Goal: Information Seeking & Learning: Learn about a topic

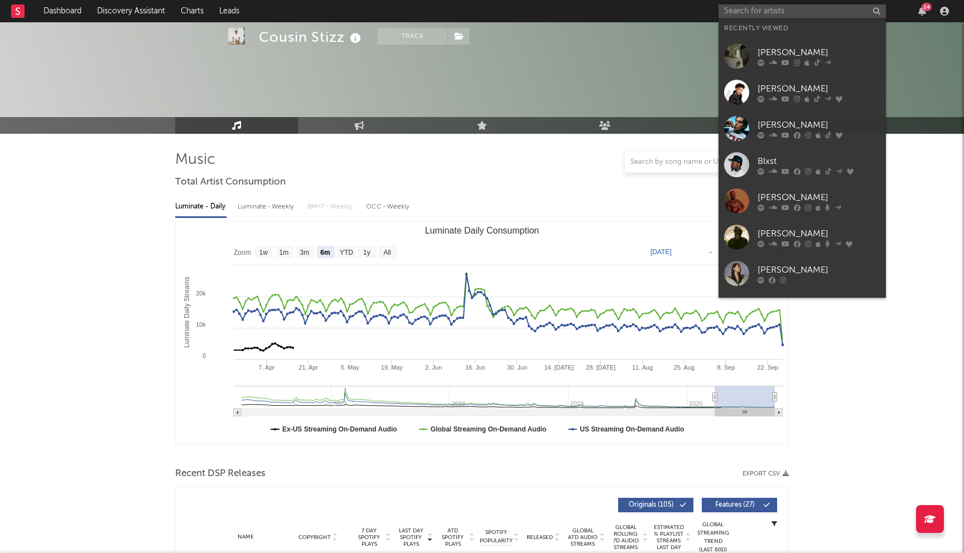
select select "6m"
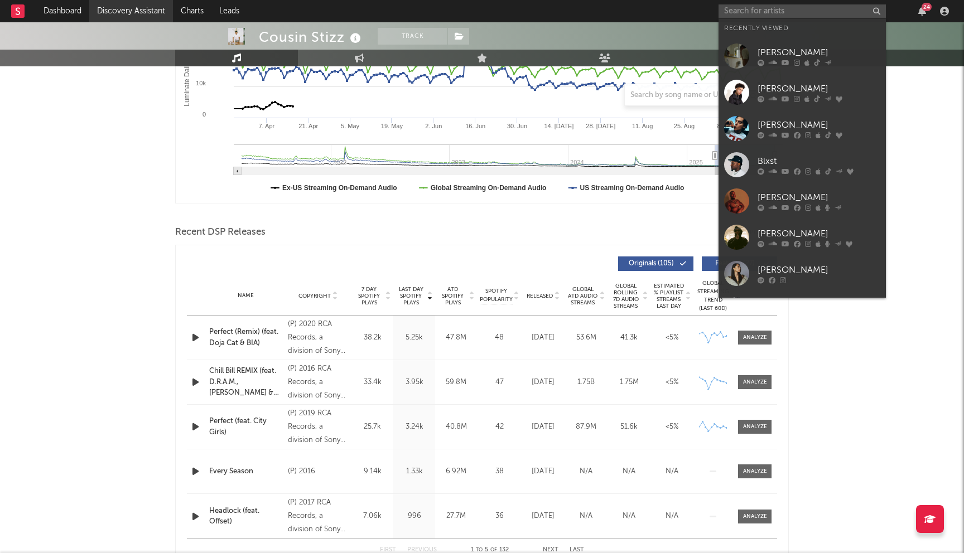
click at [144, 9] on link "Discovery Assistant" at bounding box center [131, 11] width 84 height 22
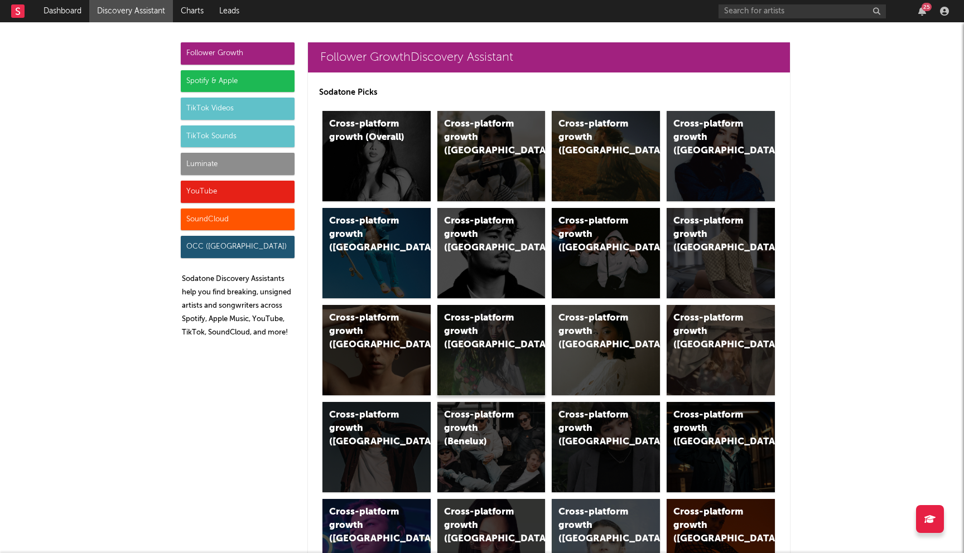
click at [480, 350] on div "Cross-platform growth (Sweden)" at bounding box center [482, 332] width 76 height 40
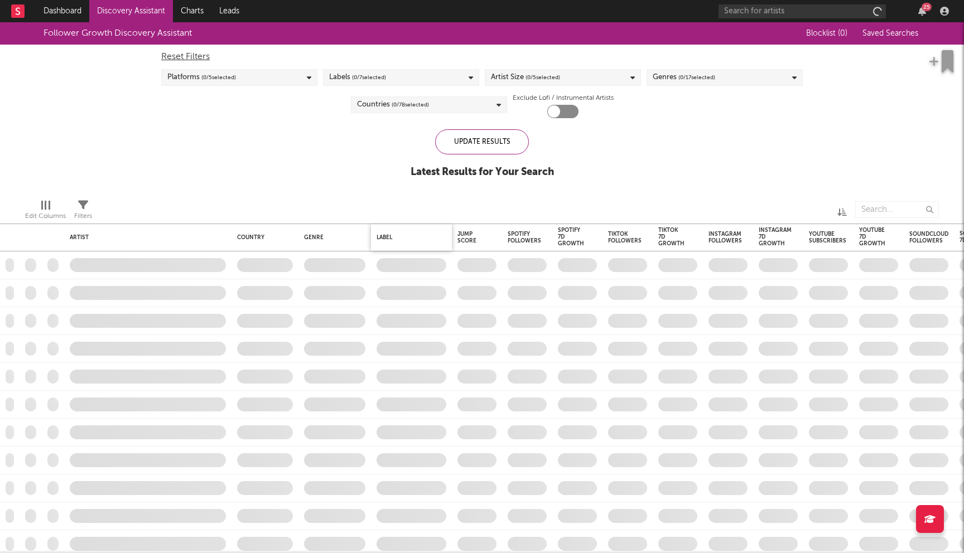
checkbox input "true"
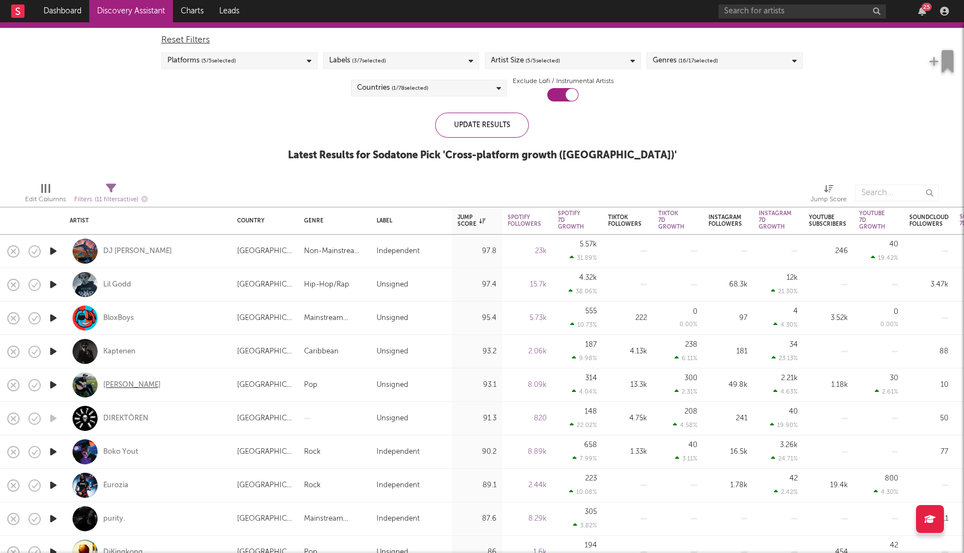
click at [129, 387] on div "Erik Ekström" at bounding box center [131, 385] width 57 height 10
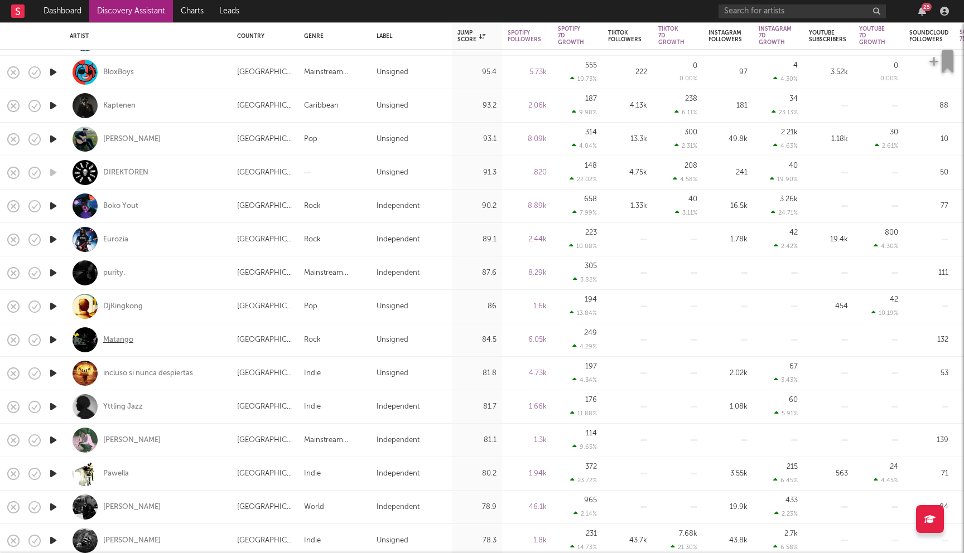
click at [123, 341] on div "Matango" at bounding box center [118, 340] width 30 height 10
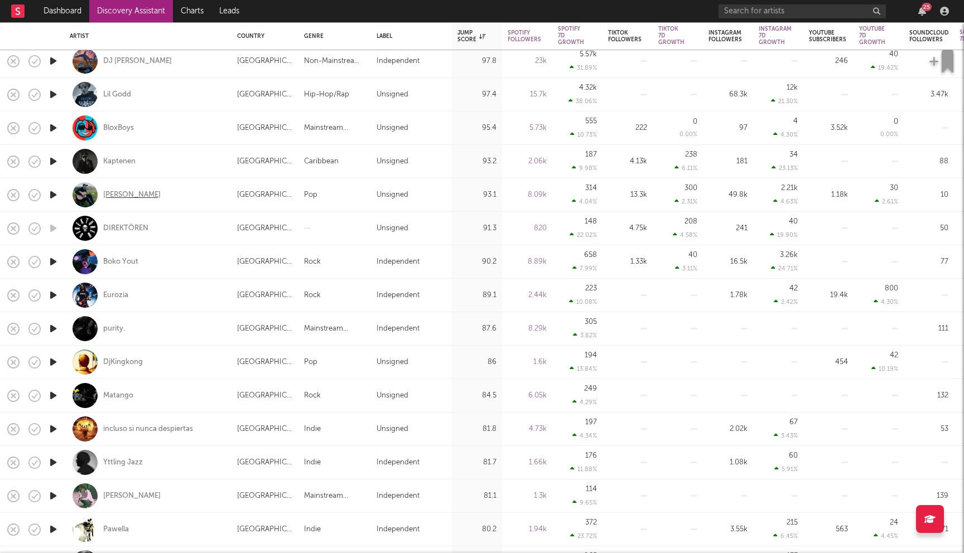
click at [139, 196] on div "Erik Ekström" at bounding box center [131, 195] width 57 height 10
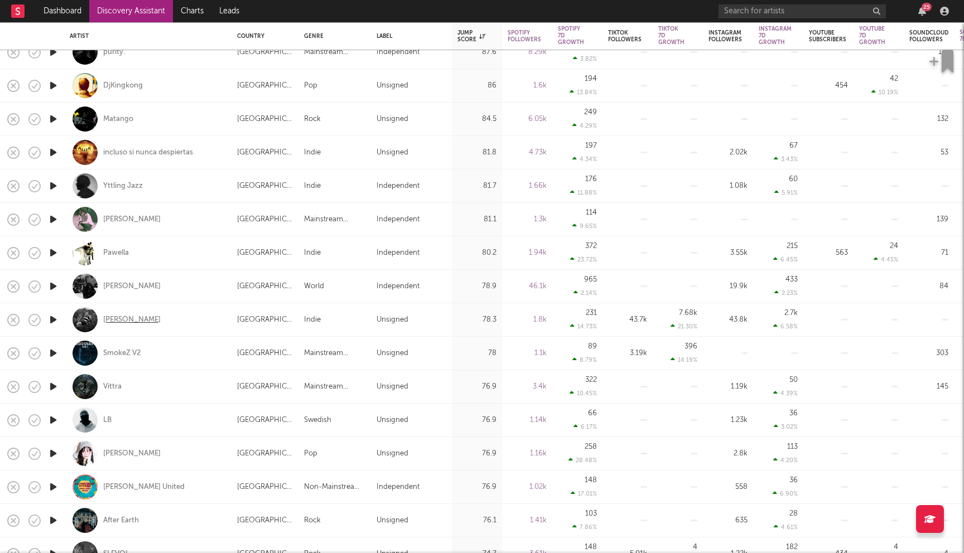
click at [125, 324] on div "Emelie Trahan" at bounding box center [131, 320] width 57 height 10
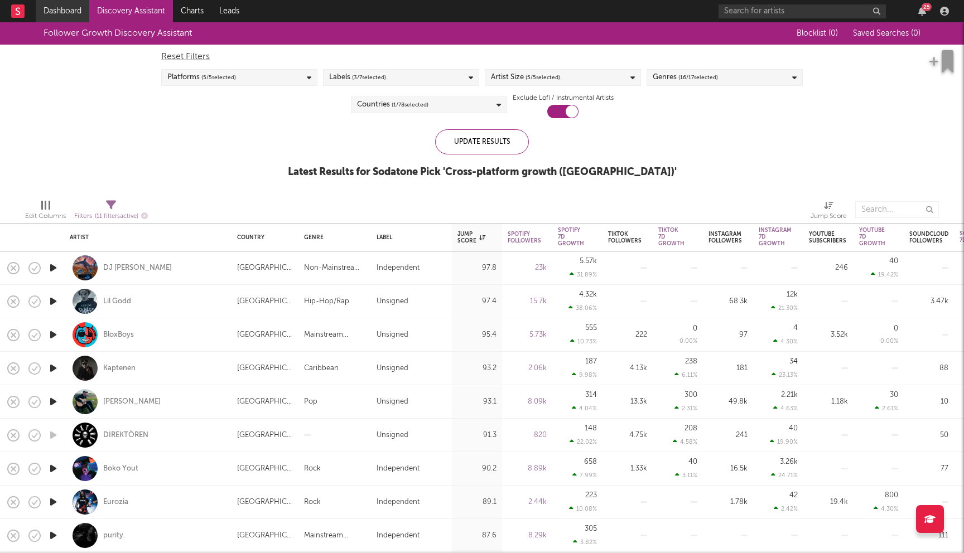
click at [77, 17] on link "Dashboard" at bounding box center [63, 11] width 54 height 22
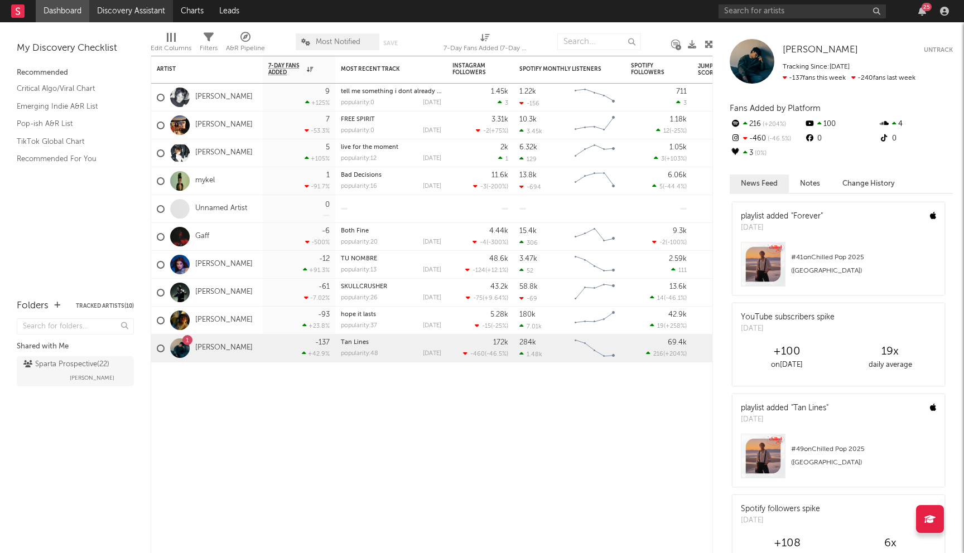
click at [108, 18] on link "Discovery Assistant" at bounding box center [131, 11] width 84 height 22
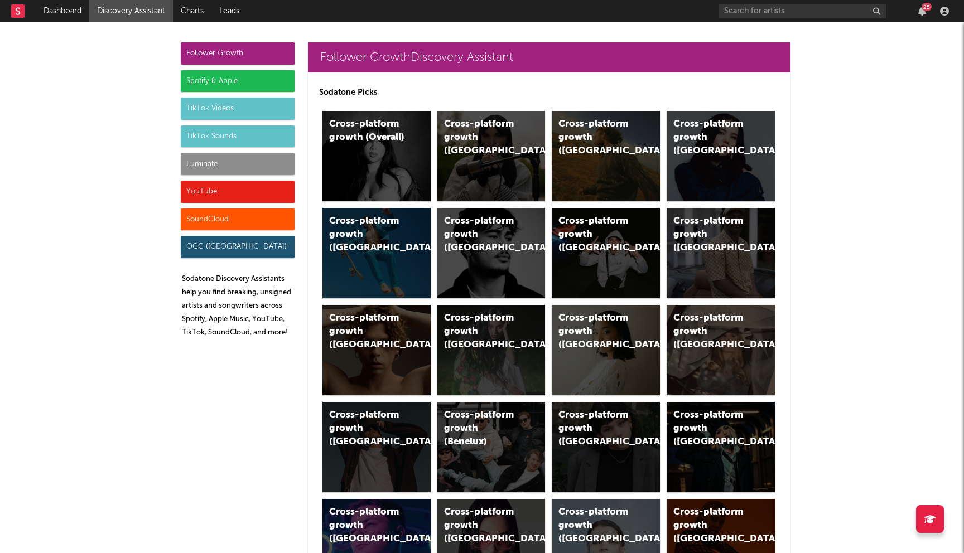
click at [223, 79] on div "Spotify & Apple" at bounding box center [238, 81] width 114 height 22
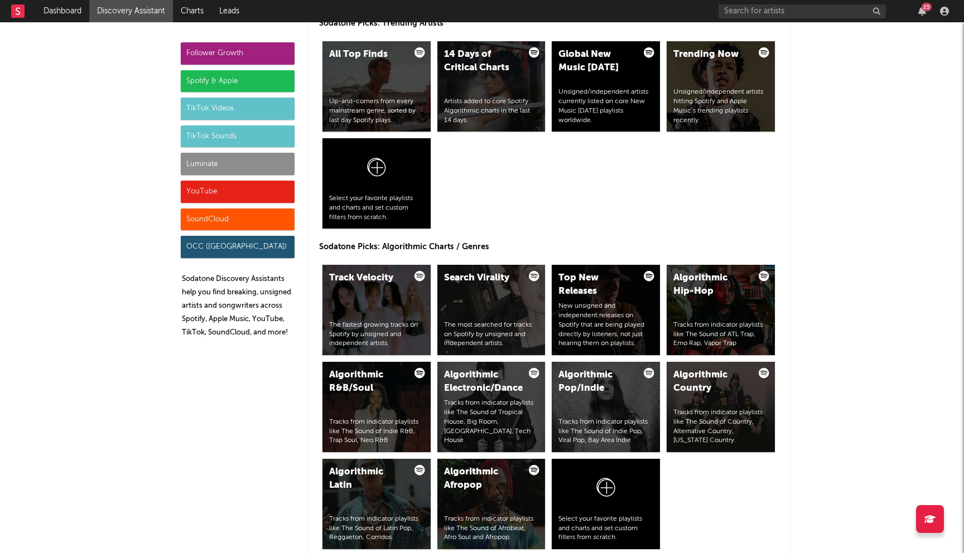
scroll to position [1195, 0]
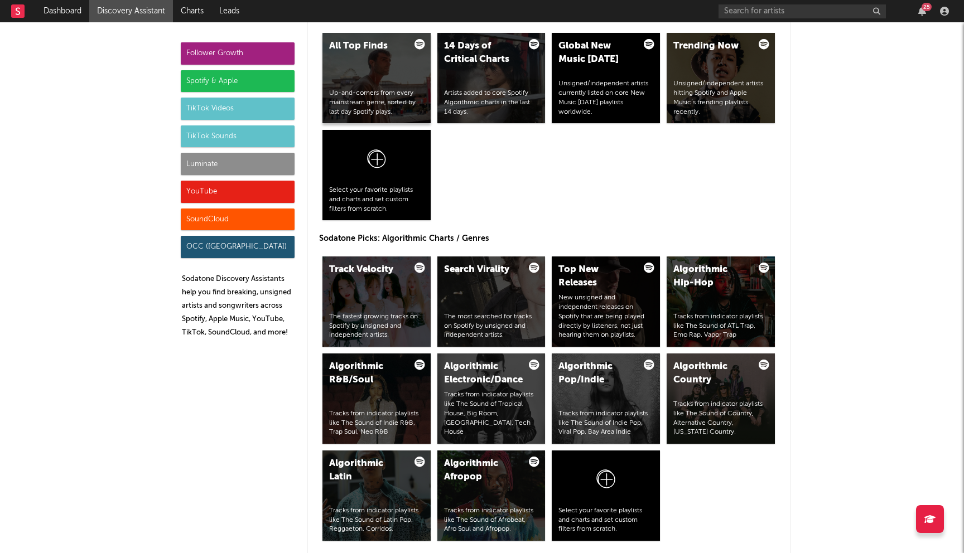
click at [384, 95] on div "Up-and-comers from every mainstream genre, sorted by last day Spotify plays." at bounding box center [376, 103] width 95 height 28
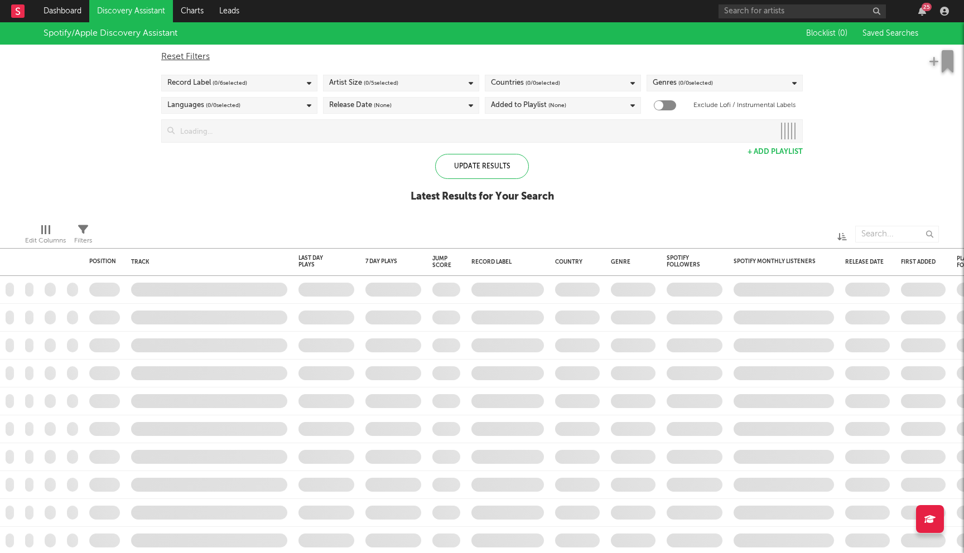
checkbox input "true"
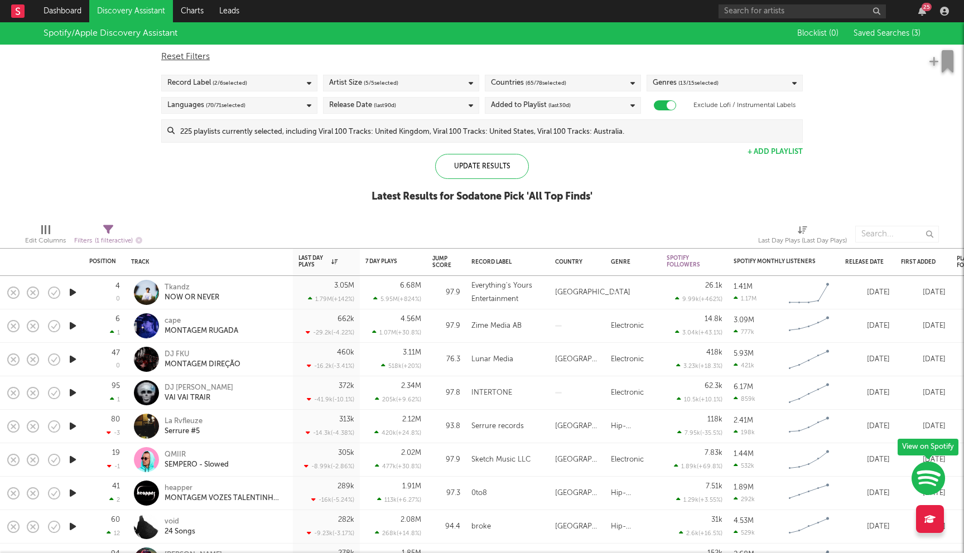
click at [282, 225] on div at bounding box center [296, 234] width 291 height 28
click at [766, 12] on input "text" at bounding box center [801, 11] width 167 height 14
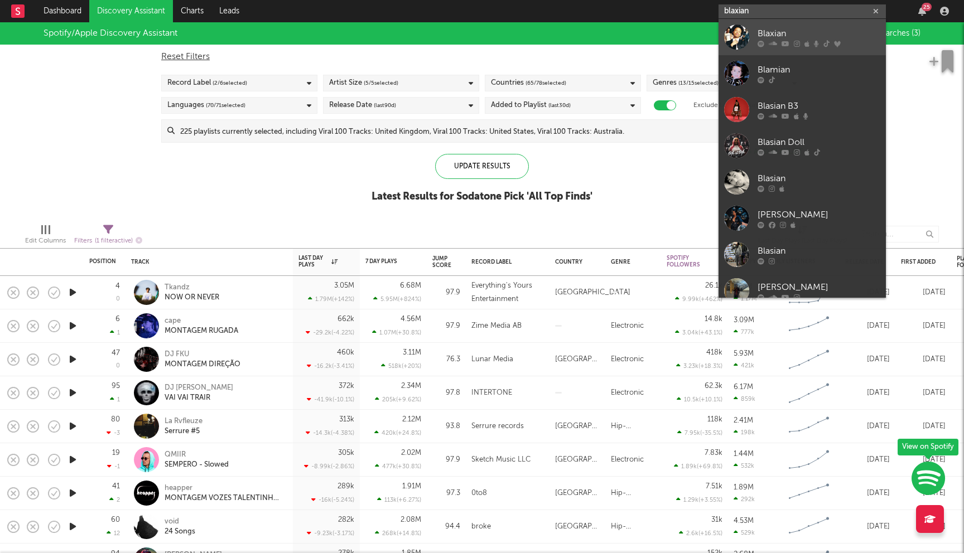
type input "blaxian"
click at [791, 26] on link "Blaxian" at bounding box center [801, 37] width 167 height 36
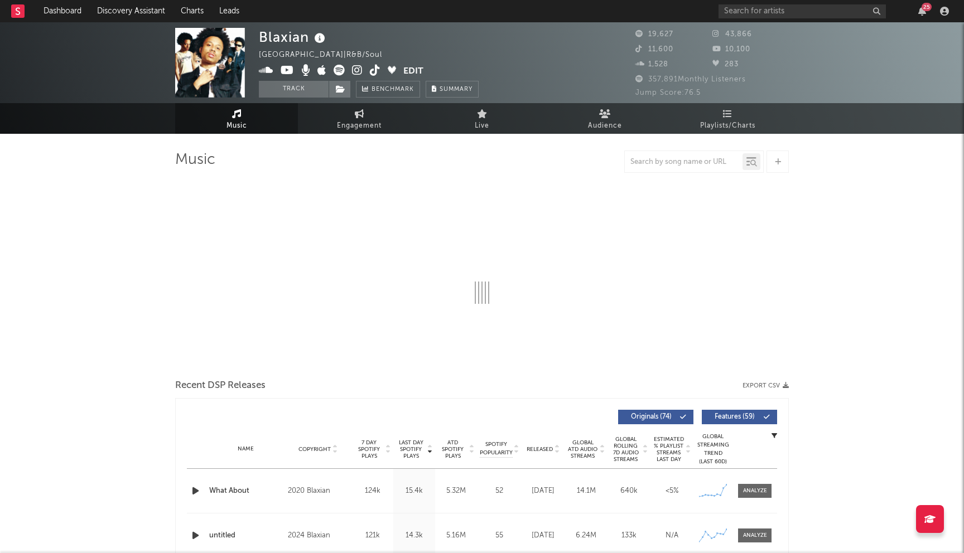
select select "6m"
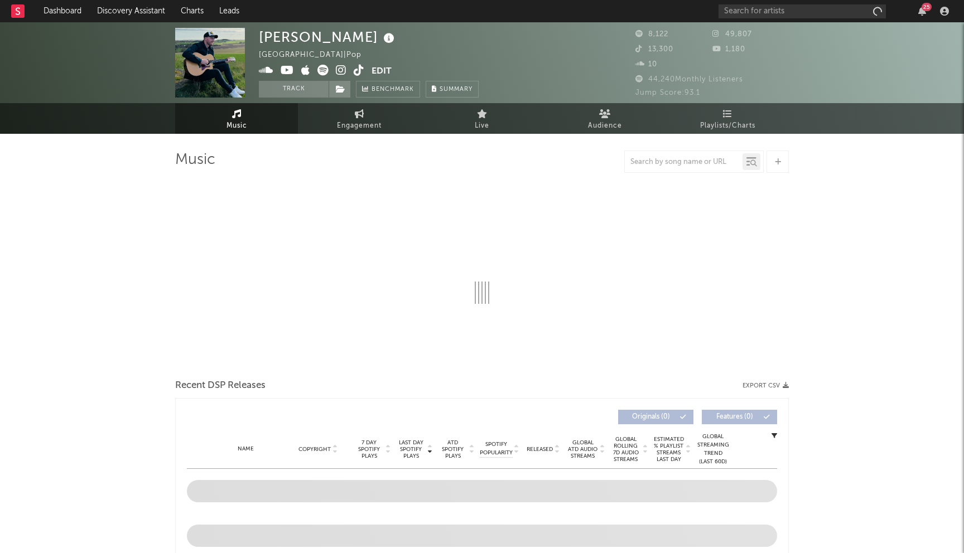
select select "1w"
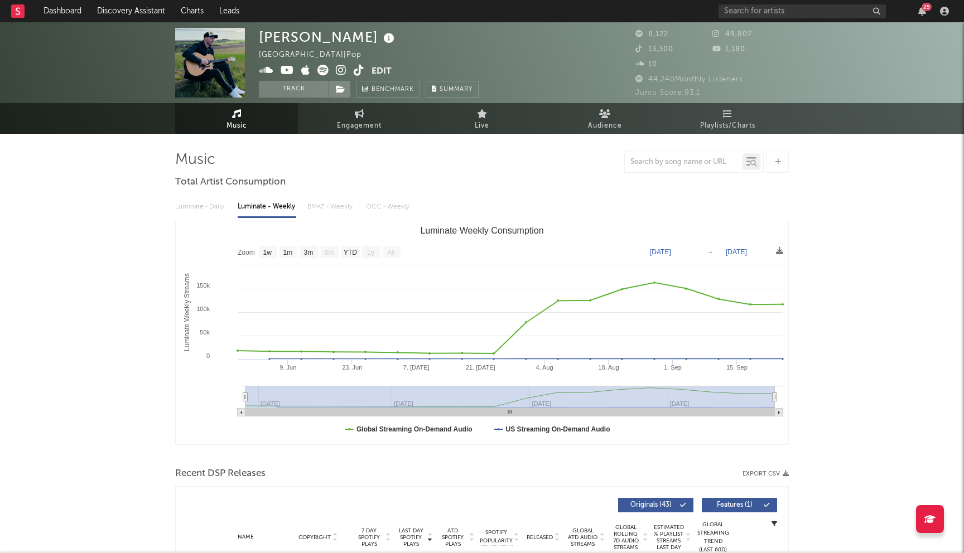
click at [284, 68] on icon at bounding box center [287, 70] width 13 height 11
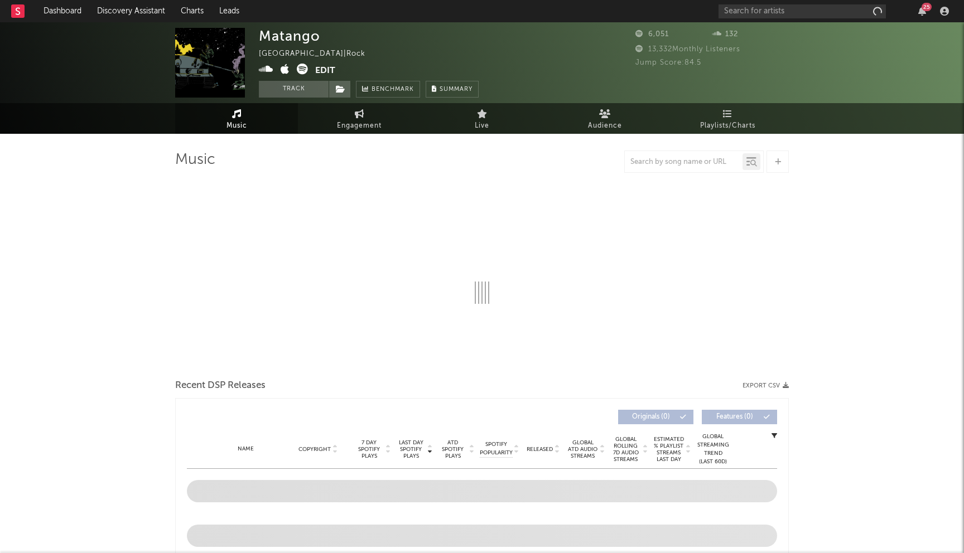
select select "1w"
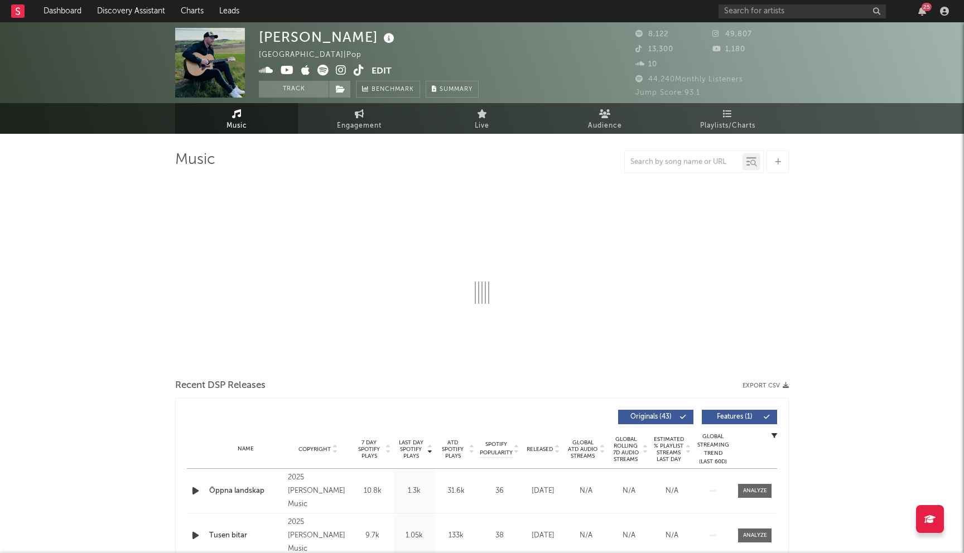
select select "1w"
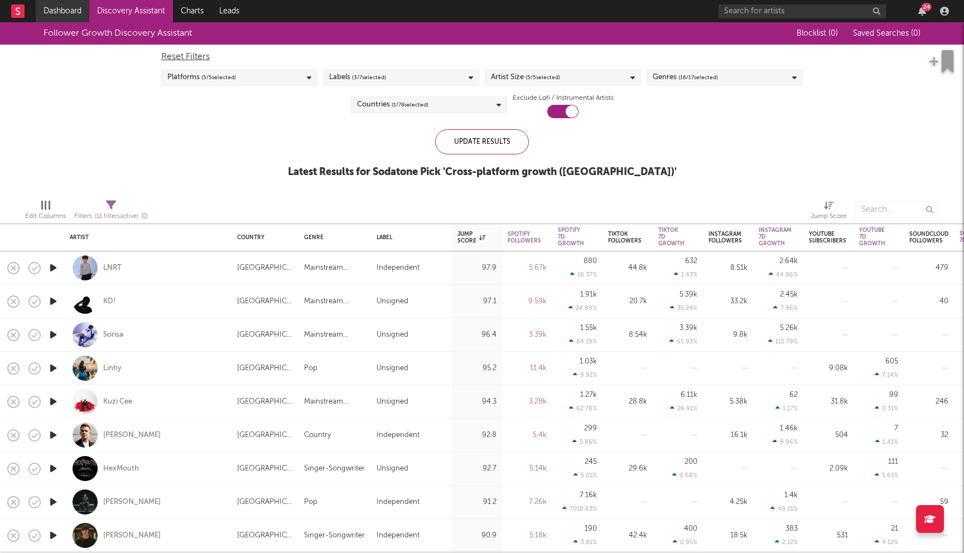
click at [73, 13] on link "Dashboard" at bounding box center [63, 11] width 54 height 22
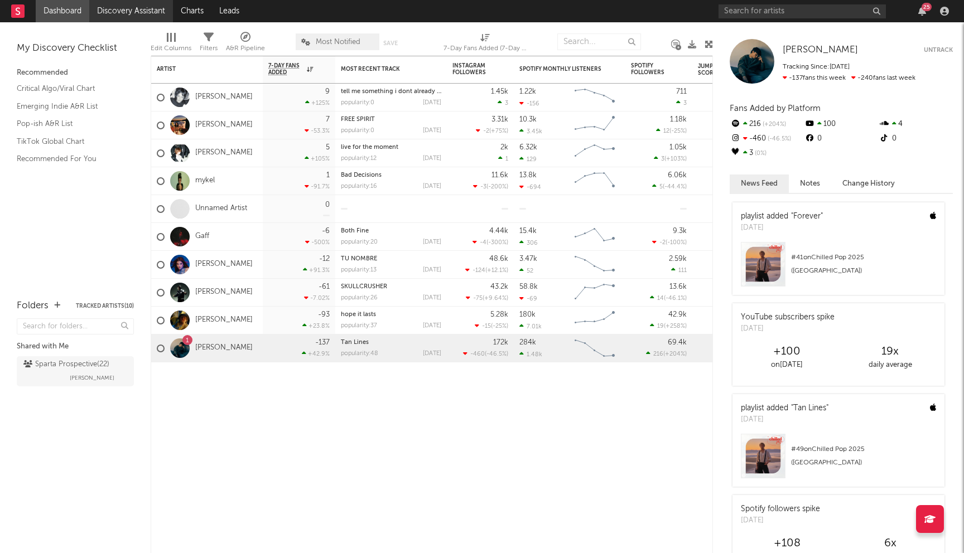
click at [124, 16] on link "Discovery Assistant" at bounding box center [131, 11] width 84 height 22
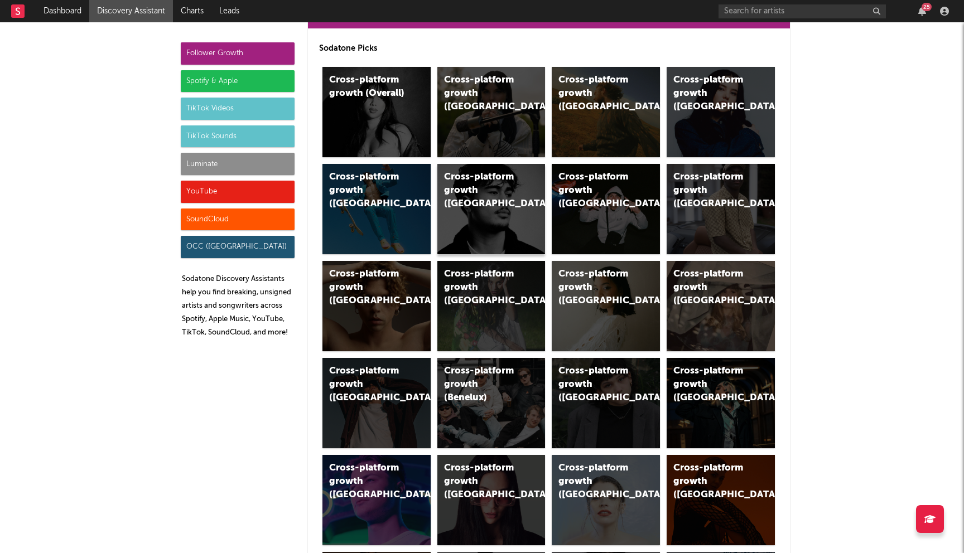
scroll to position [45, 0]
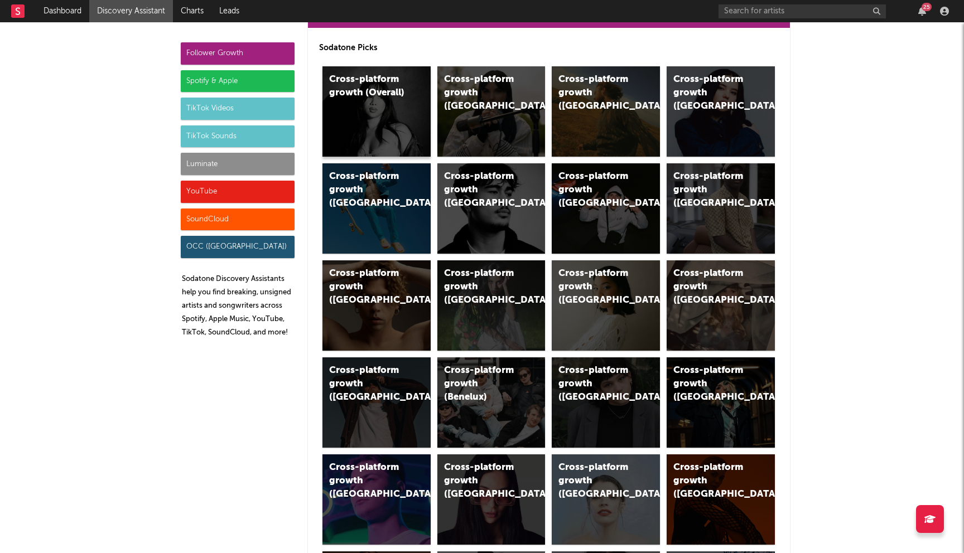
click at [357, 95] on div "Cross-platform growth (Overall)" at bounding box center [367, 86] width 76 height 27
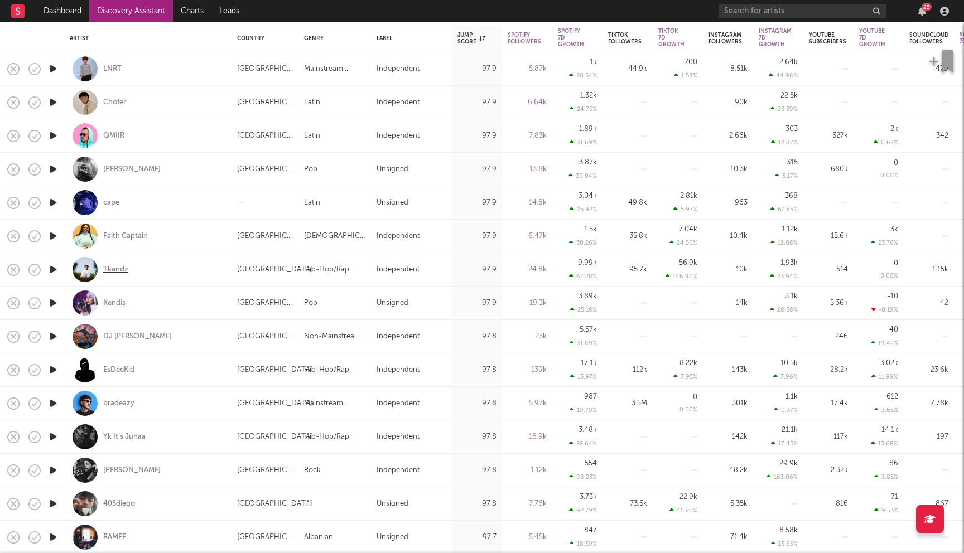
click at [111, 270] on div "Tkandz" at bounding box center [115, 270] width 25 height 10
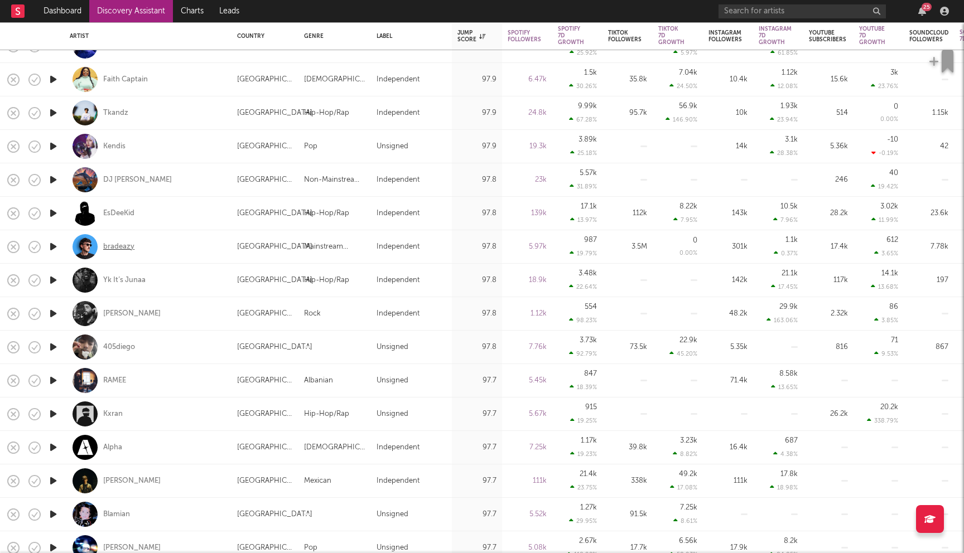
click at [126, 248] on div "bradeazy" at bounding box center [118, 247] width 31 height 10
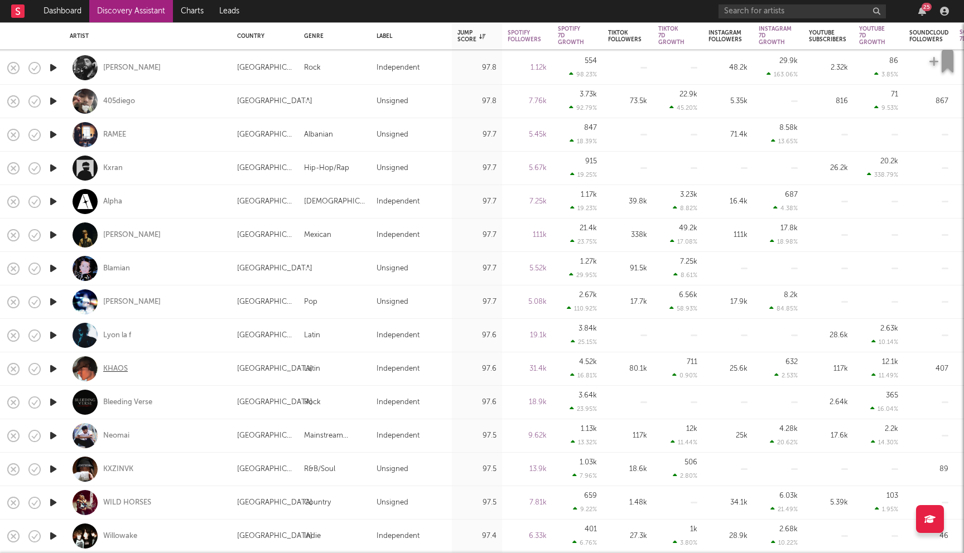
click at [105, 367] on div "KHAOS" at bounding box center [115, 369] width 25 height 10
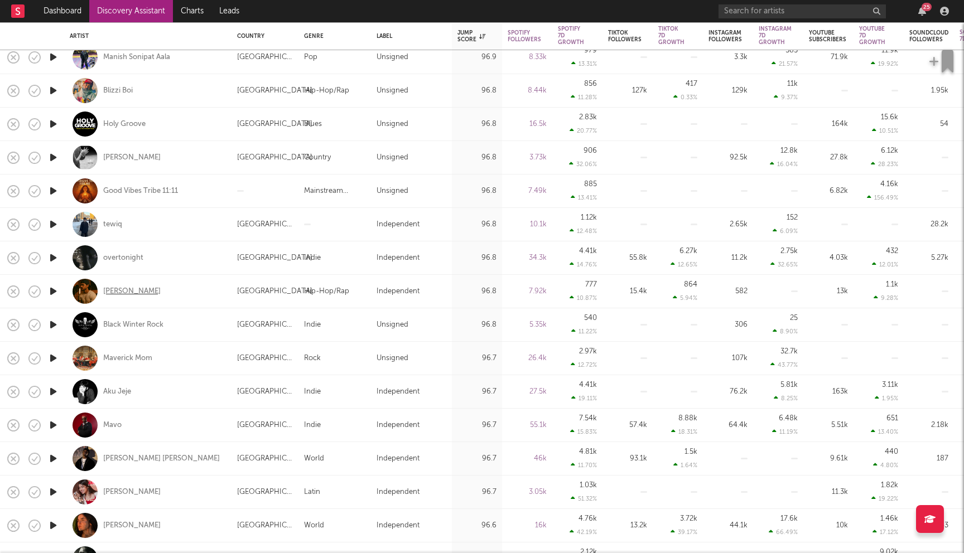
click at [151, 291] on div "Drew Meadows" at bounding box center [131, 292] width 57 height 10
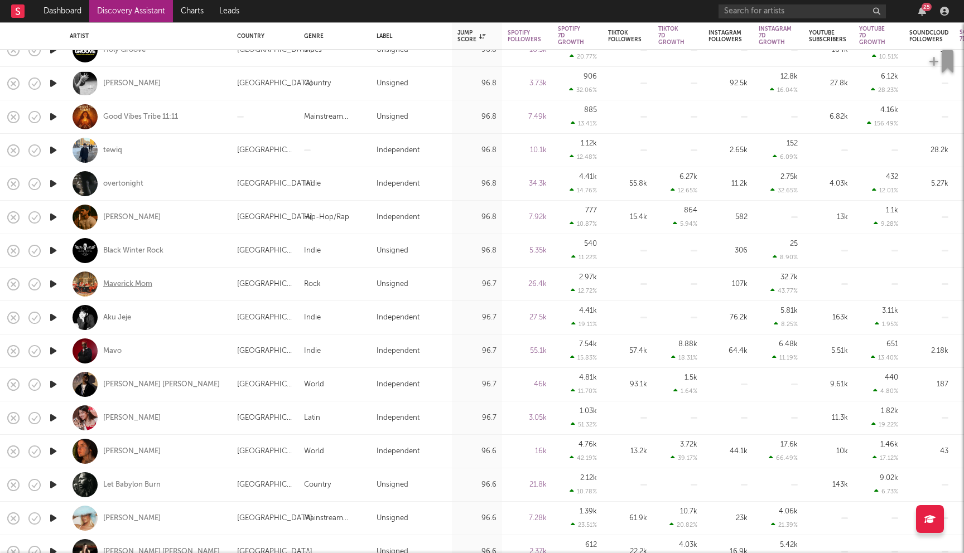
click at [138, 284] on div "Maverick Mom" at bounding box center [127, 284] width 49 height 10
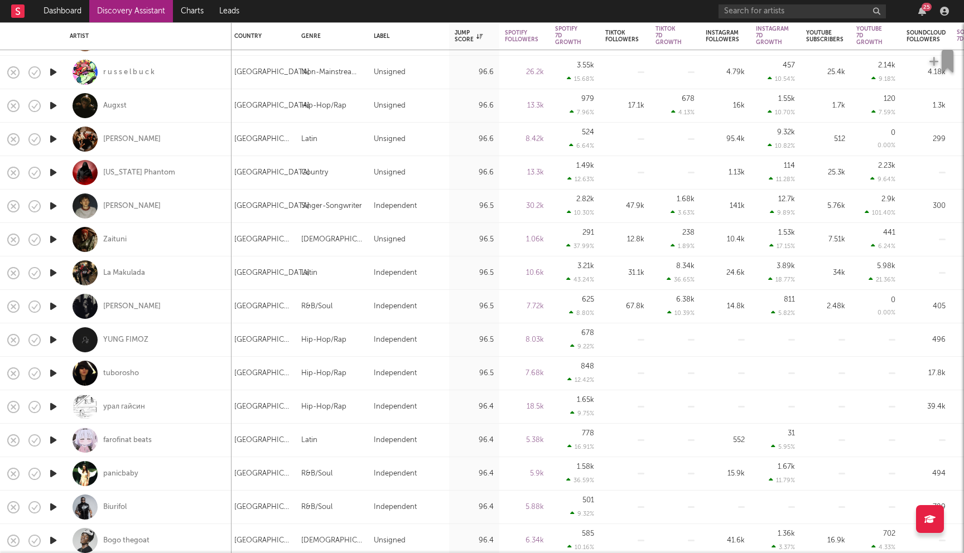
click at [119, 300] on div "Eddie Brock" at bounding box center [148, 306] width 156 height 33
select select "1w"
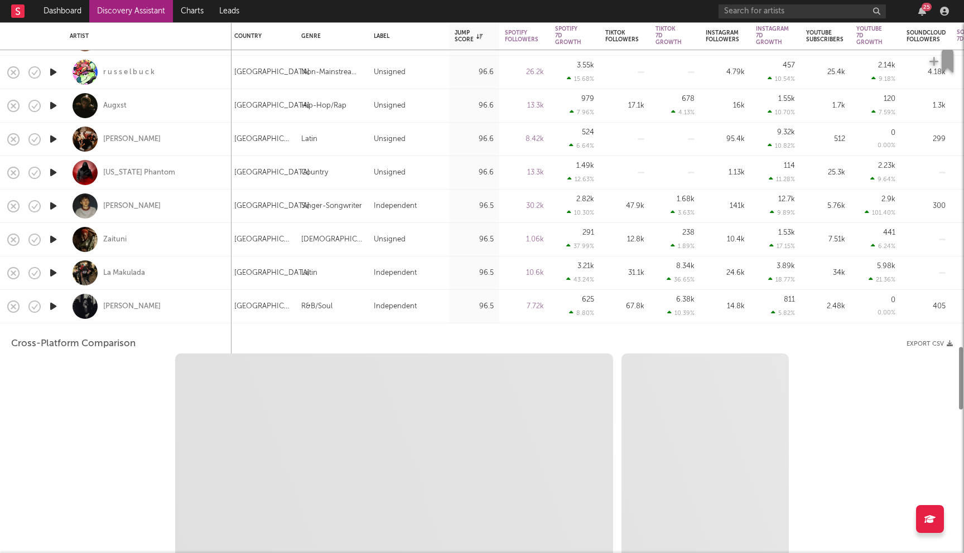
select select "6m"
click at [124, 297] on div "Eddie Brock" at bounding box center [148, 306] width 156 height 33
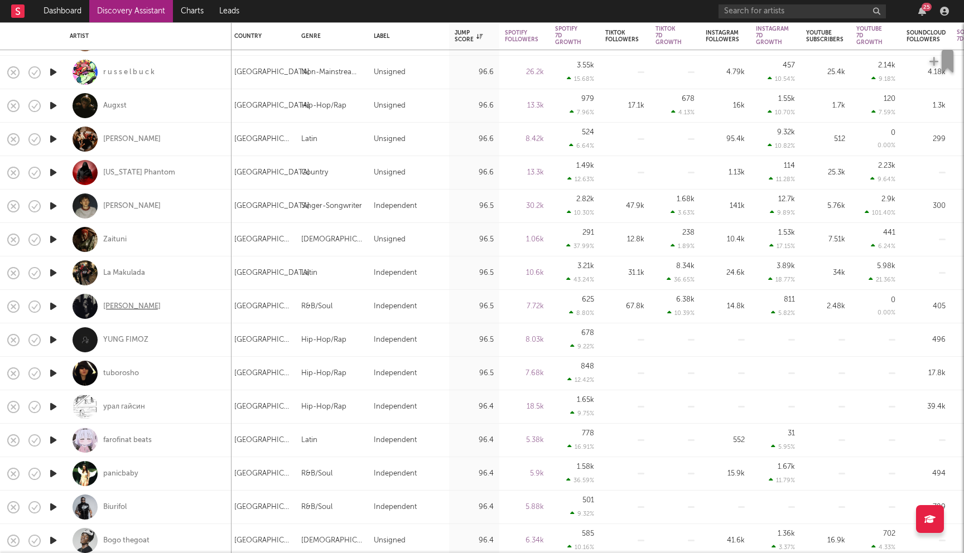
click at [118, 306] on div "Eddie Brock" at bounding box center [131, 307] width 57 height 10
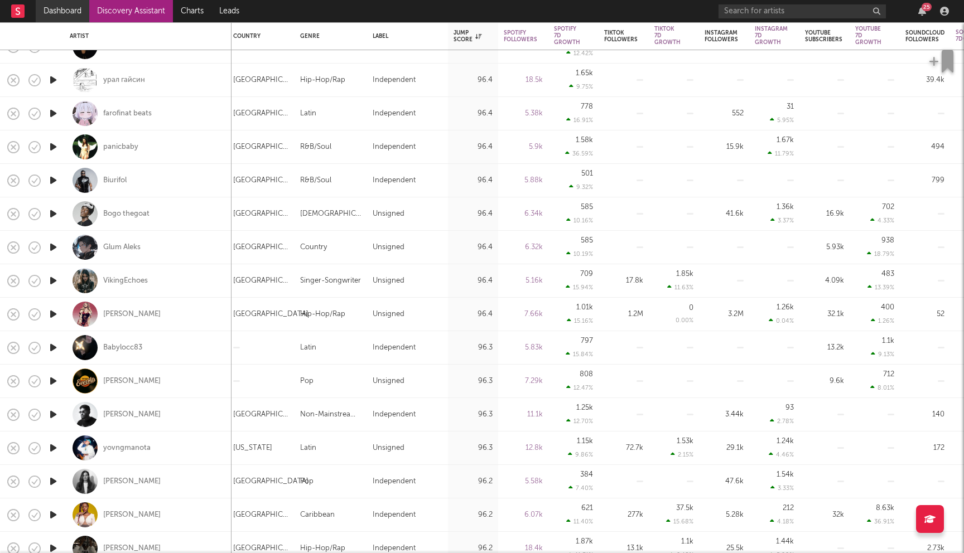
click at [65, 12] on link "Dashboard" at bounding box center [63, 11] width 54 height 22
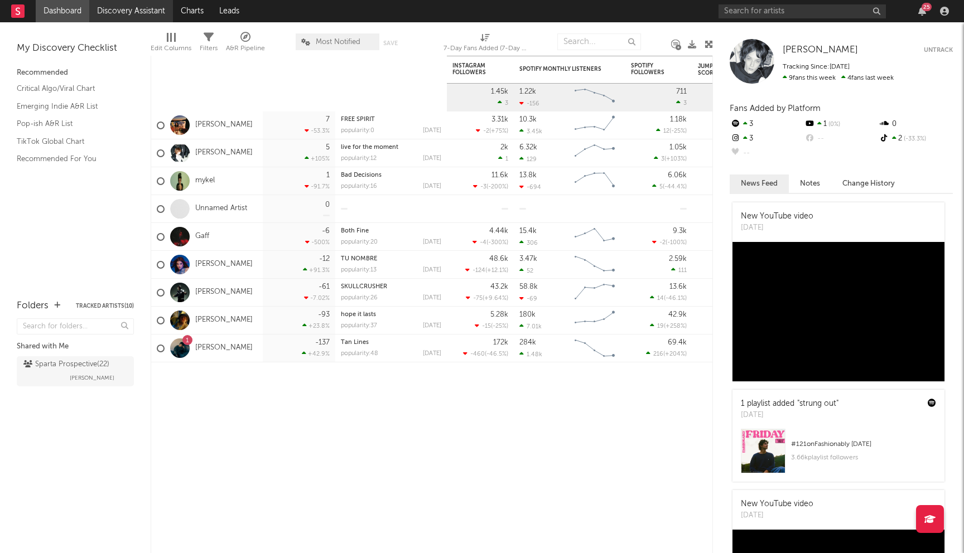
click at [114, 20] on link "Discovery Assistant" at bounding box center [131, 11] width 84 height 22
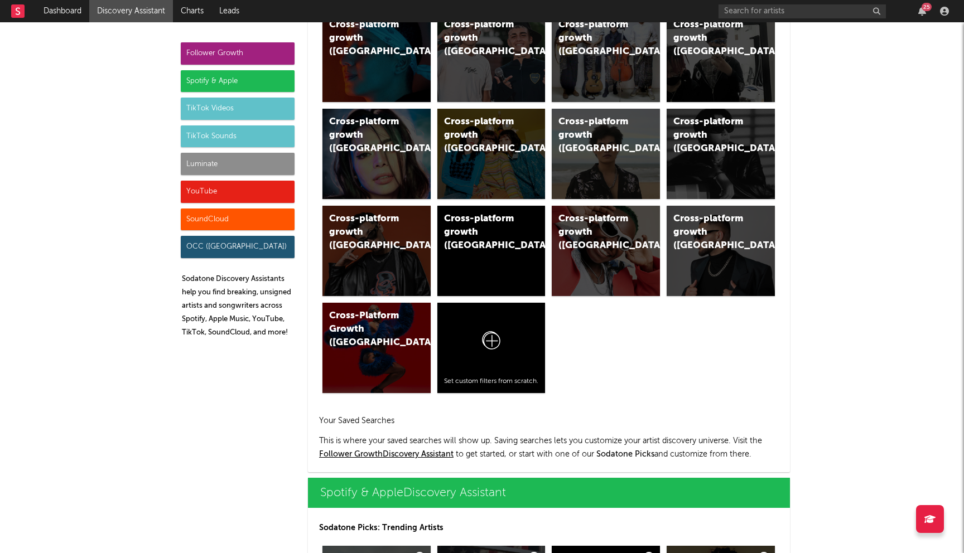
scroll to position [771, 0]
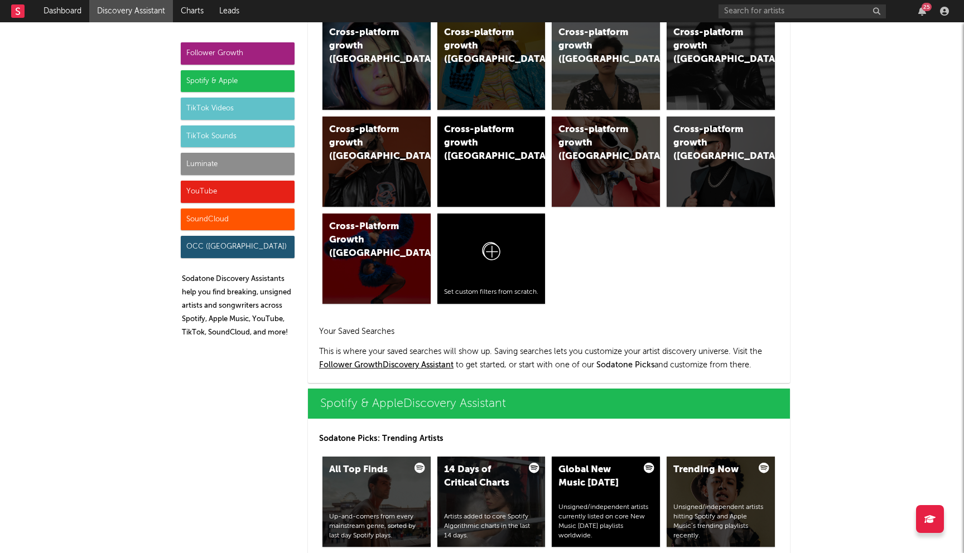
click at [224, 79] on div "Spotify & Apple" at bounding box center [238, 81] width 114 height 22
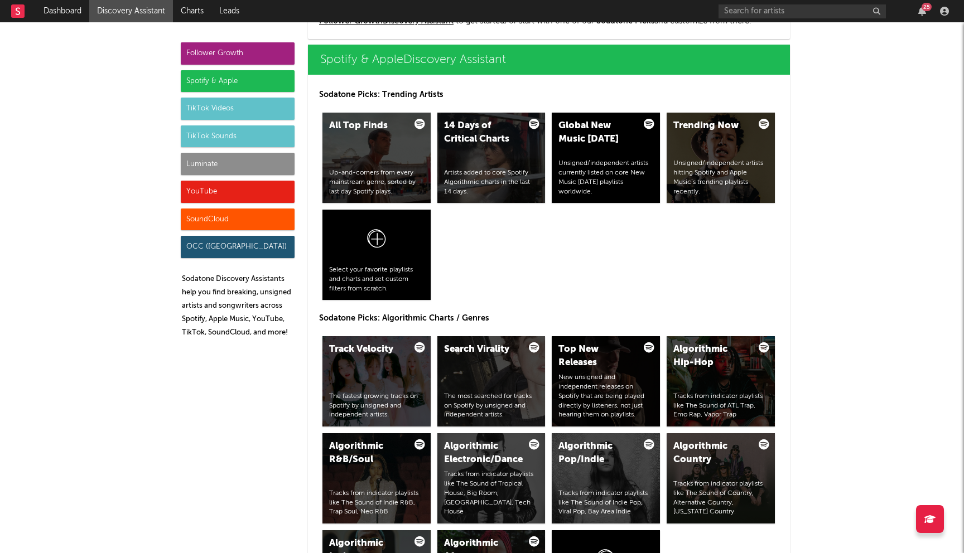
scroll to position [1336, 0]
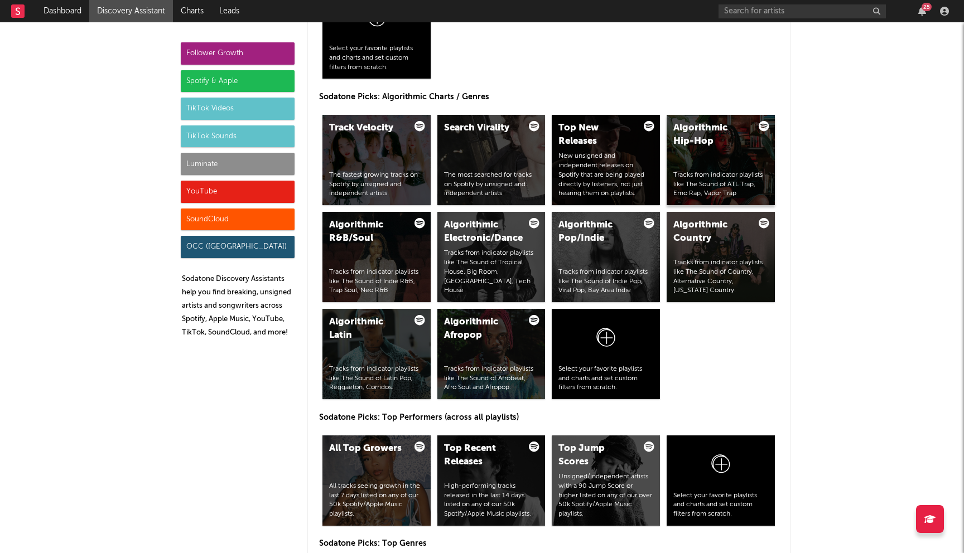
click at [716, 176] on div "Tracks from indicator playlists like The Sound of ATL Trap, Emo Rap, Vapor Trap" at bounding box center [720, 185] width 95 height 28
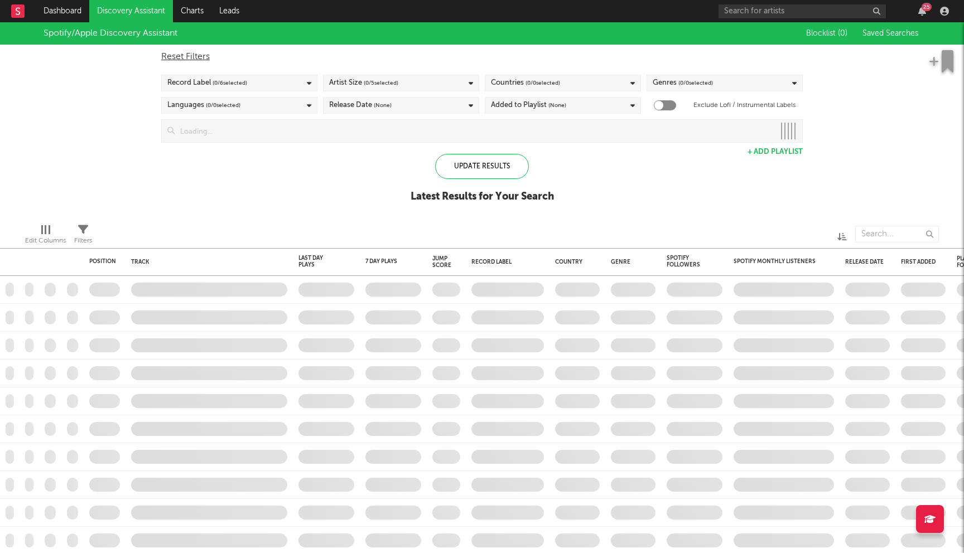
checkbox input "true"
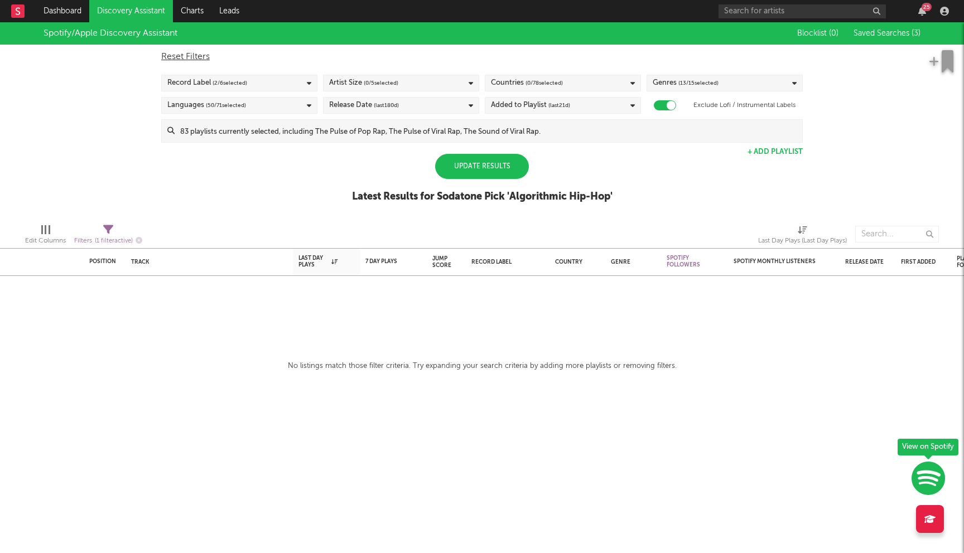
click at [481, 165] on div "Update Results" at bounding box center [482, 166] width 94 height 25
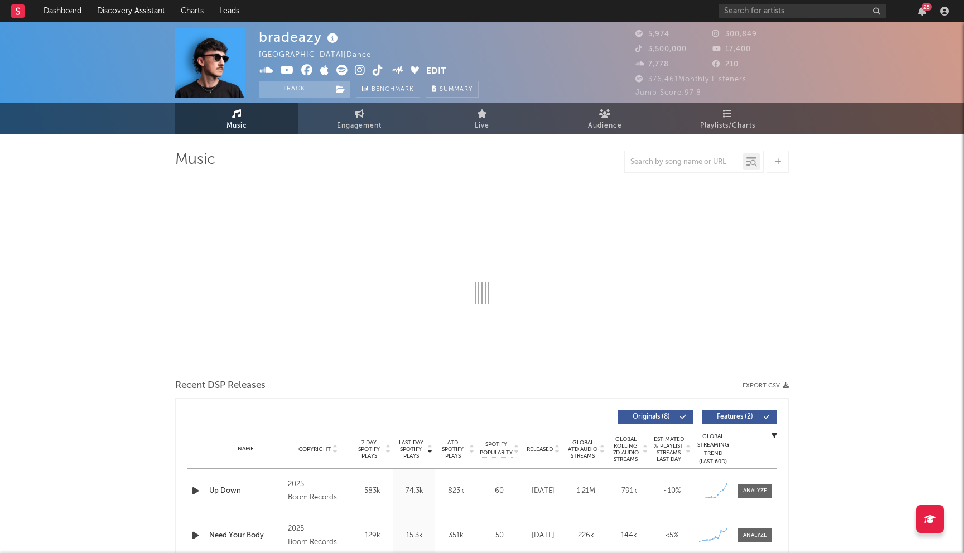
select select "6m"
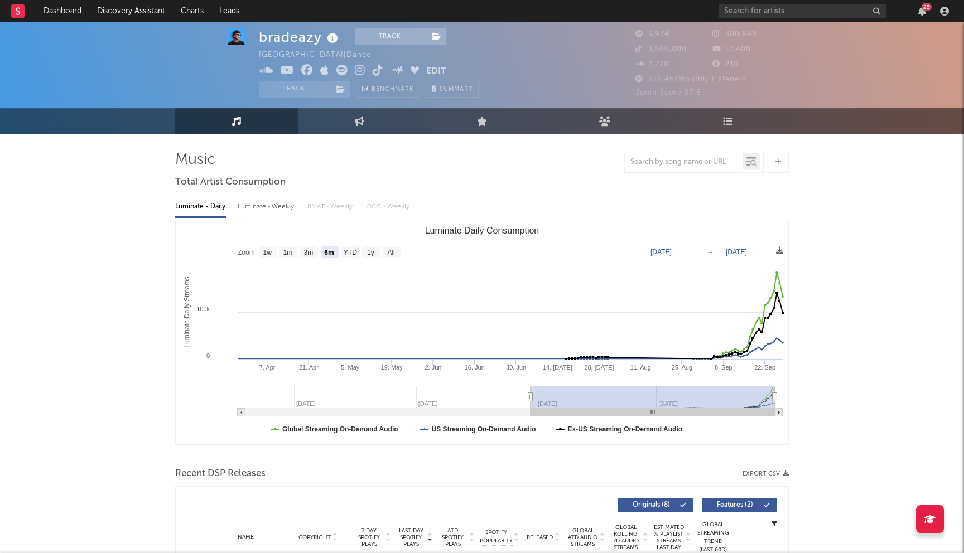
scroll to position [200, 0]
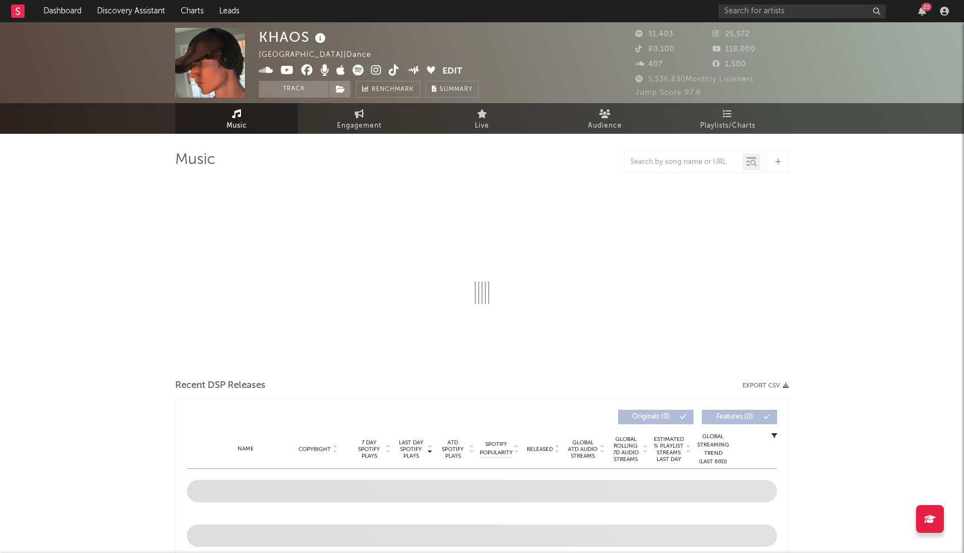
select select "1w"
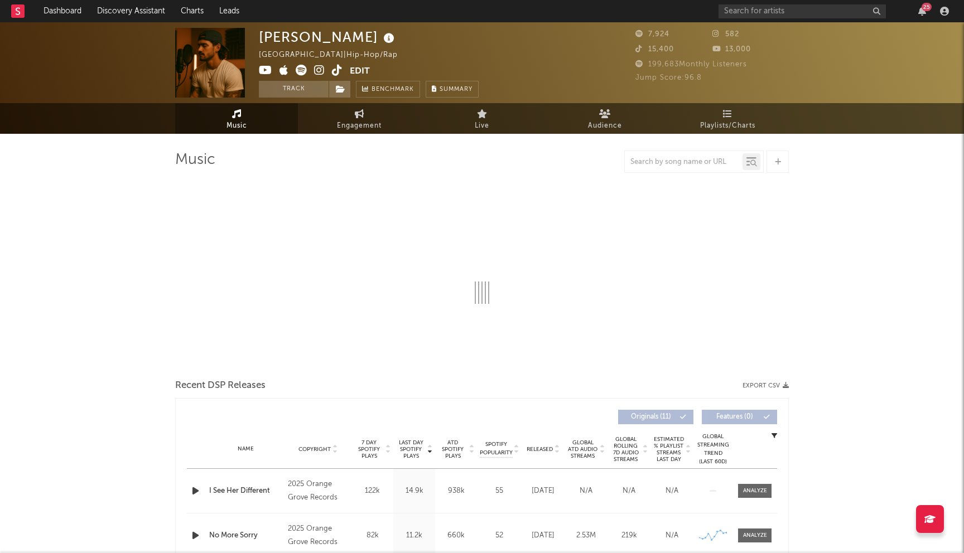
select select "1w"
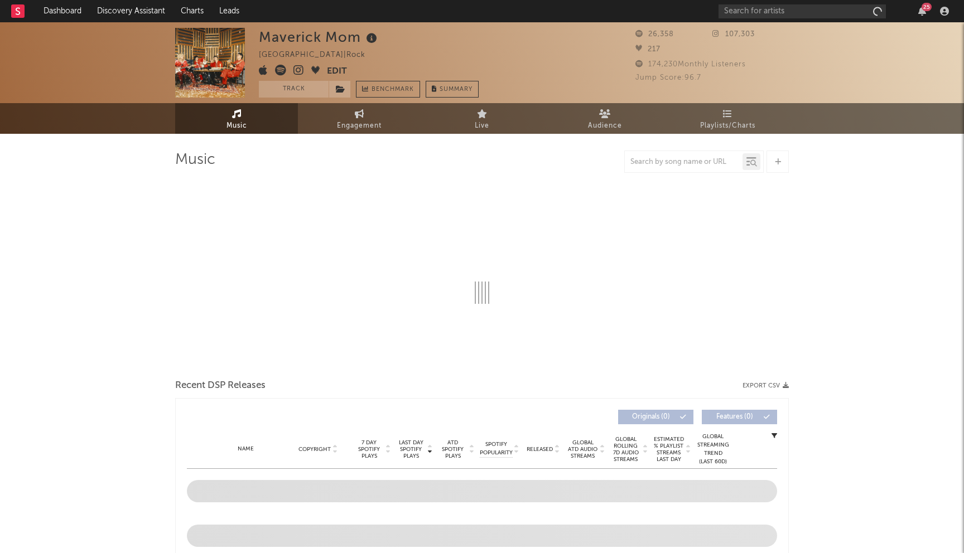
select select "6m"
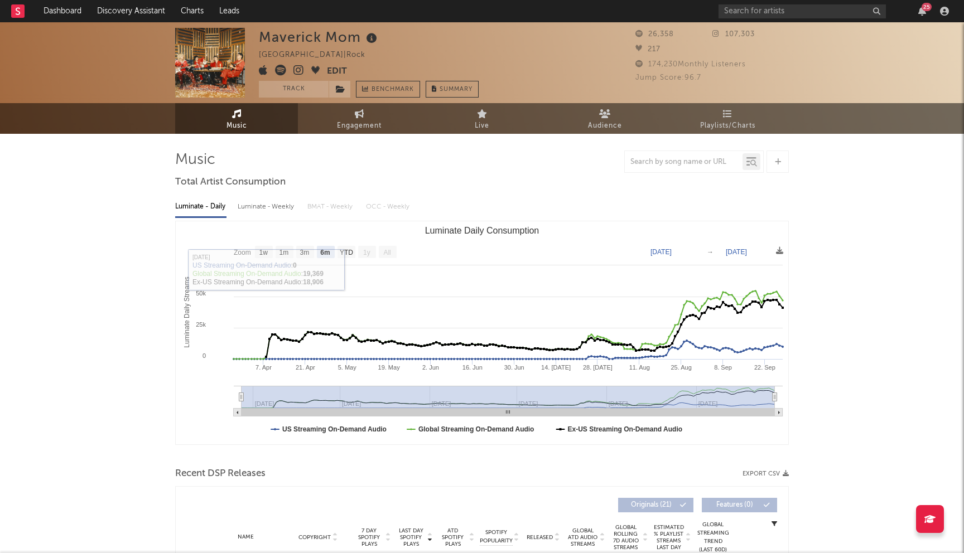
click at [300, 68] on icon at bounding box center [298, 70] width 11 height 11
click at [145, 11] on link "Discovery Assistant" at bounding box center [131, 11] width 84 height 22
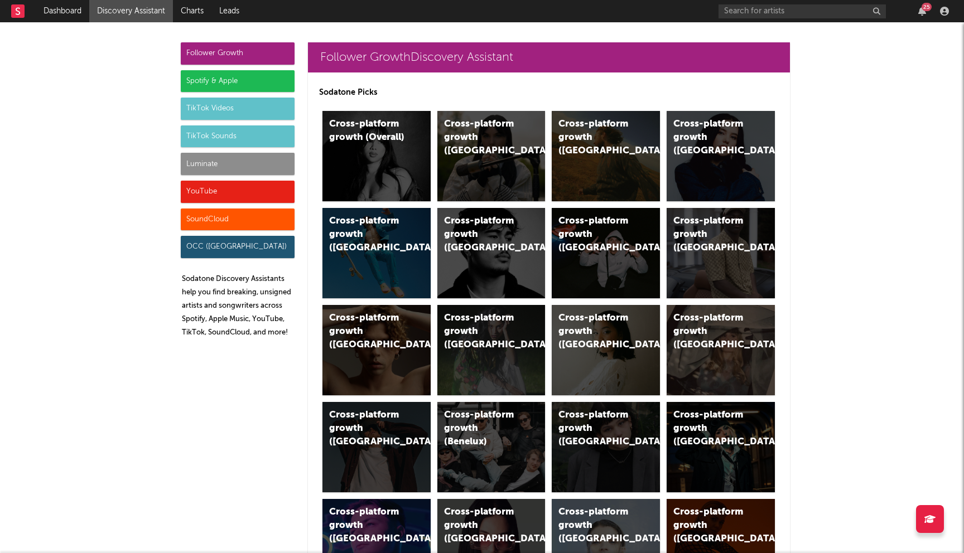
click at [247, 81] on div "Spotify & Apple" at bounding box center [238, 81] width 114 height 22
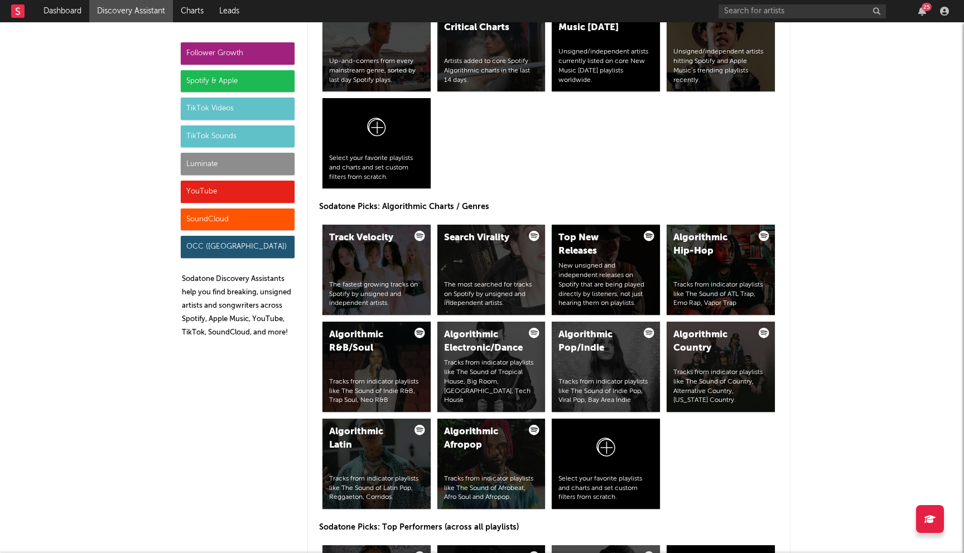
scroll to position [1230, 0]
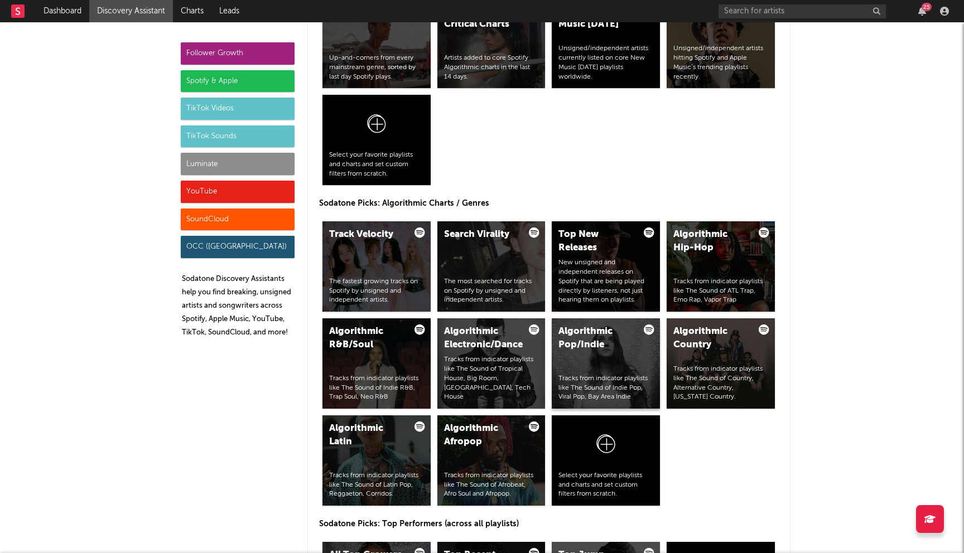
click at [595, 343] on div "Algorithmic Pop/Indie" at bounding box center [596, 338] width 76 height 27
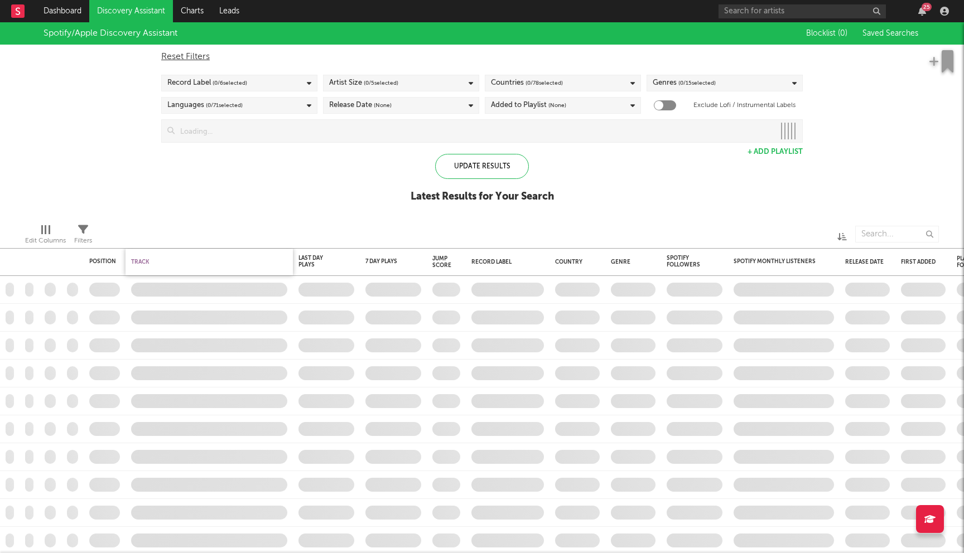
checkbox input "true"
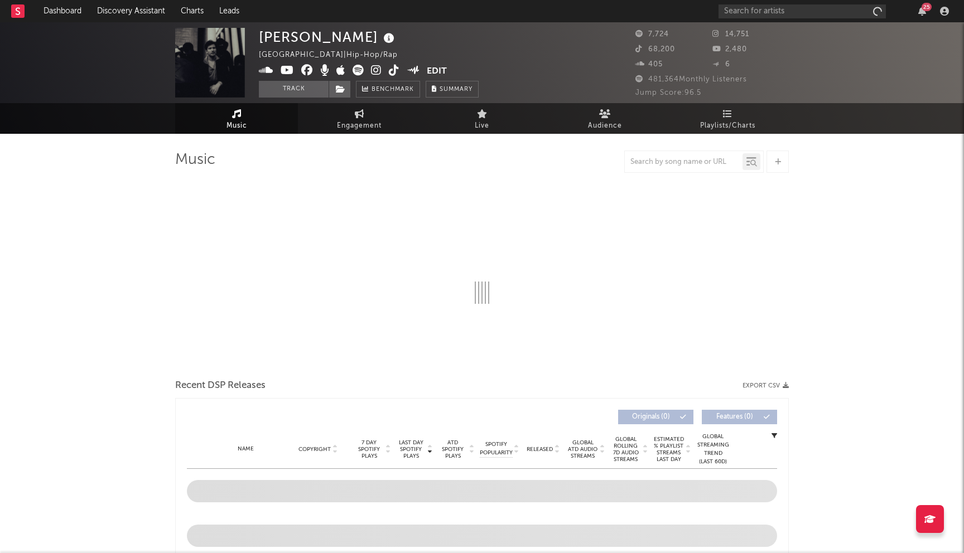
select select "6m"
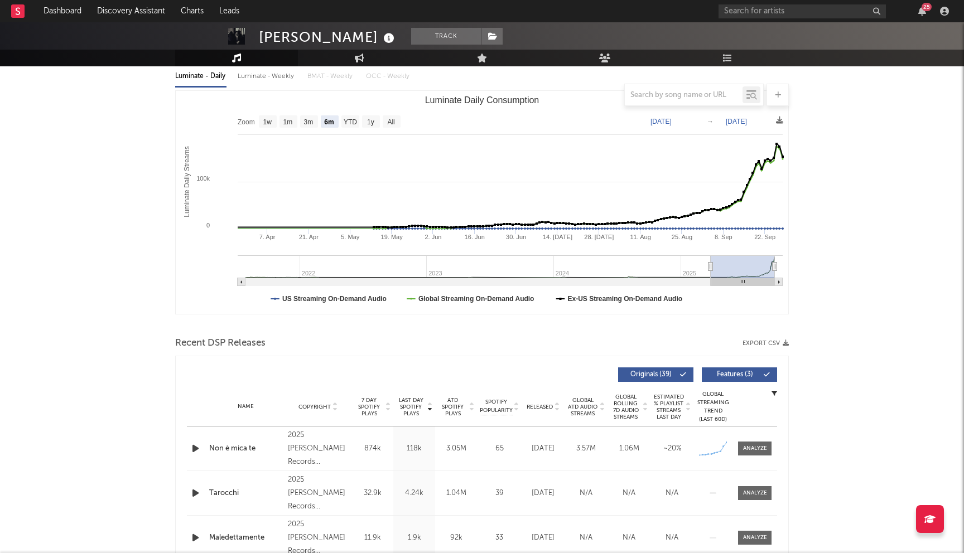
scroll to position [390, 0]
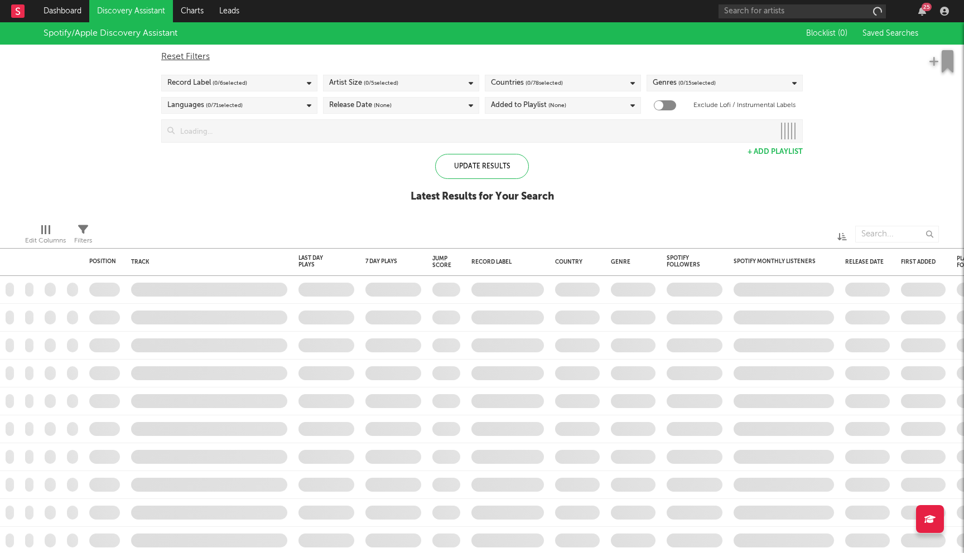
checkbox input "true"
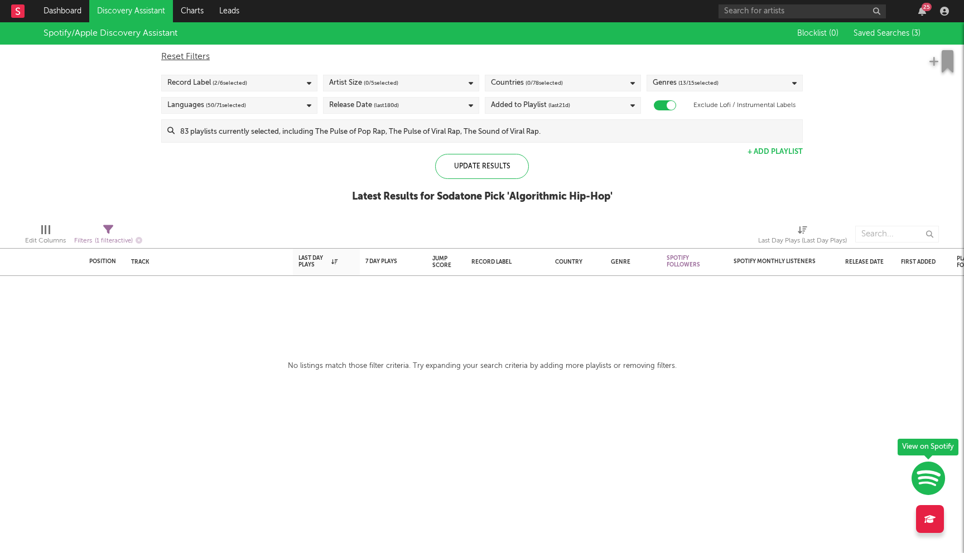
click at [408, 129] on input at bounding box center [489, 131] width 628 height 22
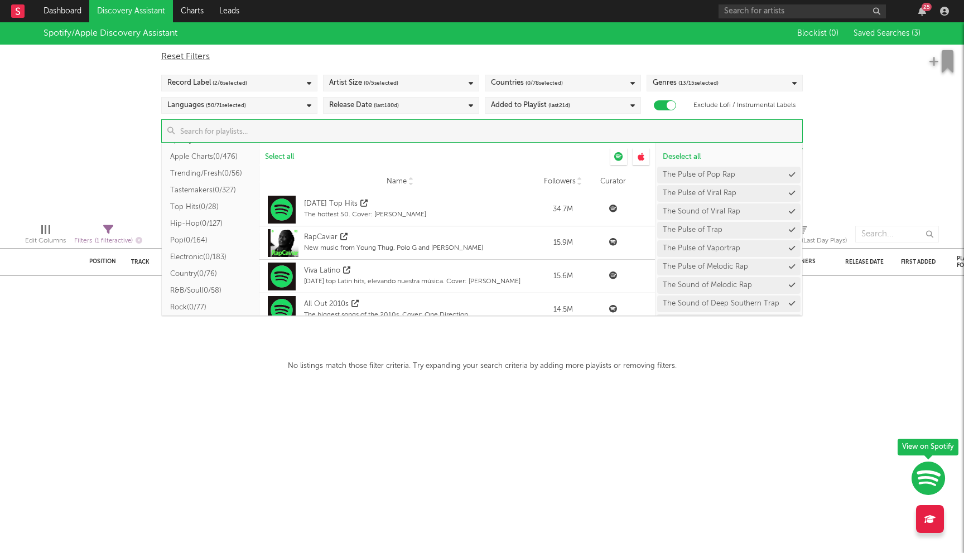
scroll to position [51, 0]
click at [199, 240] on button "Electronic ( 0/183 )" at bounding box center [211, 239] width 98 height 17
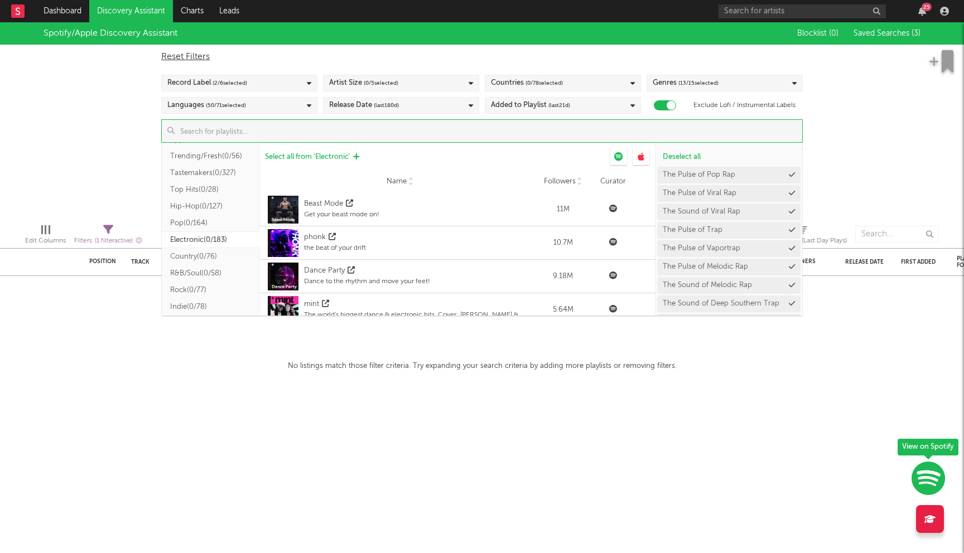
click at [312, 156] on span "Select all from ' Electronic '" at bounding box center [307, 156] width 85 height 7
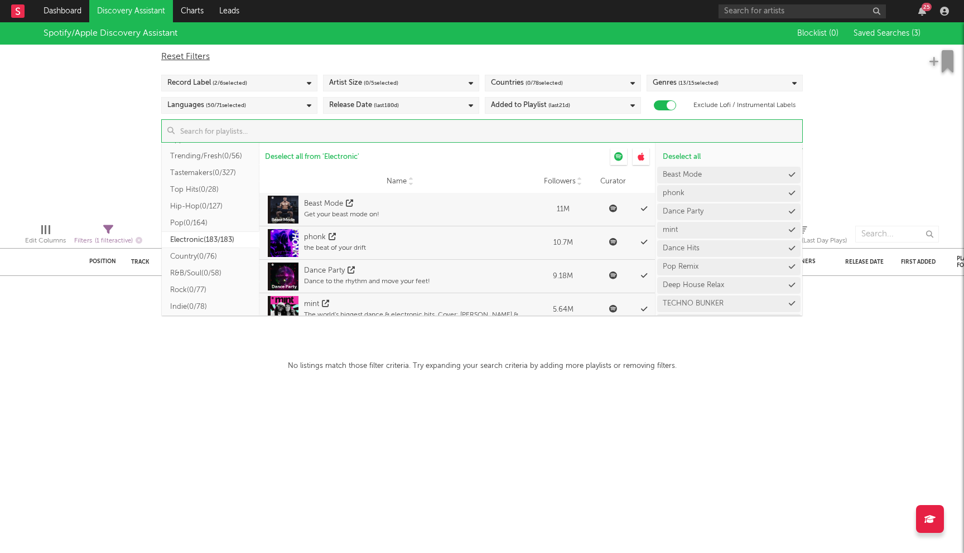
click at [50, 140] on div "Spotify/Apple Discovery Assistant Blocklist ( 0 ) Saved Searches ( 3 ) Reset Fi…" at bounding box center [482, 118] width 964 height 192
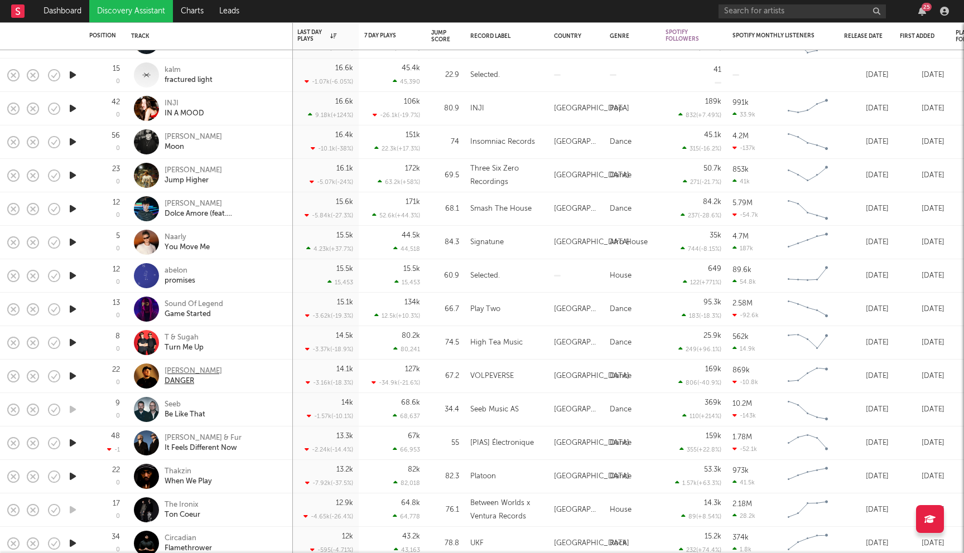
click at [178, 371] on div "[PERSON_NAME]" at bounding box center [193, 371] width 57 height 10
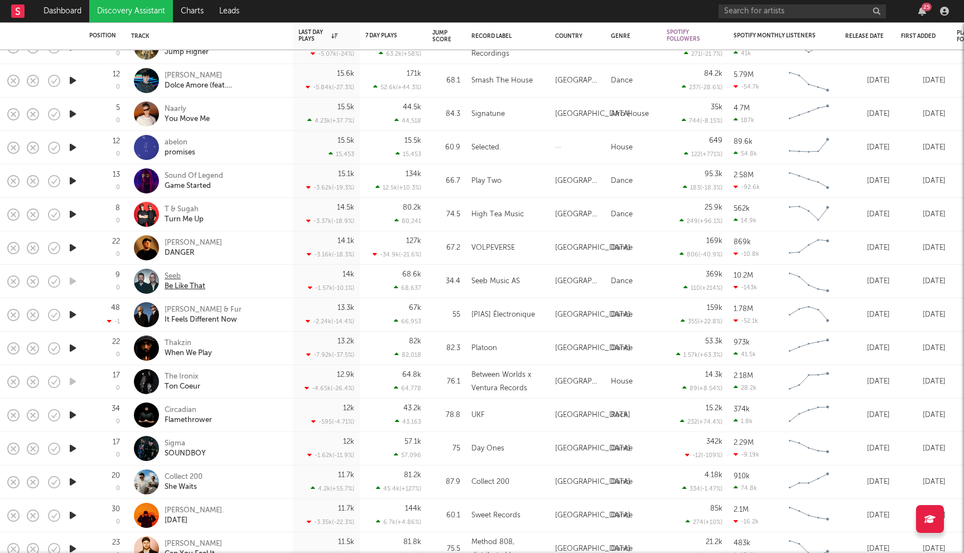
click at [171, 276] on div "Seeb" at bounding box center [185, 277] width 41 height 10
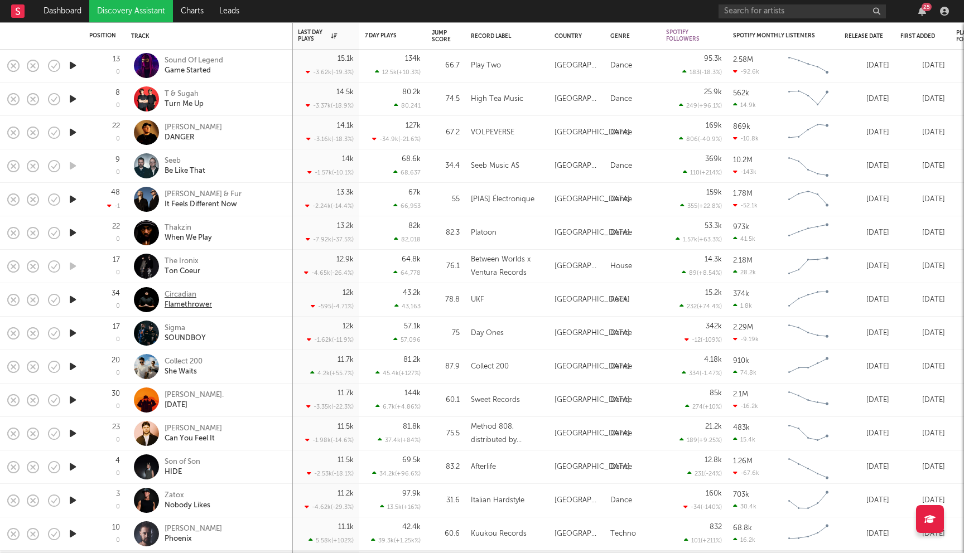
click at [178, 292] on div "Circadian" at bounding box center [188, 295] width 47 height 10
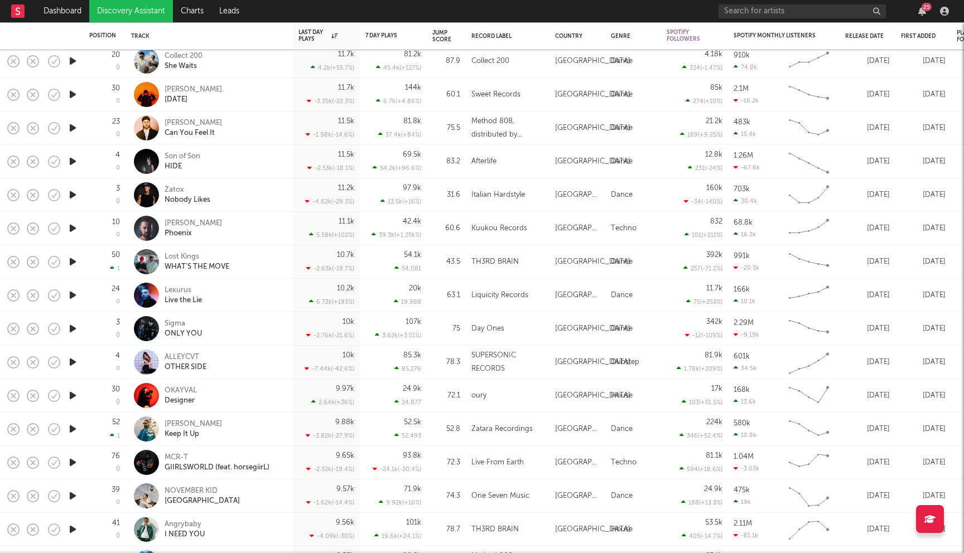
click at [189, 384] on div "OKAYVAL Designer" at bounding box center [209, 395] width 156 height 33
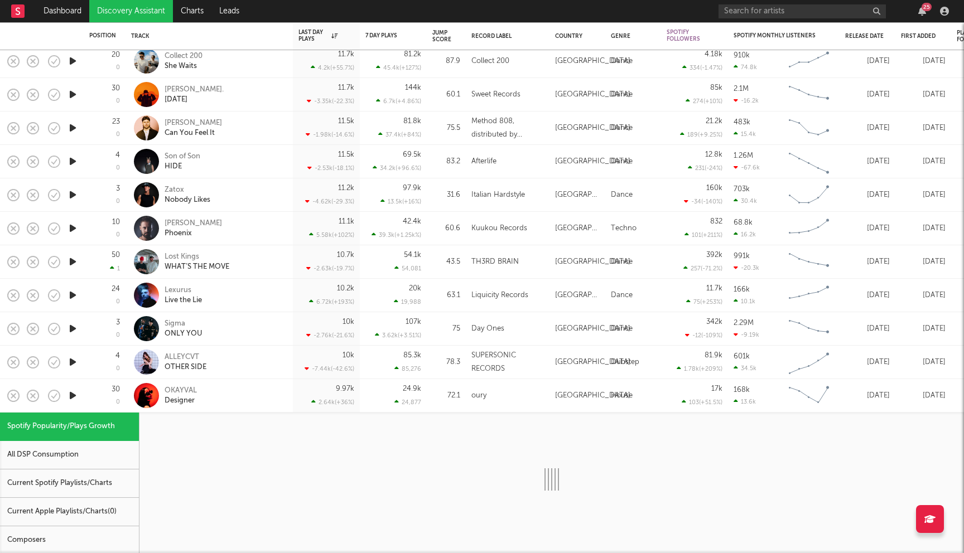
click at [231, 384] on div "OKAYVAL Designer" at bounding box center [209, 395] width 156 height 33
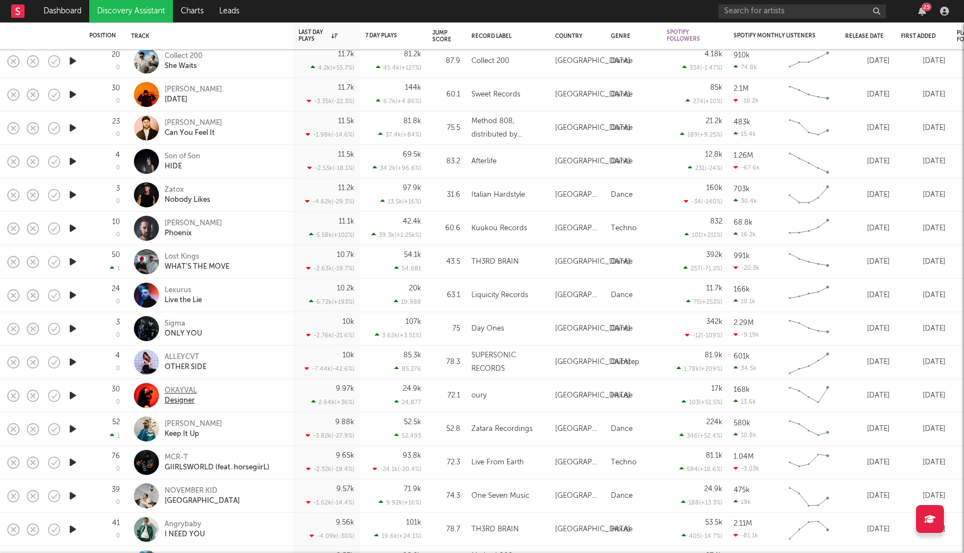
click at [183, 388] on div "OKAYVAL" at bounding box center [181, 391] width 32 height 10
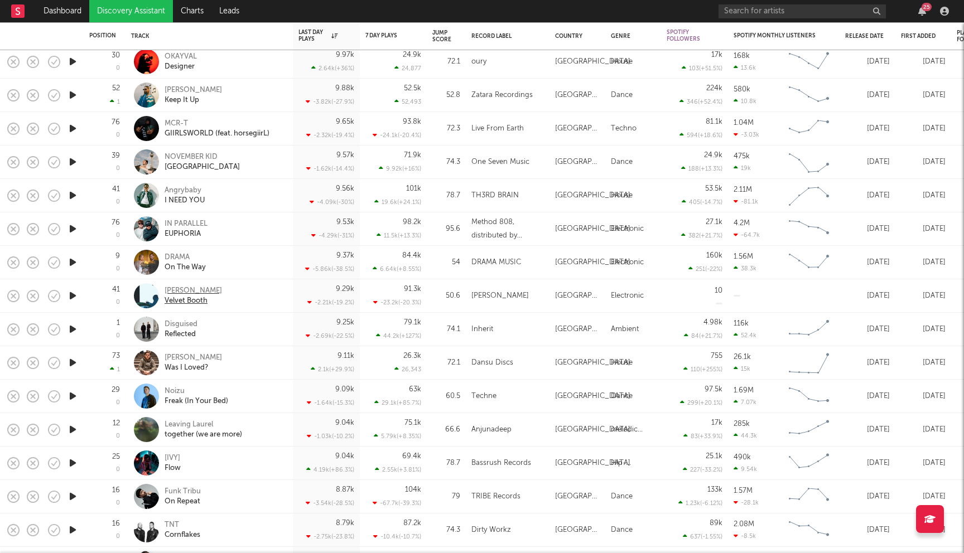
click at [177, 289] on div "Mr Rawlings" at bounding box center [193, 291] width 57 height 10
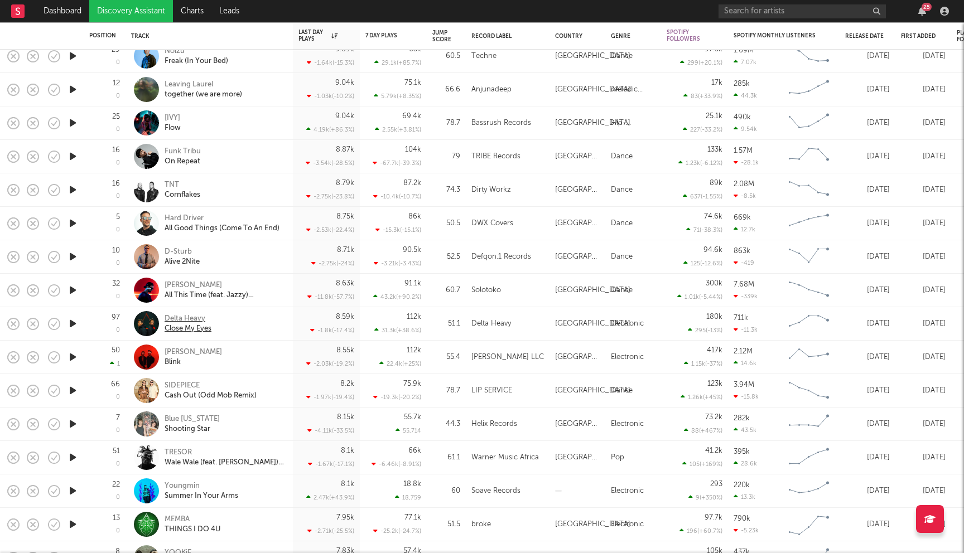
click at [184, 316] on div "Delta Heavy" at bounding box center [188, 319] width 47 height 10
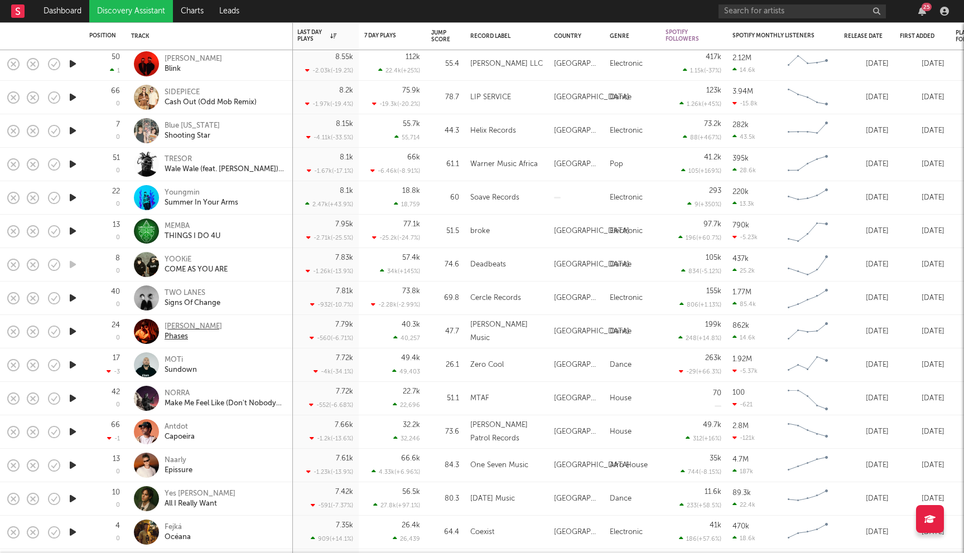
click at [191, 327] on div "Macky Gee" at bounding box center [193, 327] width 57 height 10
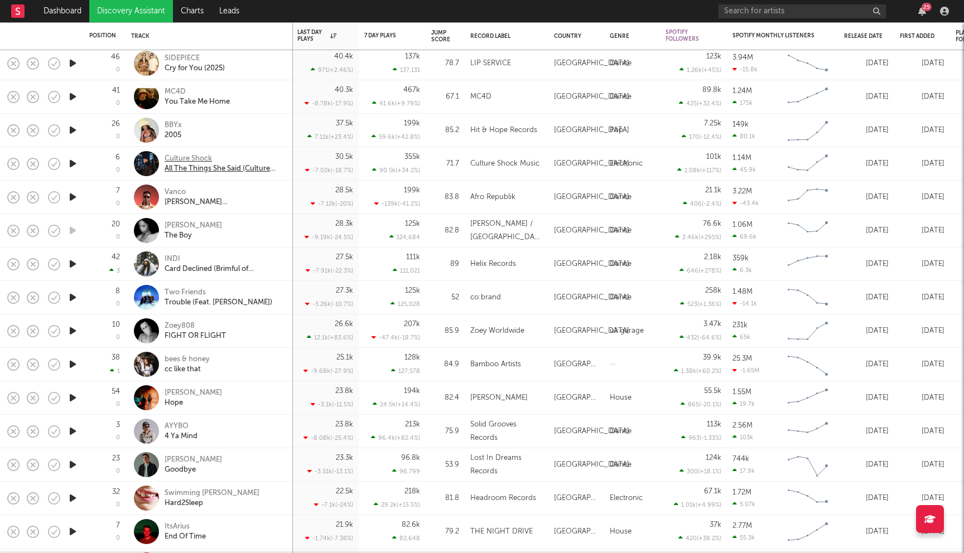
click at [191, 156] on div "Culture Shock" at bounding box center [225, 159] width 120 height 10
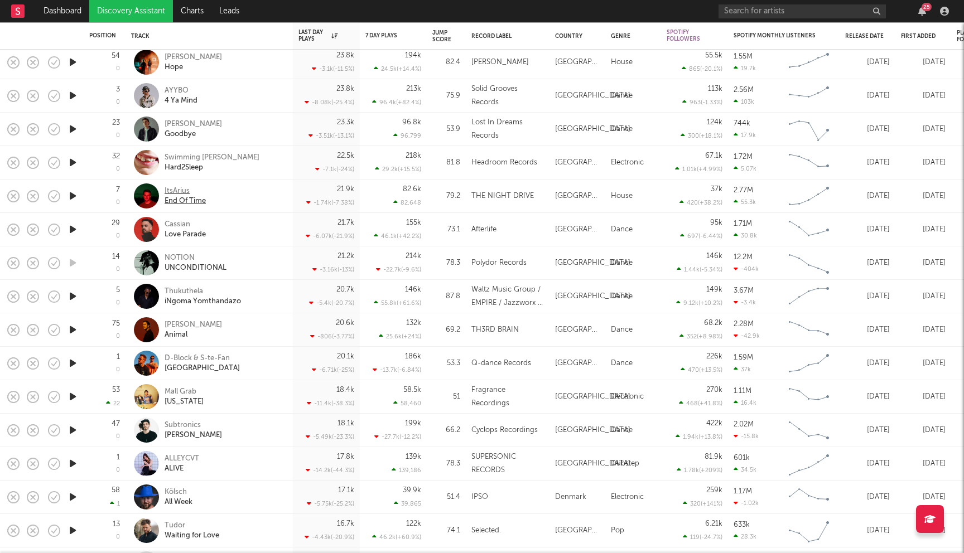
click at [178, 187] on div "ItsArius" at bounding box center [185, 191] width 41 height 10
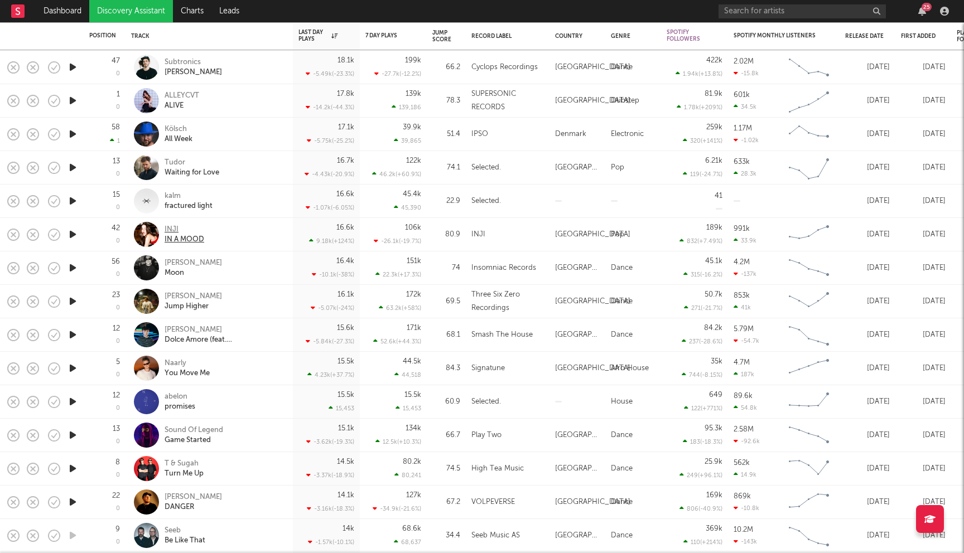
click at [178, 225] on div "INJI" at bounding box center [185, 230] width 40 height 10
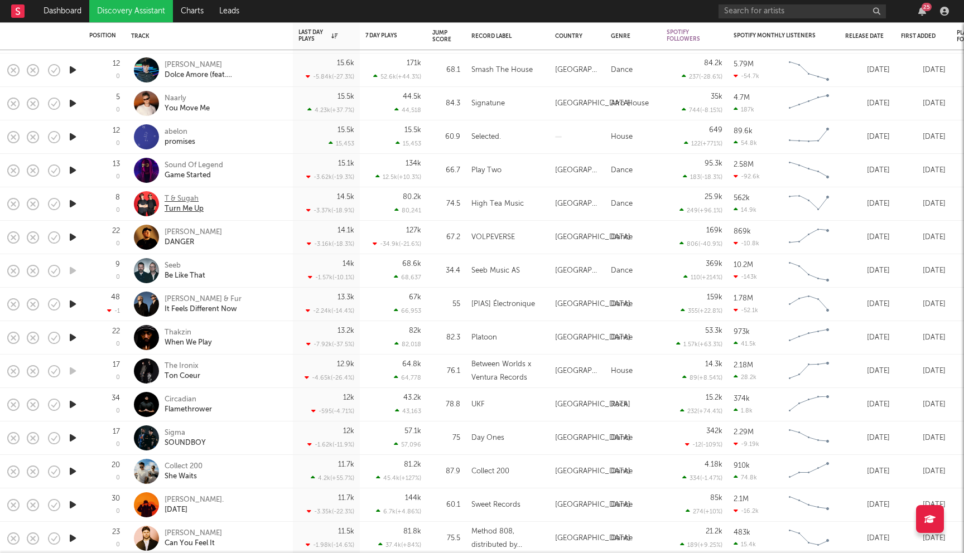
click at [181, 197] on div "T & Sugah" at bounding box center [184, 199] width 39 height 10
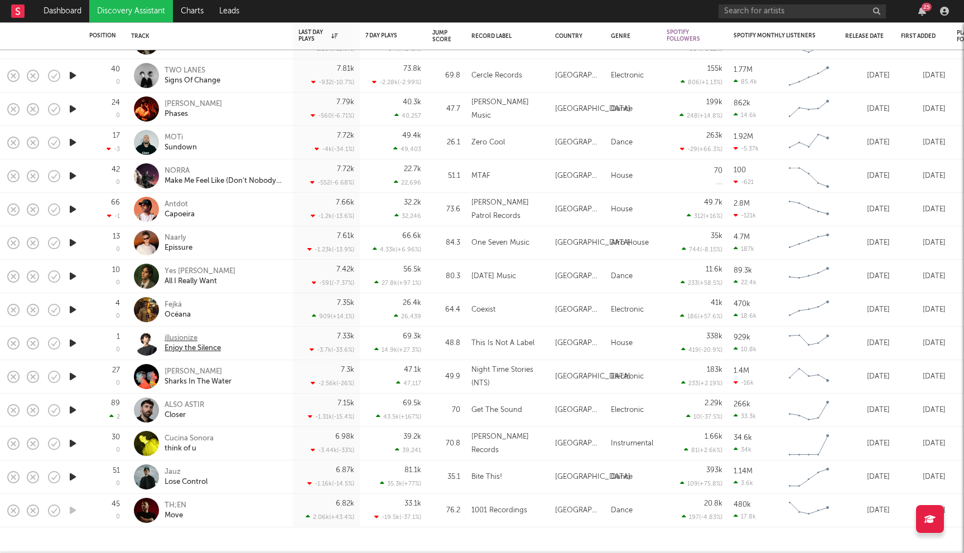
click at [182, 338] on div "illusionize" at bounding box center [193, 339] width 56 height 10
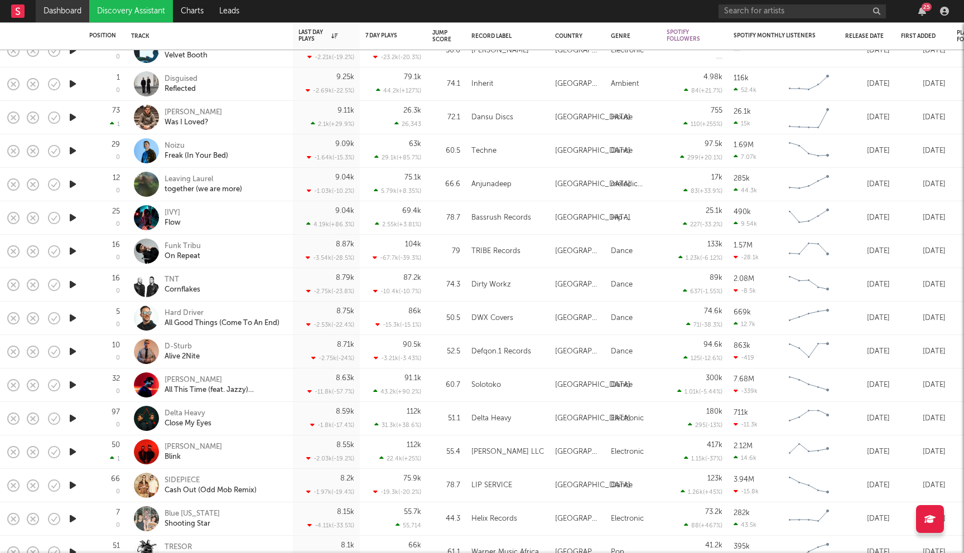
click at [62, 20] on link "Dashboard" at bounding box center [63, 11] width 54 height 22
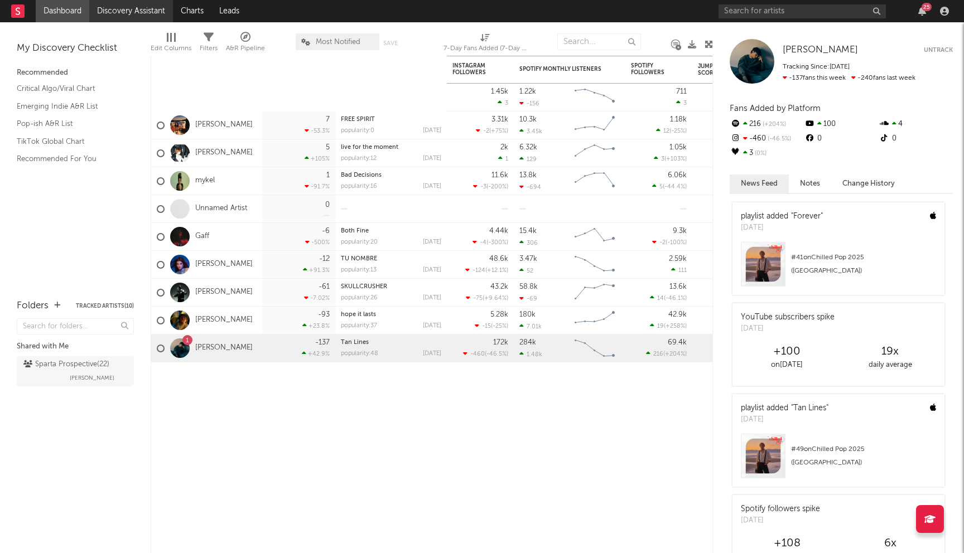
click at [131, 12] on link "Discovery Assistant" at bounding box center [131, 11] width 84 height 22
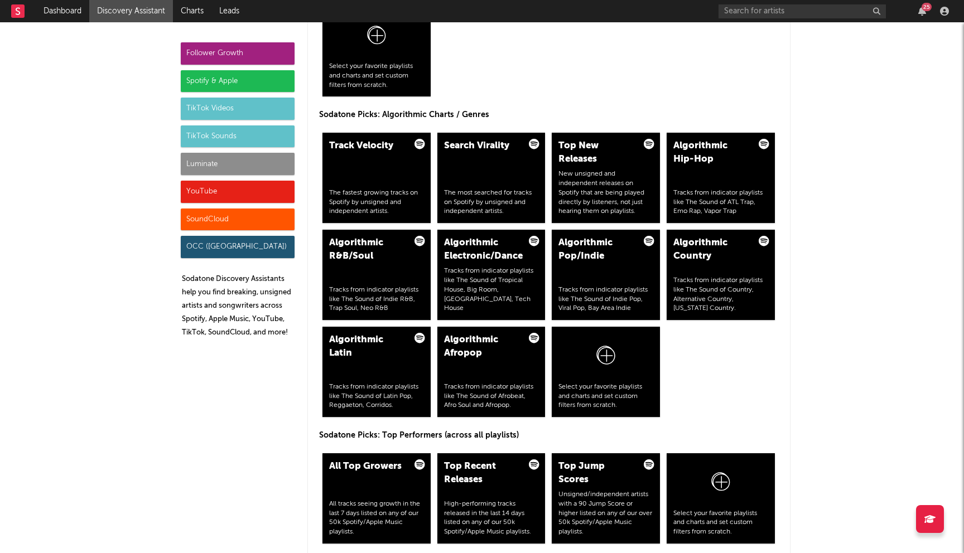
scroll to position [1401, 0]
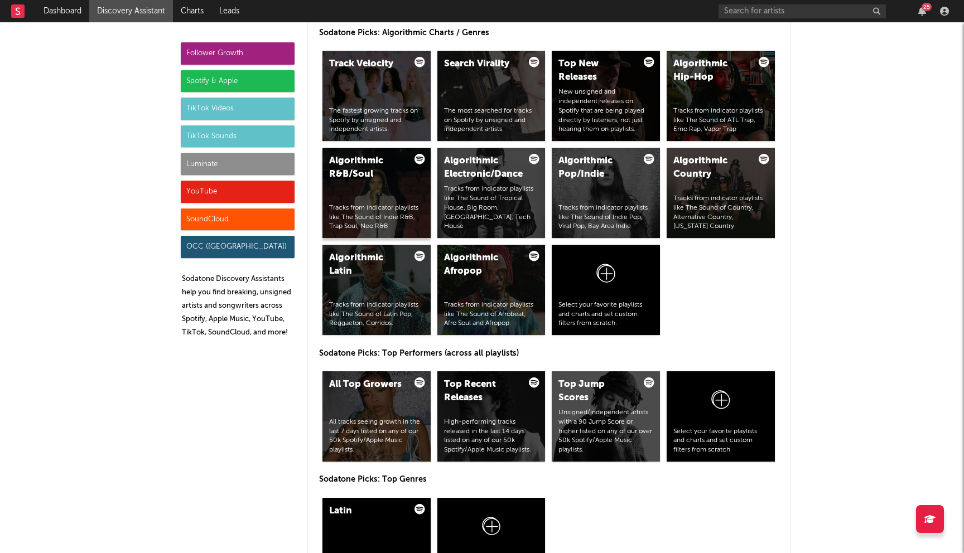
click at [373, 200] on div "Algorithmic R&B/Soul Tracks from indicator playlists like The Sound of Indie R&…" at bounding box center [376, 193] width 108 height 90
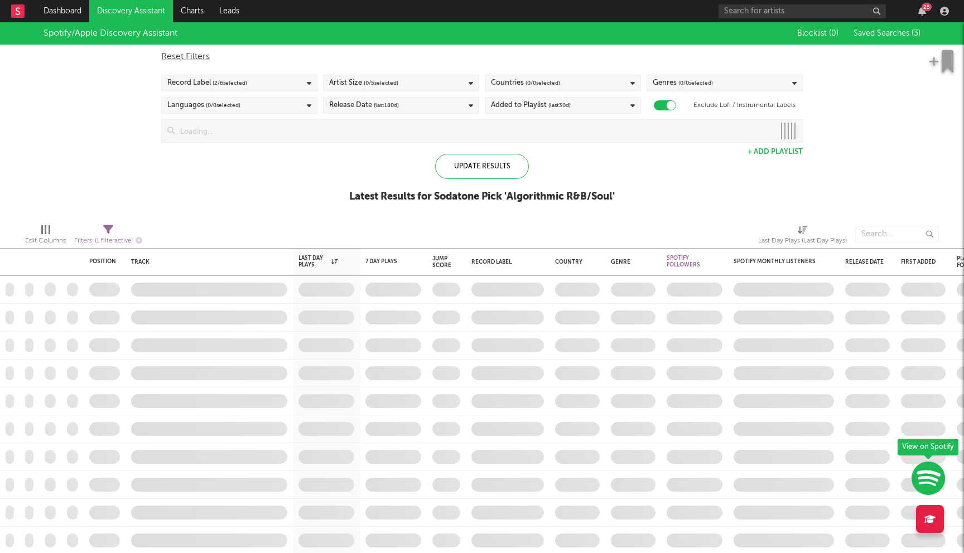
checkbox input "true"
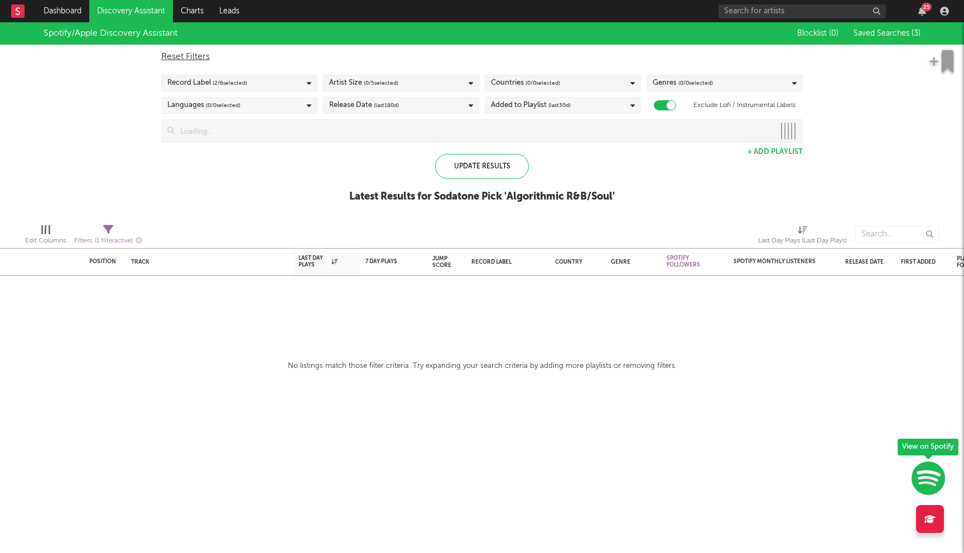
click at [418, 85] on div "Artist Size ( 0 / 5 selected)" at bounding box center [401, 83] width 156 height 17
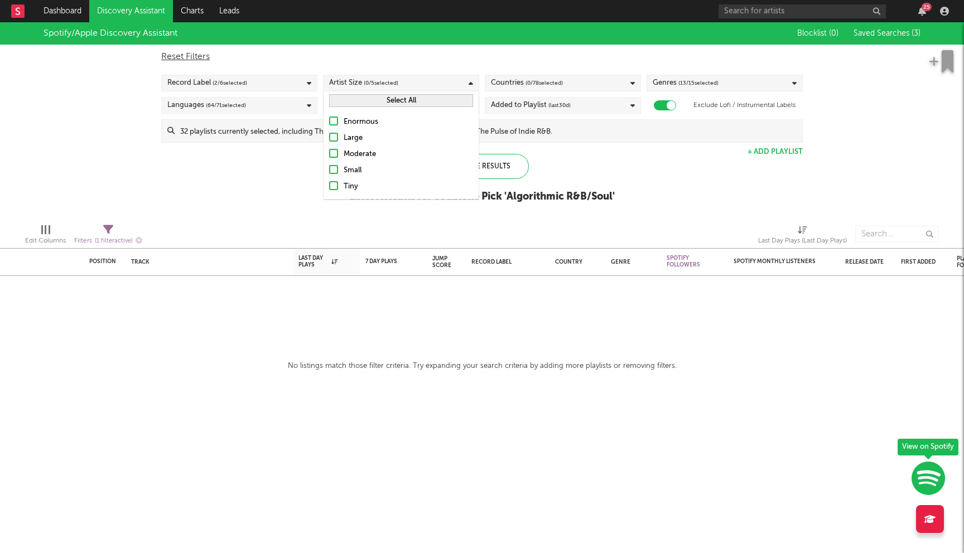
click at [364, 153] on div "Moderate" at bounding box center [408, 154] width 129 height 13
click at [329, 153] on input "Moderate" at bounding box center [329, 154] width 0 height 13
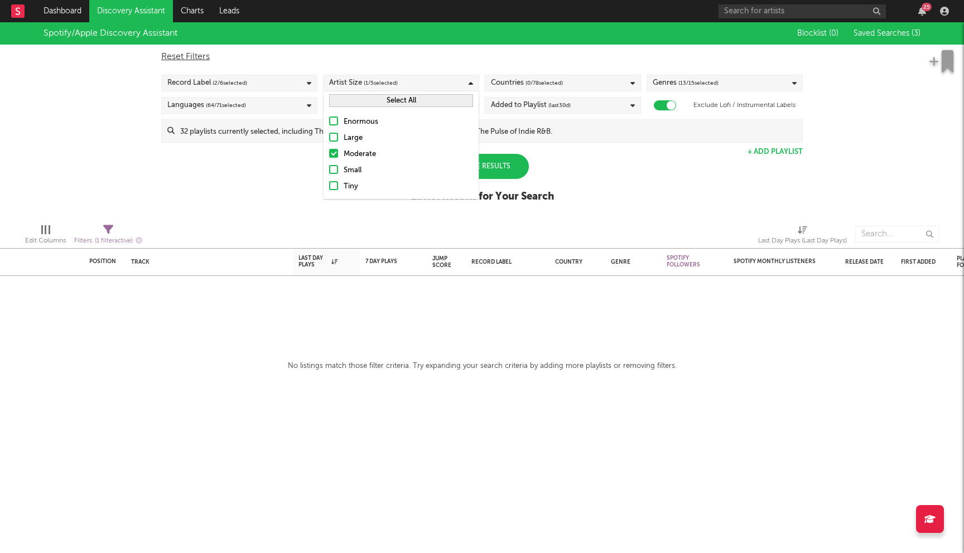
click at [357, 170] on div "Small" at bounding box center [408, 170] width 129 height 13
click at [329, 170] on input "Small" at bounding box center [329, 170] width 0 height 13
click at [352, 186] on div "Tiny" at bounding box center [408, 186] width 129 height 13
click at [329, 186] on input "Tiny" at bounding box center [329, 186] width 0 height 13
click at [282, 186] on div "Spotify/Apple Discovery Assistant Blocklist ( 0 ) Saved Searches ( 3 ) Reset Fi…" at bounding box center [482, 118] width 964 height 192
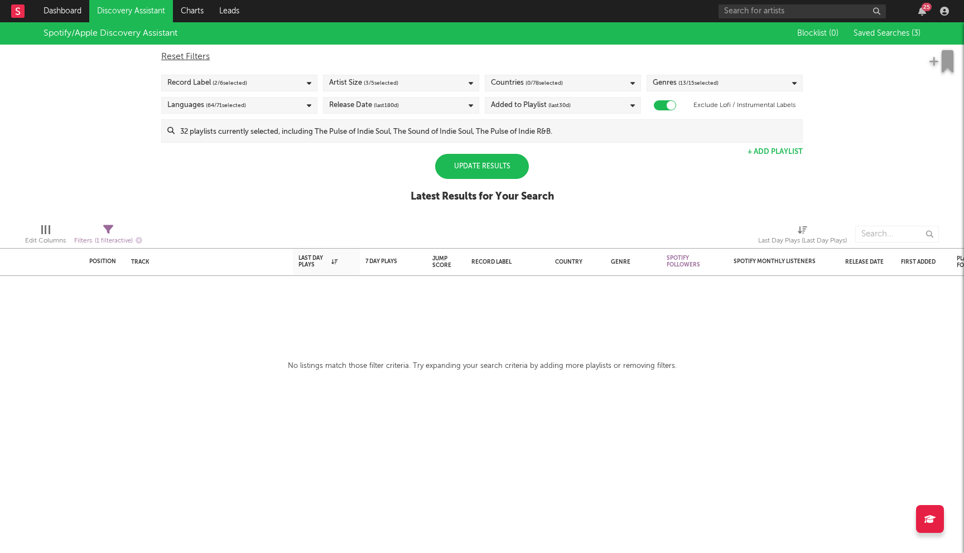
click at [503, 172] on div "Update Results" at bounding box center [482, 166] width 94 height 25
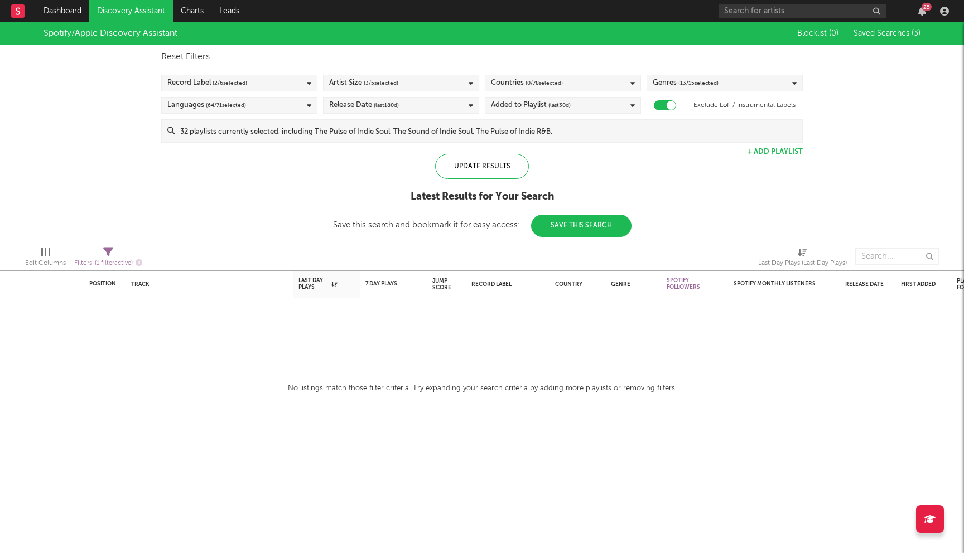
click at [422, 141] on input at bounding box center [489, 131] width 628 height 22
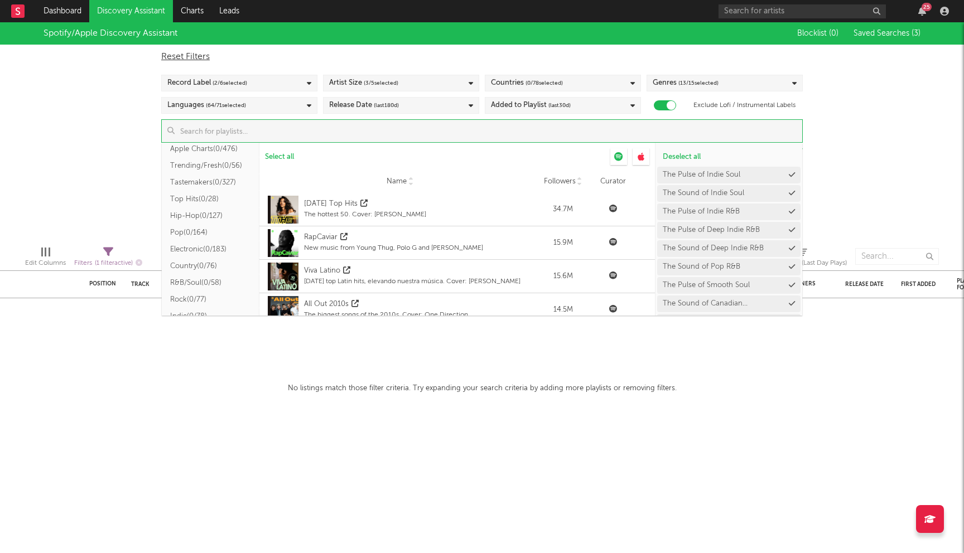
scroll to position [42, 0]
click at [200, 230] on button "Pop ( 0/164 )" at bounding box center [211, 231] width 98 height 17
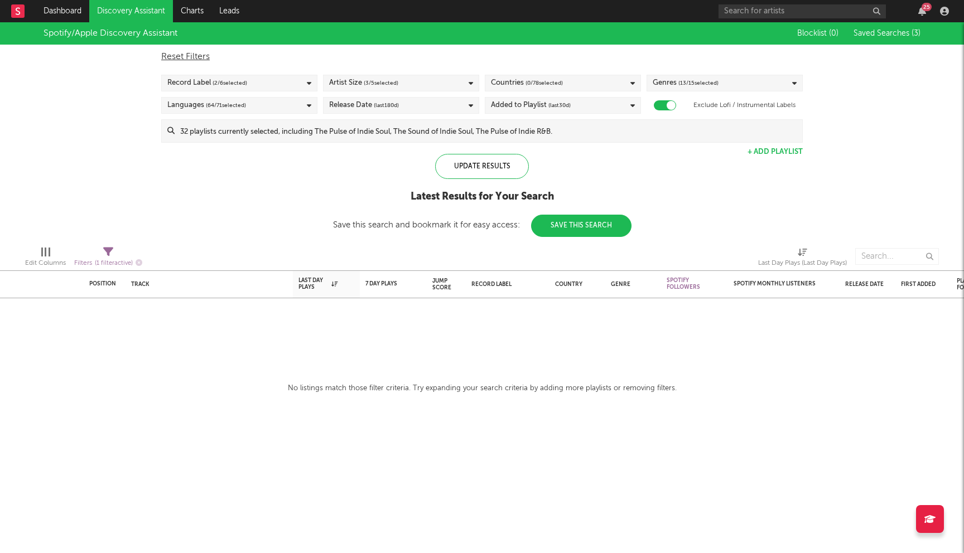
click at [117, 198] on div "Spotify/Apple Discovery Assistant Blocklist ( 0 ) Saved Searches ( 3 ) Reset Fi…" at bounding box center [482, 129] width 964 height 215
click at [276, 132] on input at bounding box center [489, 131] width 628 height 22
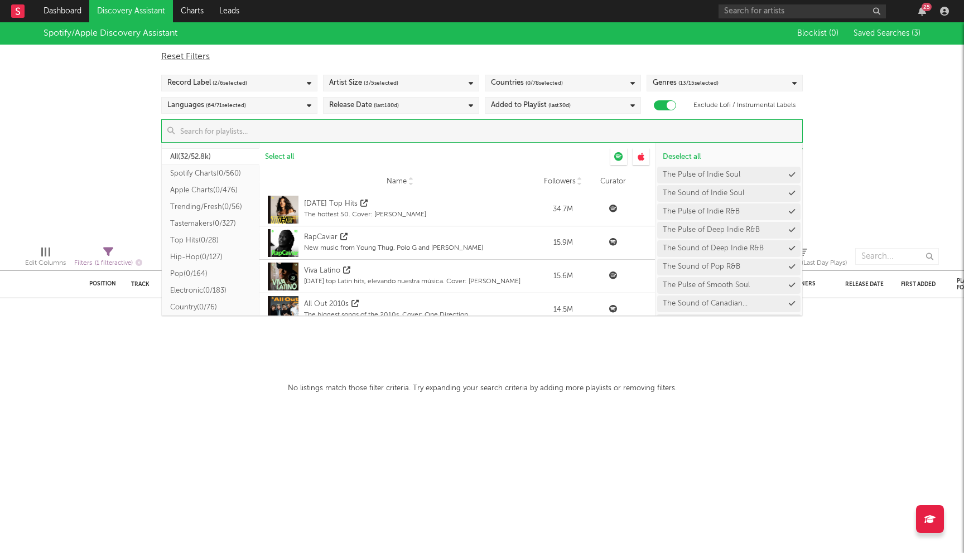
click at [146, 223] on div "Spotify/Apple Discovery Assistant Blocklist ( 0 ) Saved Searches ( 3 ) Reset Fi…" at bounding box center [482, 129] width 964 height 215
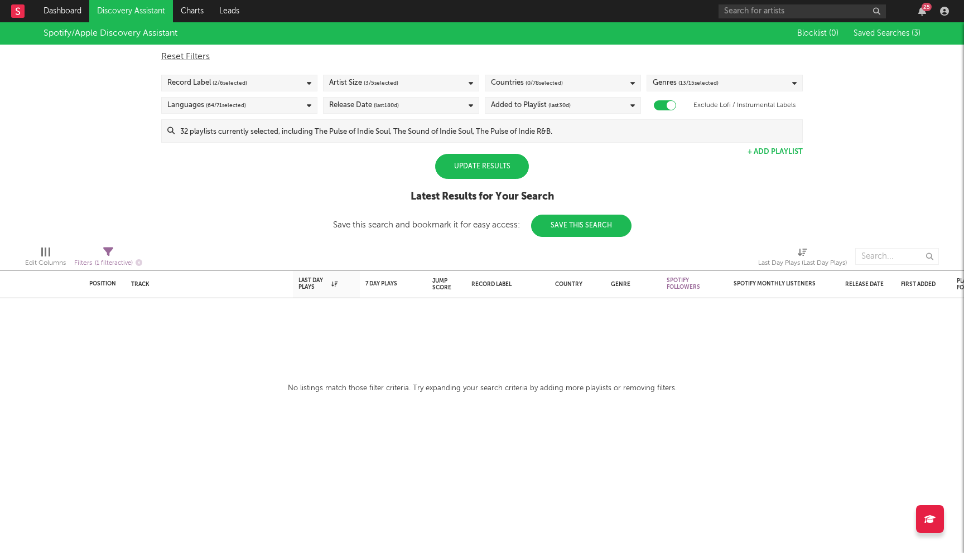
click at [497, 172] on div "Update Results" at bounding box center [482, 166] width 94 height 25
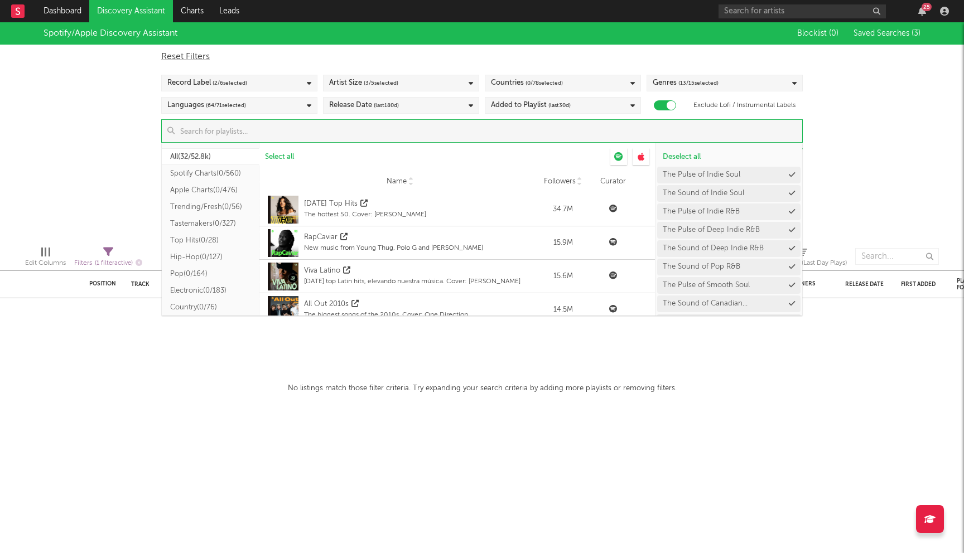
click at [439, 133] on input at bounding box center [489, 131] width 628 height 22
click at [195, 275] on button "Pop ( 0/164 )" at bounding box center [211, 274] width 98 height 17
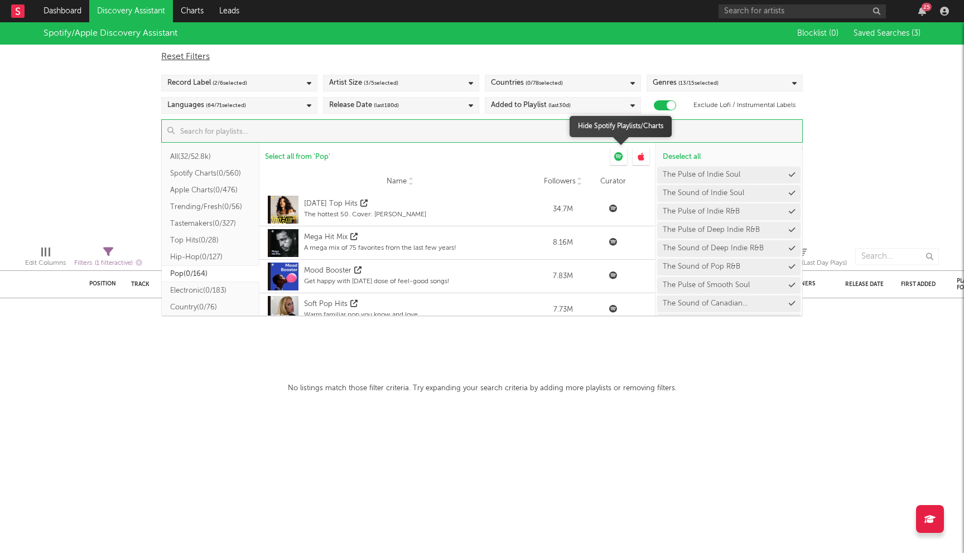
click at [621, 157] on icon at bounding box center [618, 156] width 9 height 9
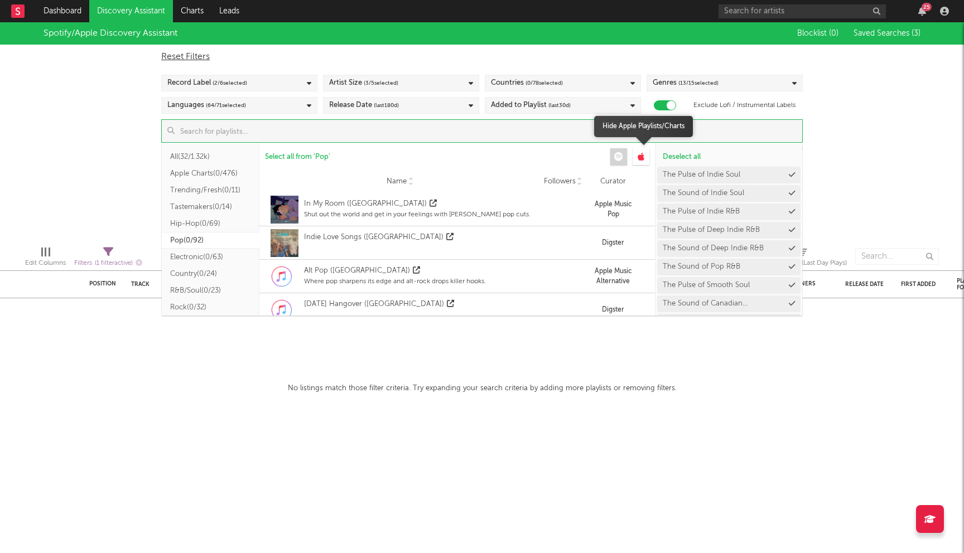
click at [647, 157] on div at bounding box center [641, 156] width 17 height 17
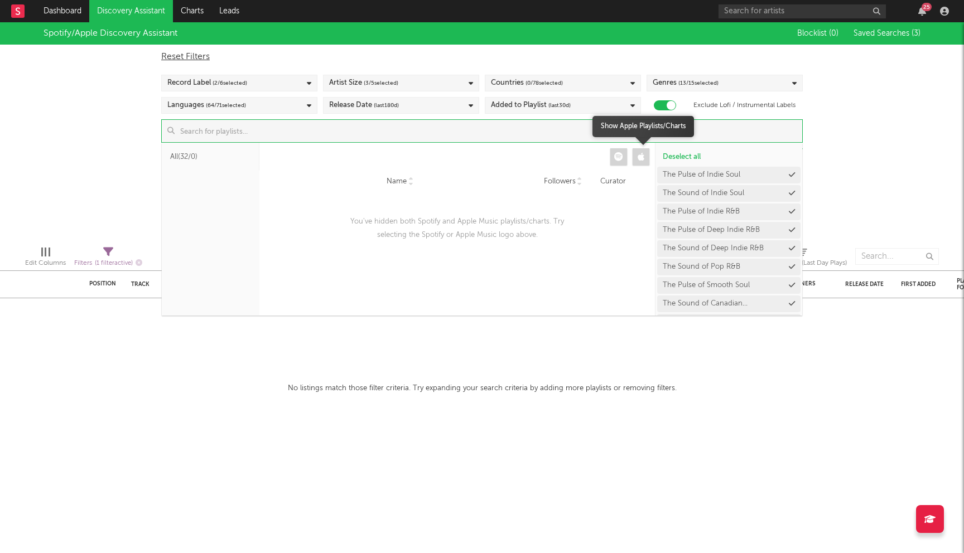
click at [638, 160] on icon at bounding box center [641, 156] width 7 height 9
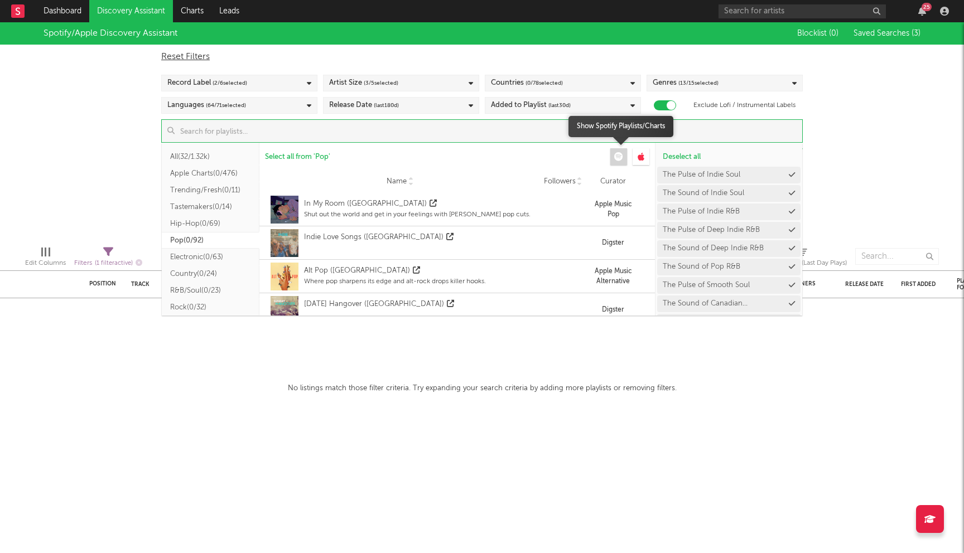
click at [624, 160] on div at bounding box center [618, 156] width 17 height 17
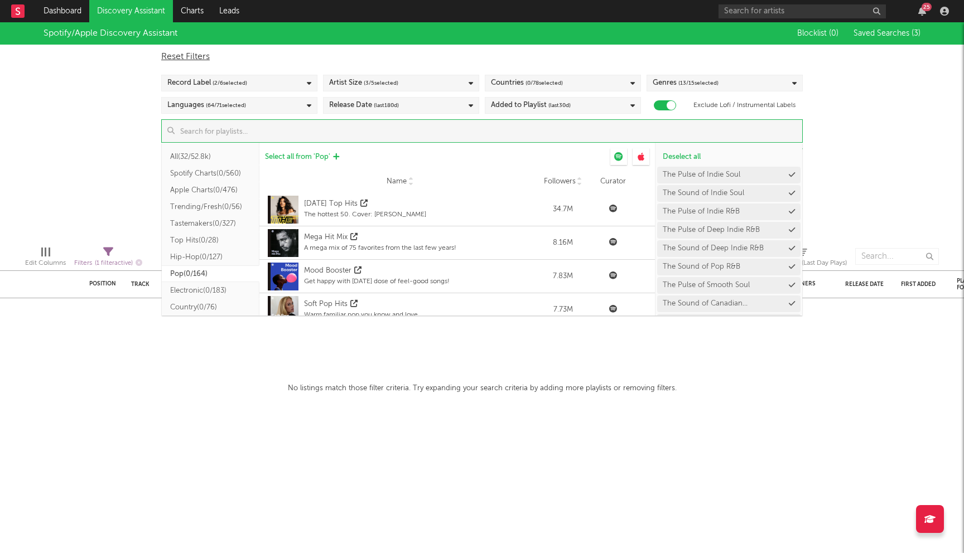
click at [306, 156] on span "Select all from ' Pop '" at bounding box center [297, 156] width 65 height 7
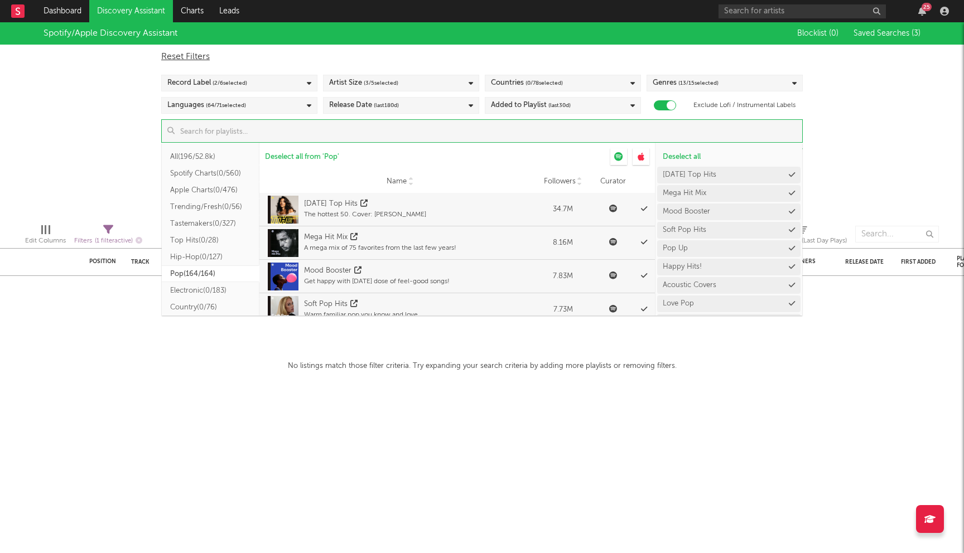
click at [94, 142] on div "Spotify/Apple Discovery Assistant Blocklist ( 0 ) Saved Searches ( 3 ) Reset Fi…" at bounding box center [482, 118] width 964 height 192
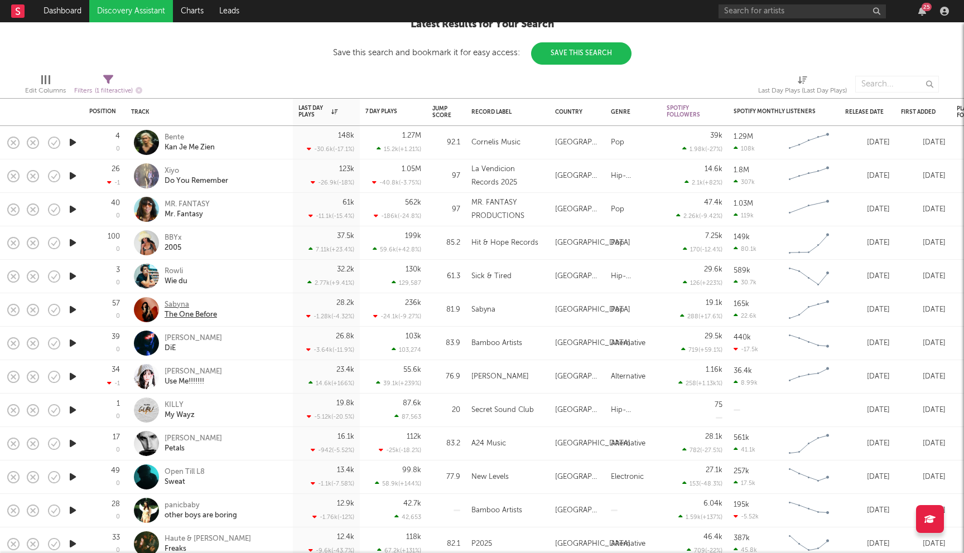
click at [179, 310] on div "The One Before" at bounding box center [191, 315] width 52 height 10
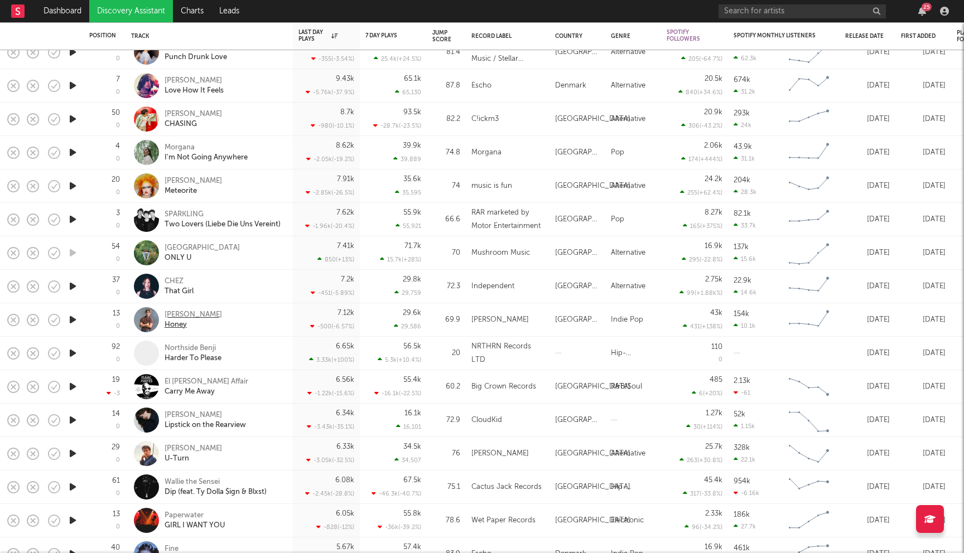
click at [191, 313] on div "CODY JON" at bounding box center [193, 315] width 57 height 10
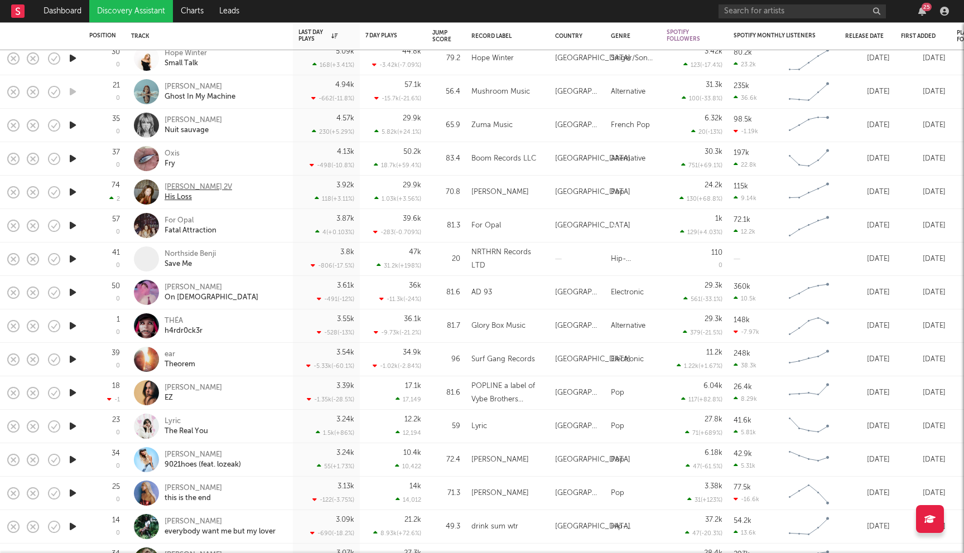
click at [186, 190] on div "Natalie 2V" at bounding box center [198, 187] width 67 height 10
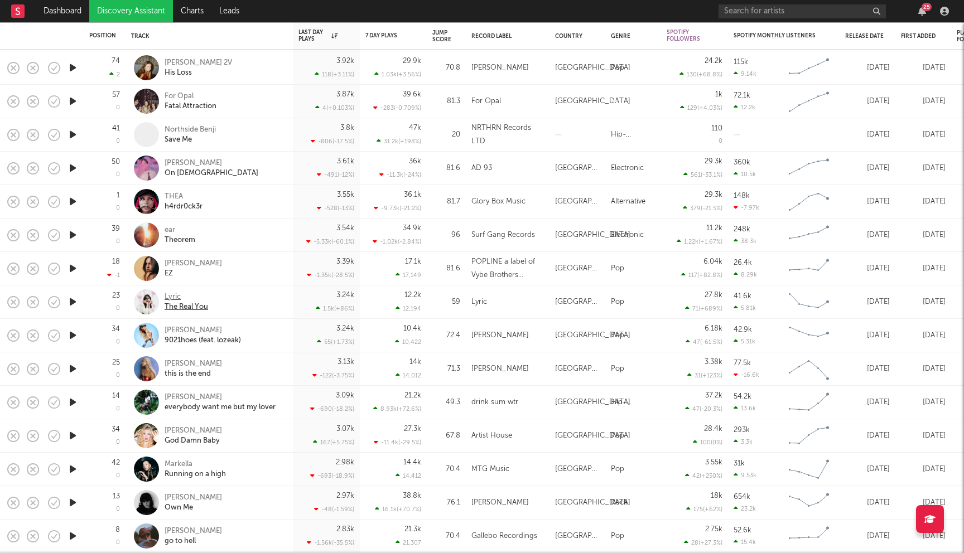
click at [174, 297] on div "Lyric" at bounding box center [187, 297] width 44 height 10
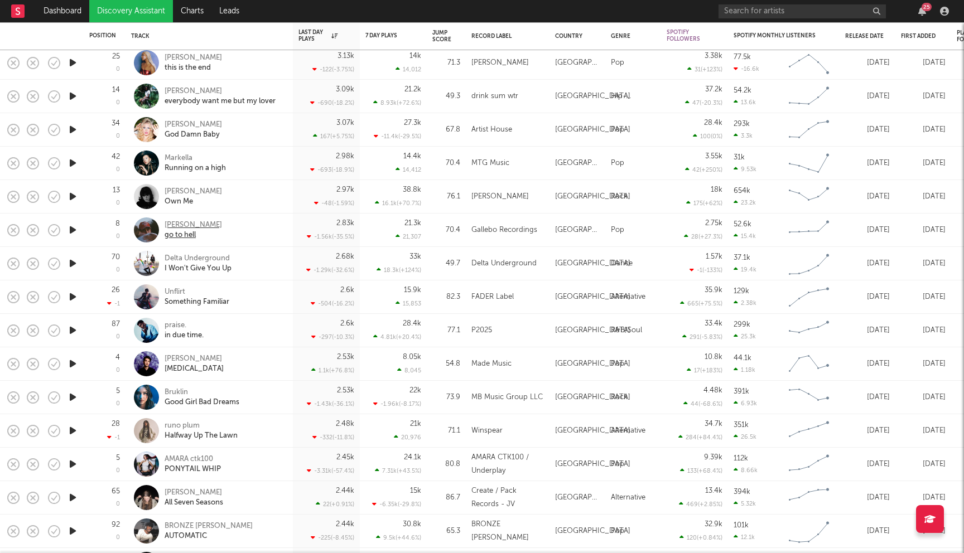
click at [171, 227] on div "joel" at bounding box center [193, 225] width 57 height 10
click at [184, 359] on div "Jack Kane" at bounding box center [194, 359] width 59 height 10
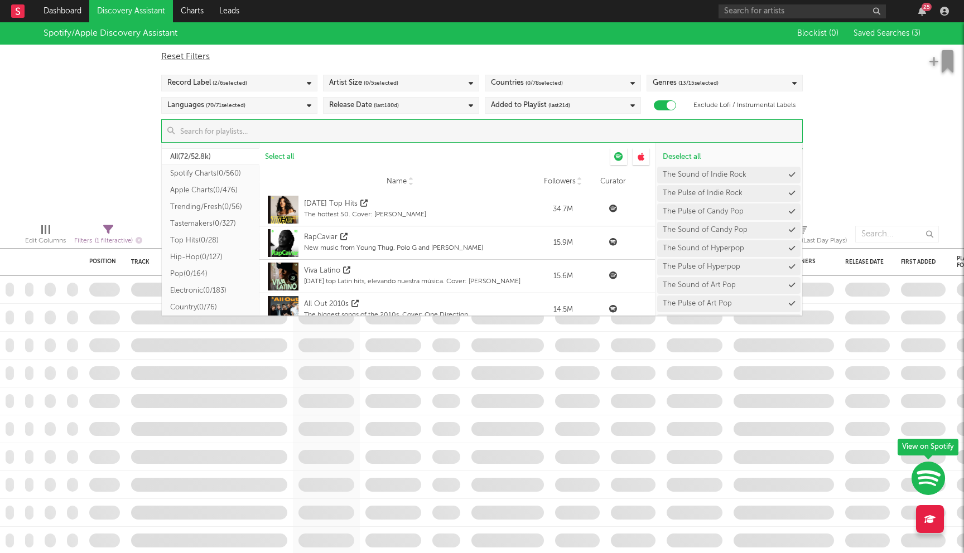
checkbox input "true"
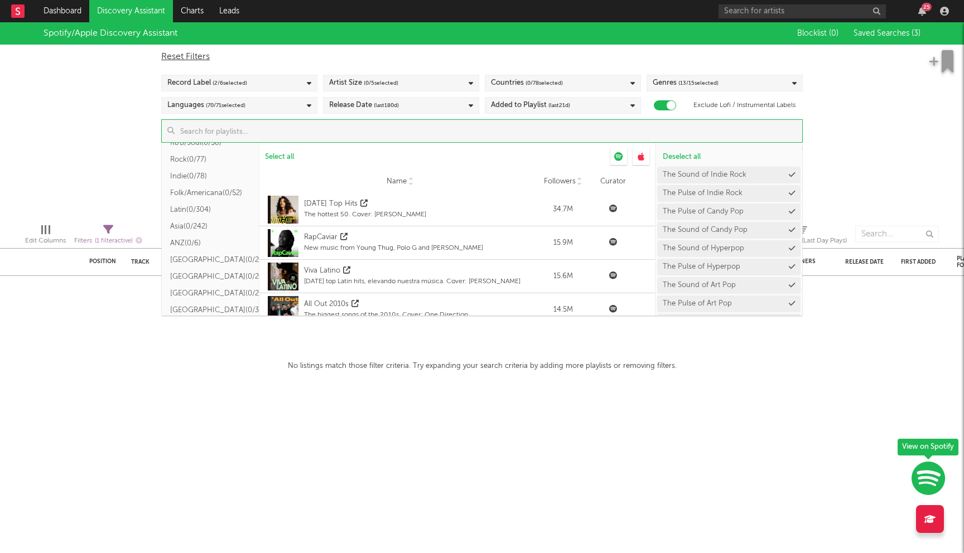
scroll to position [175, 0]
click at [191, 181] on button "Indie ( 0/78 )" at bounding box center [211, 182] width 98 height 17
click at [298, 157] on span "Select all from ' Indie '" at bounding box center [299, 156] width 69 height 7
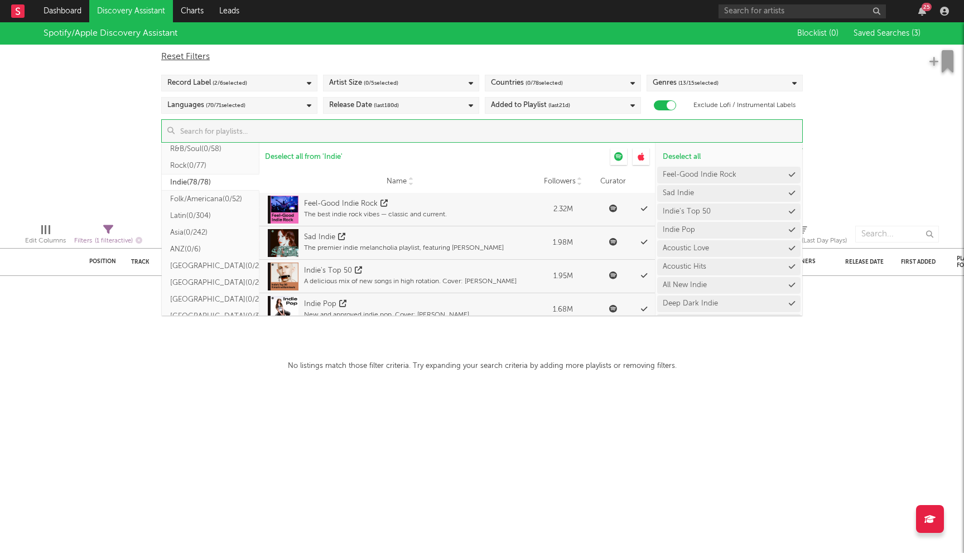
click at [58, 139] on div "Spotify/Apple Discovery Assistant Blocklist ( 0 ) Saved Searches ( 3 ) Reset Fi…" at bounding box center [482, 118] width 964 height 192
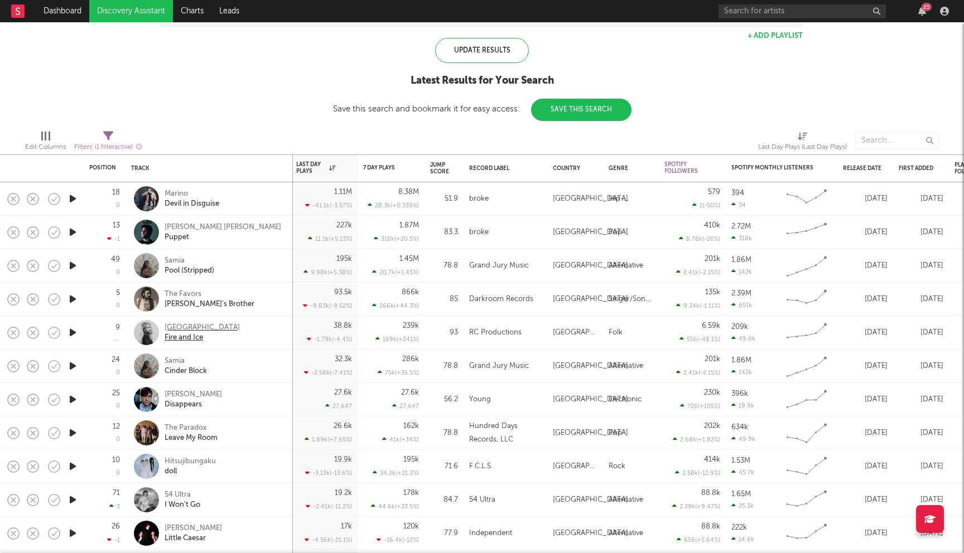
click at [185, 330] on div "Alexandria" at bounding box center [202, 328] width 75 height 10
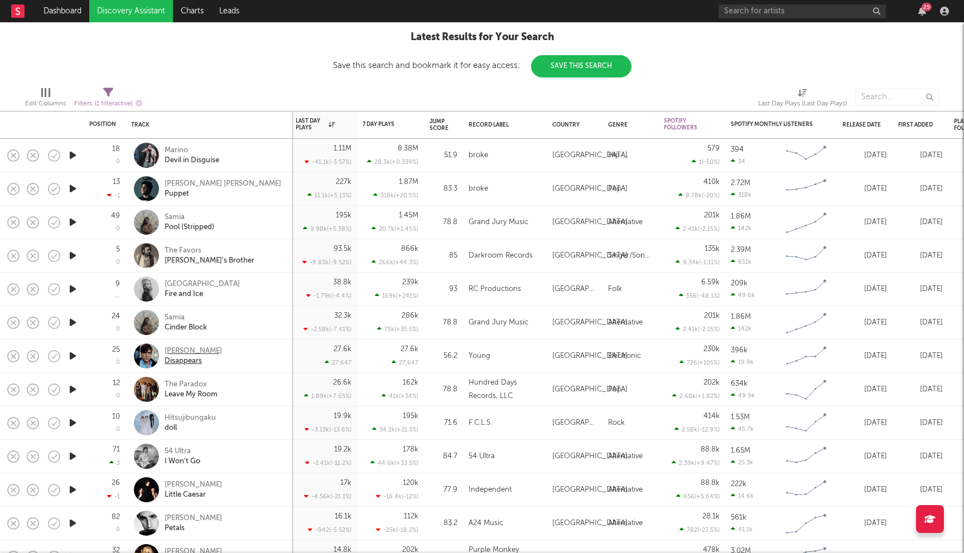
click at [185, 348] on div "John Maus" at bounding box center [193, 351] width 57 height 10
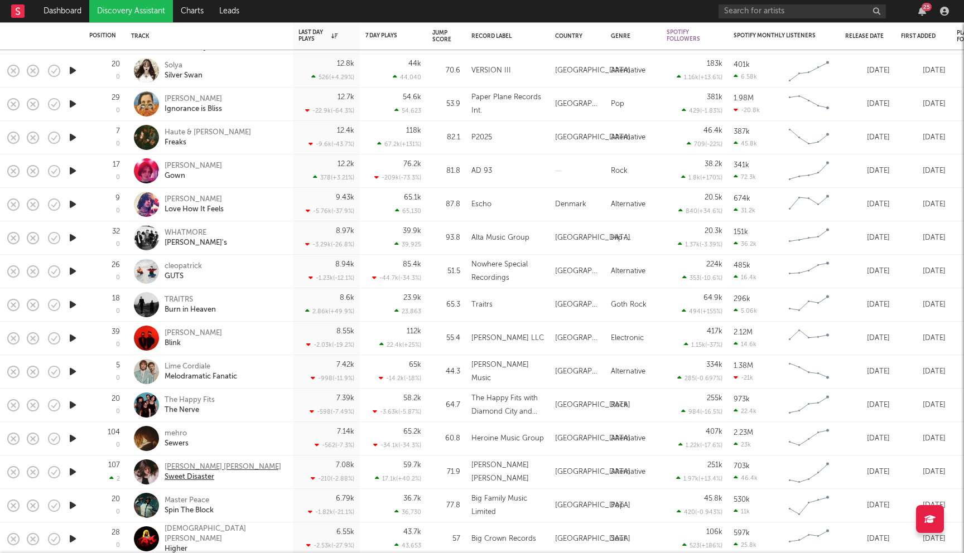
click at [187, 468] on div "Sawyer Hill" at bounding box center [223, 467] width 117 height 10
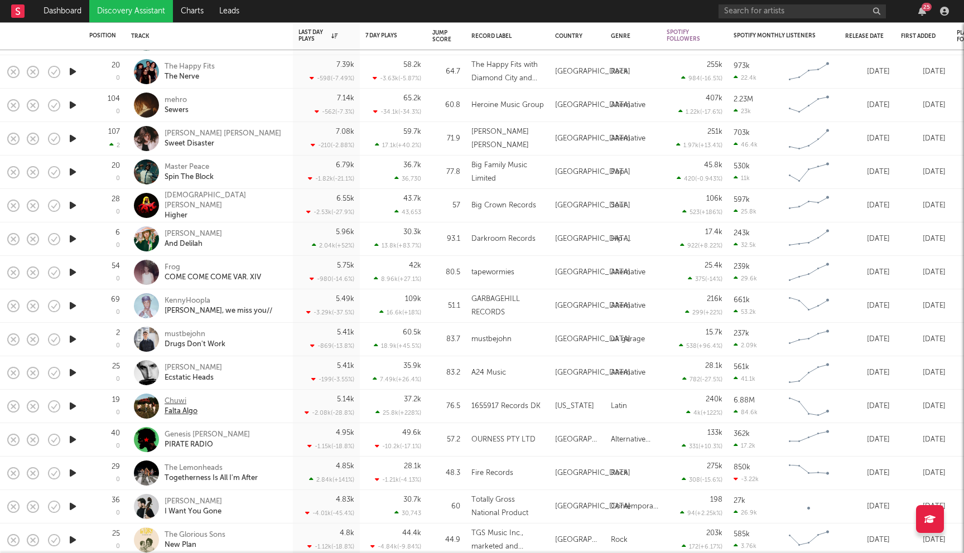
click at [183, 402] on div "Chuwi" at bounding box center [181, 402] width 33 height 10
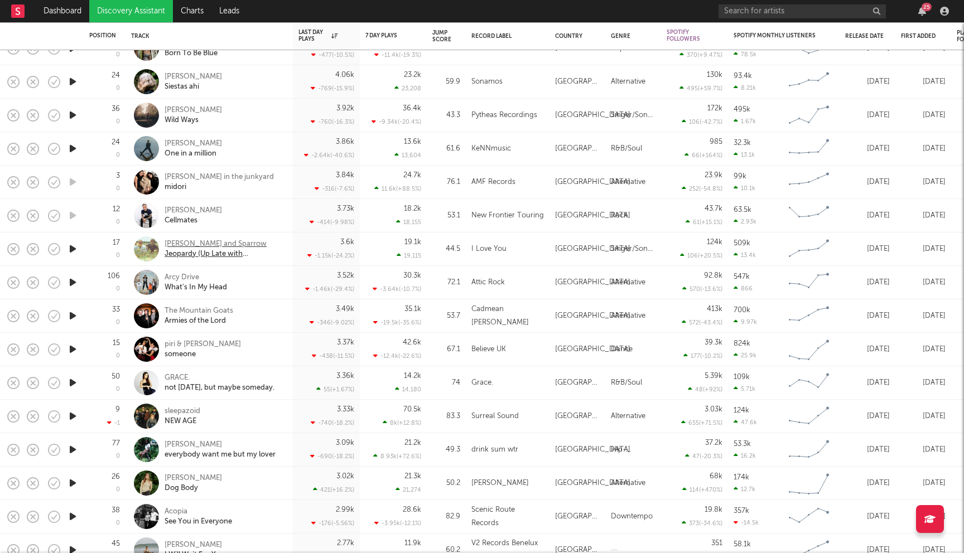
click at [208, 243] on div "Penny and Sparrow" at bounding box center [225, 244] width 120 height 10
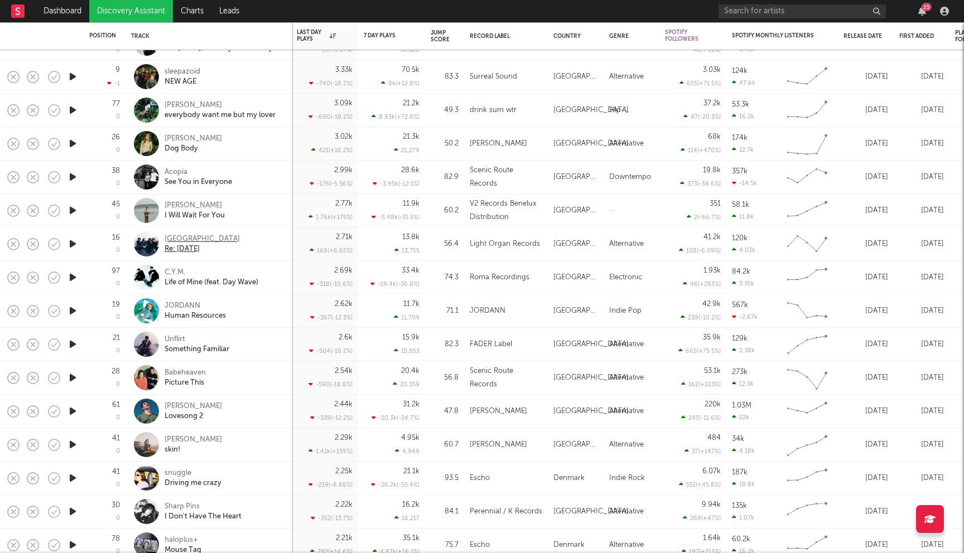
click at [179, 238] on div "Hotel Mira" at bounding box center [202, 239] width 75 height 10
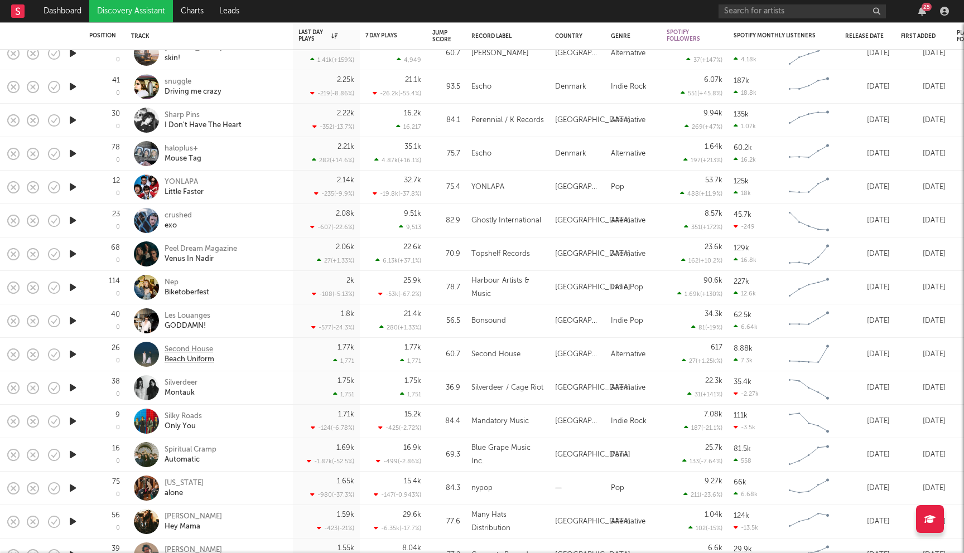
click at [194, 347] on div "Second House" at bounding box center [190, 350] width 50 height 10
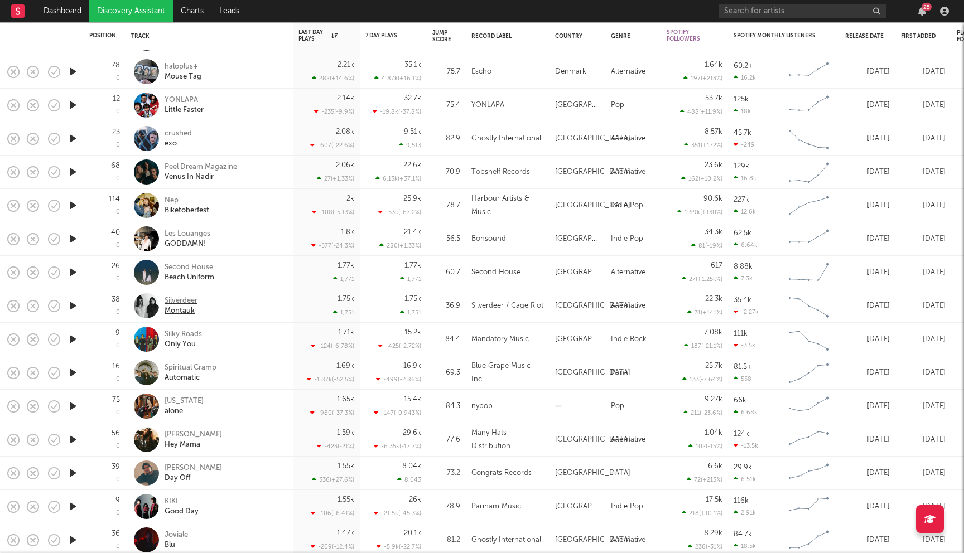
click at [184, 302] on div "Silverdeer" at bounding box center [181, 301] width 33 height 10
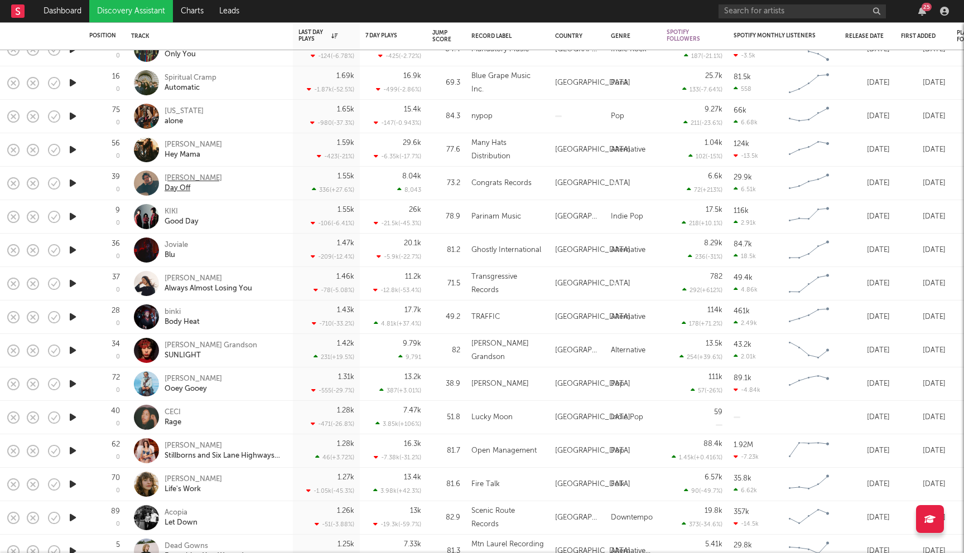
click at [184, 176] on div "Liam Kazar" at bounding box center [193, 178] width 57 height 10
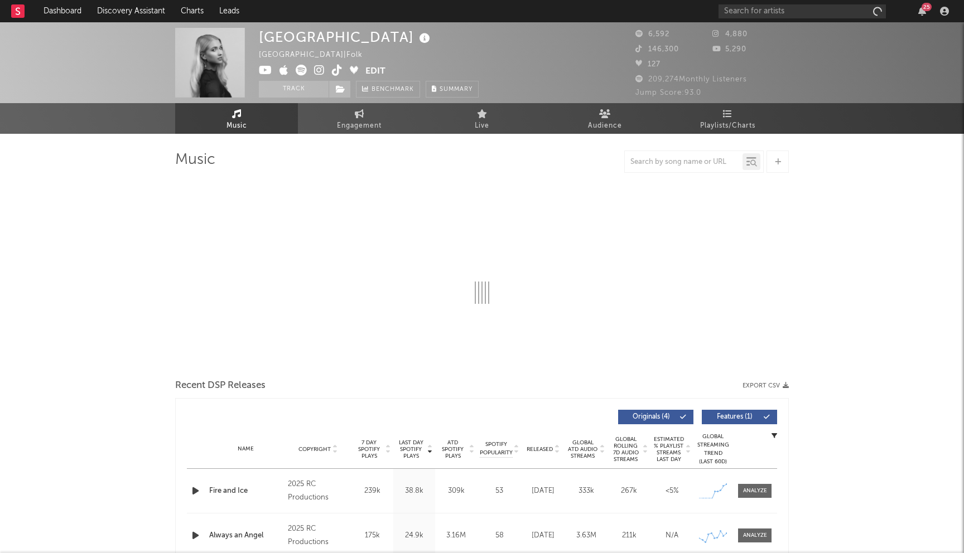
select select "1w"
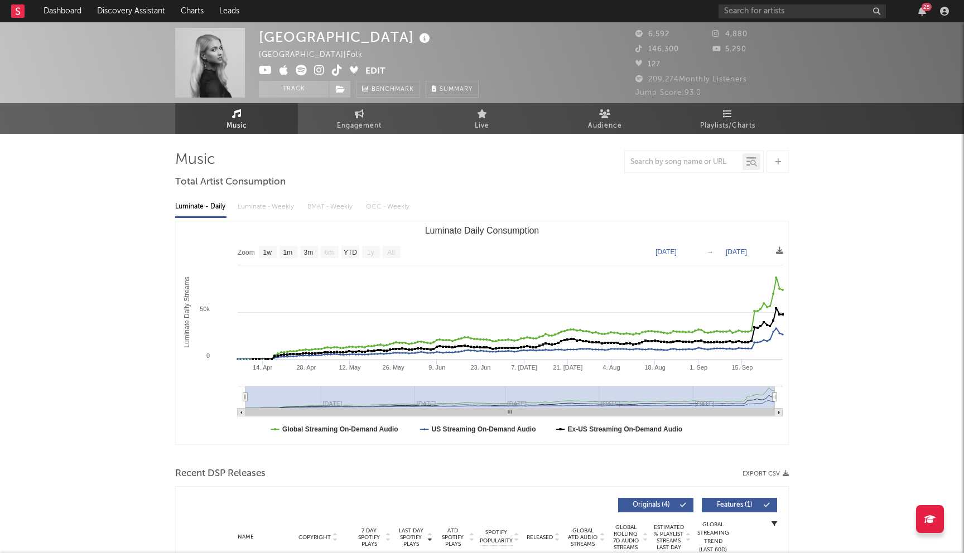
click at [318, 75] on icon at bounding box center [319, 70] width 11 height 11
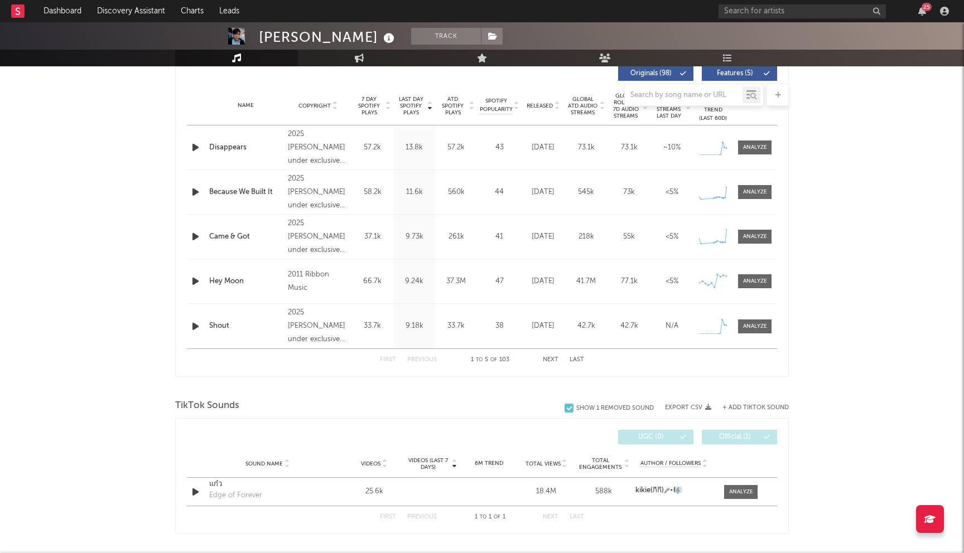
select select "6m"
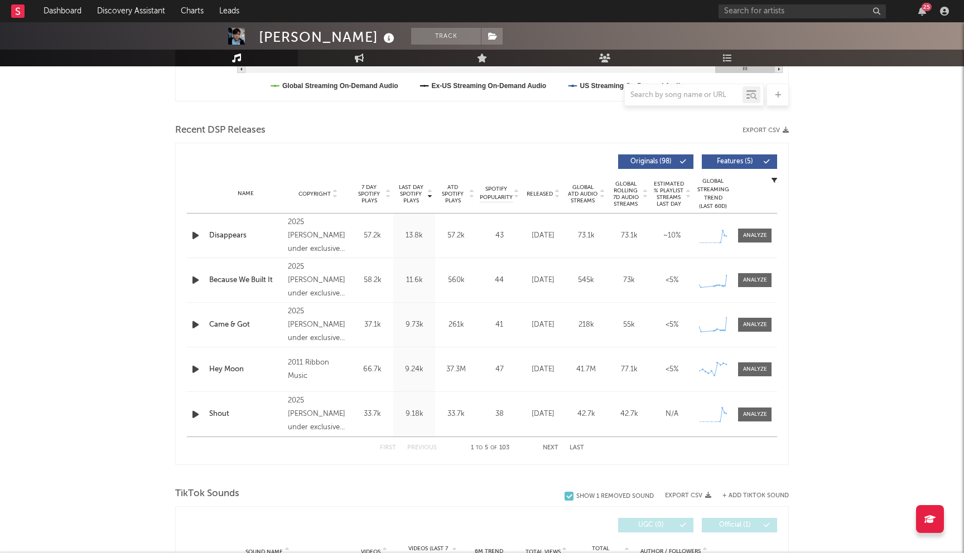
scroll to position [432, 0]
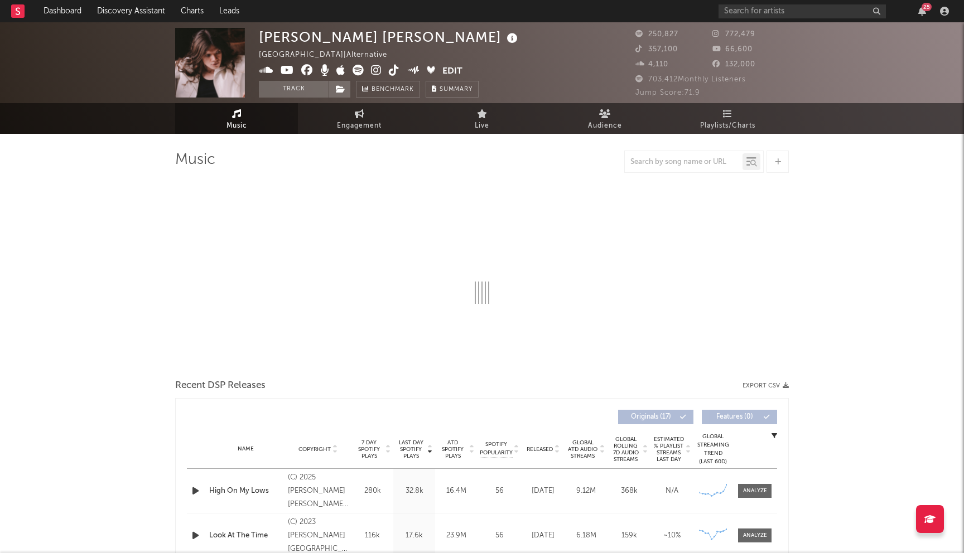
select select "6m"
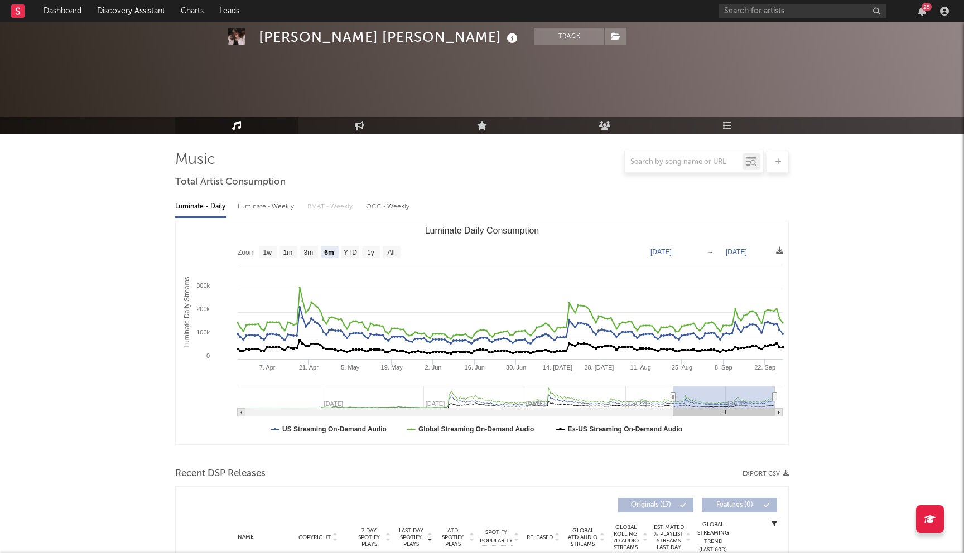
scroll to position [159, 0]
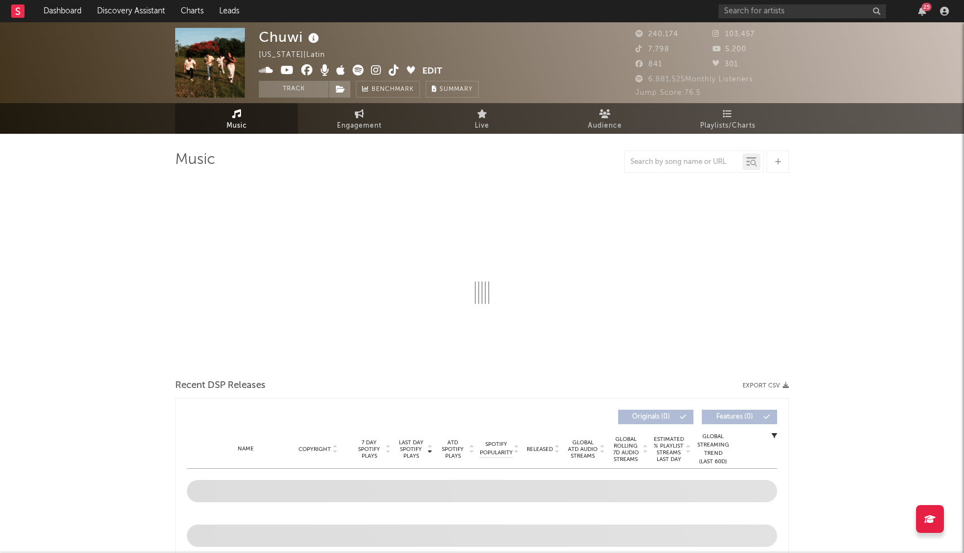
select select "6m"
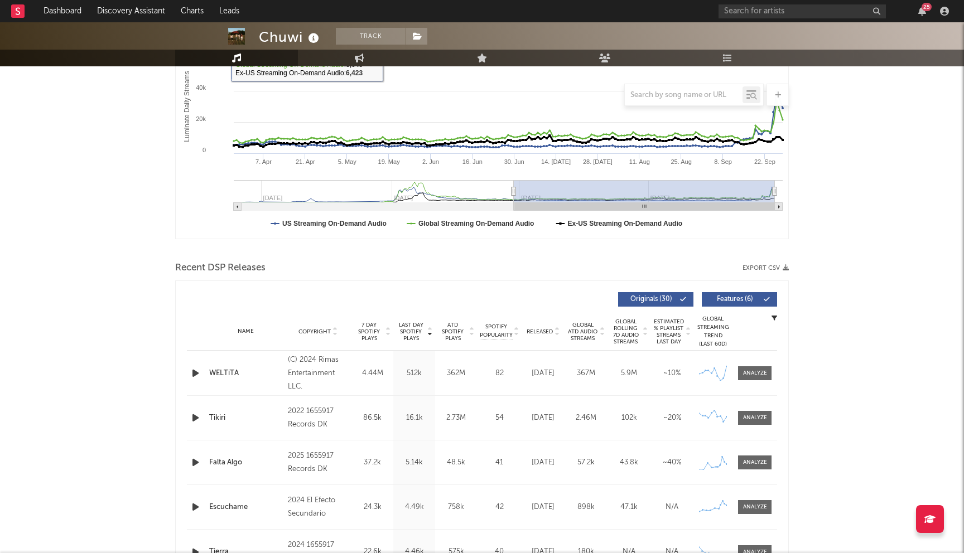
scroll to position [259, 0]
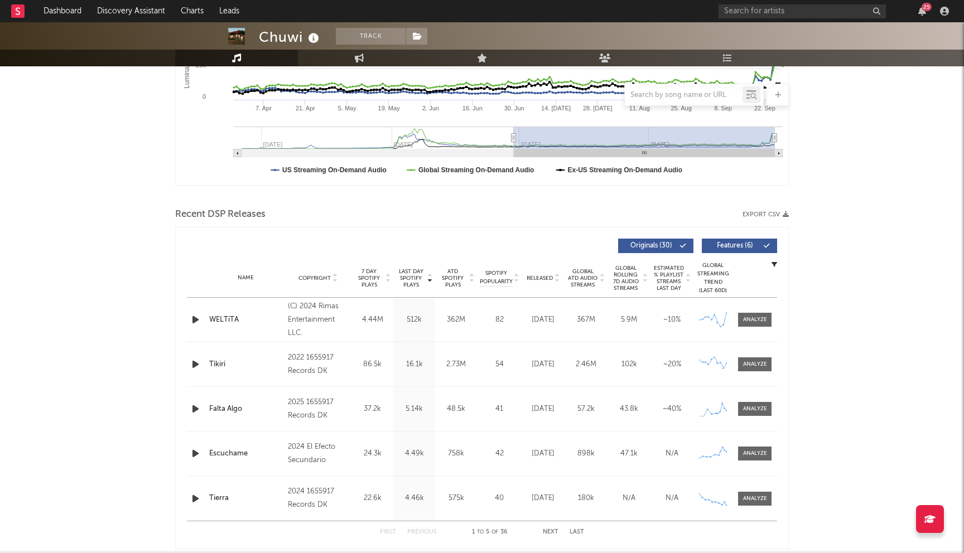
click at [302, 364] on div "2022 1655917 Records DK" at bounding box center [318, 364] width 61 height 27
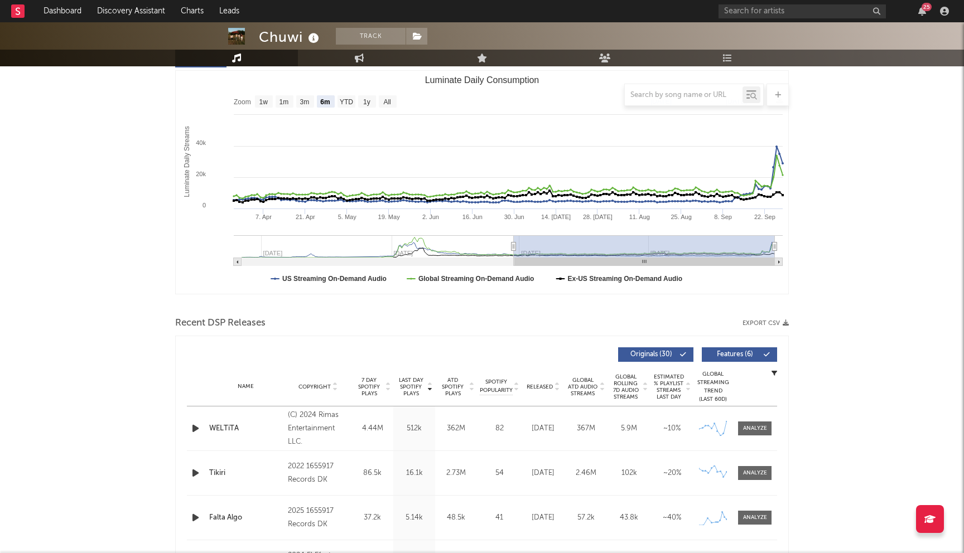
scroll to position [0, 0]
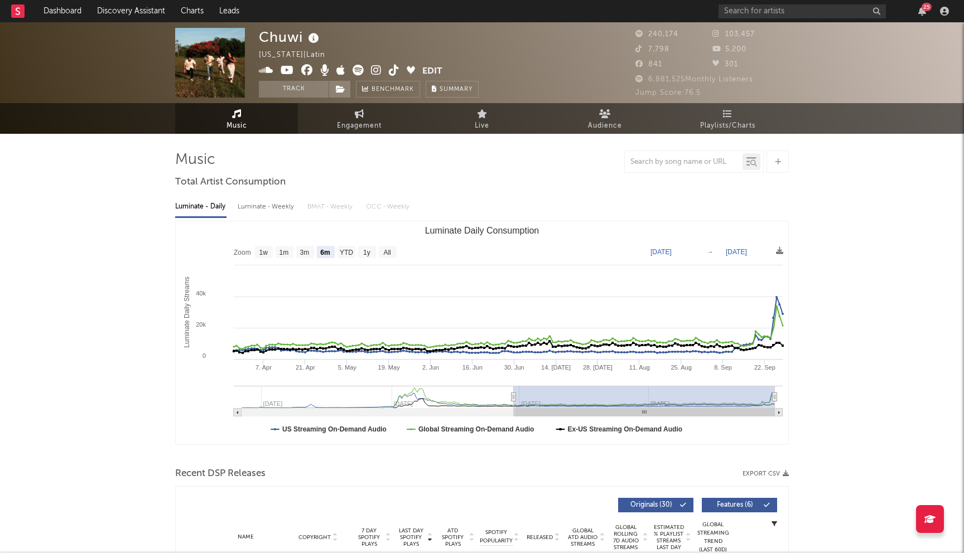
click at [308, 69] on icon at bounding box center [307, 70] width 12 height 11
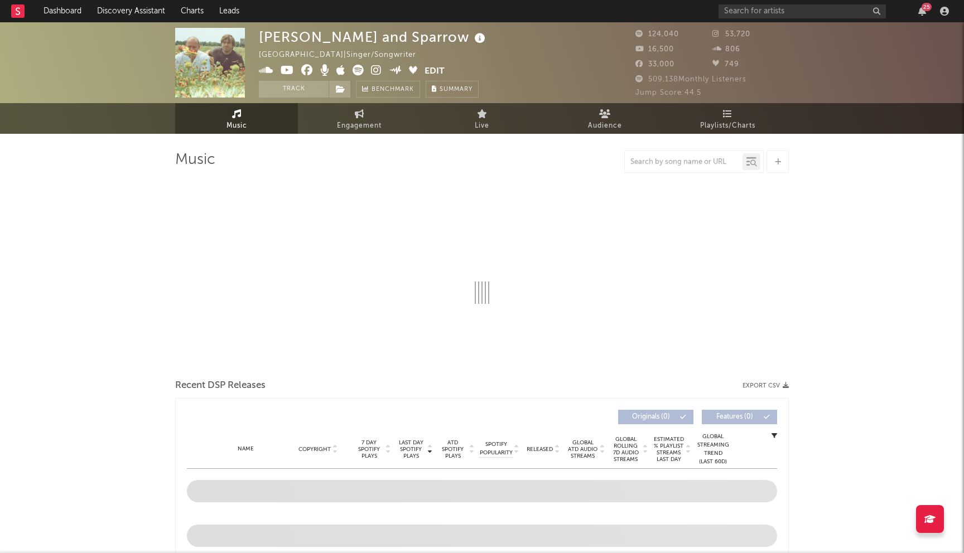
select select "6m"
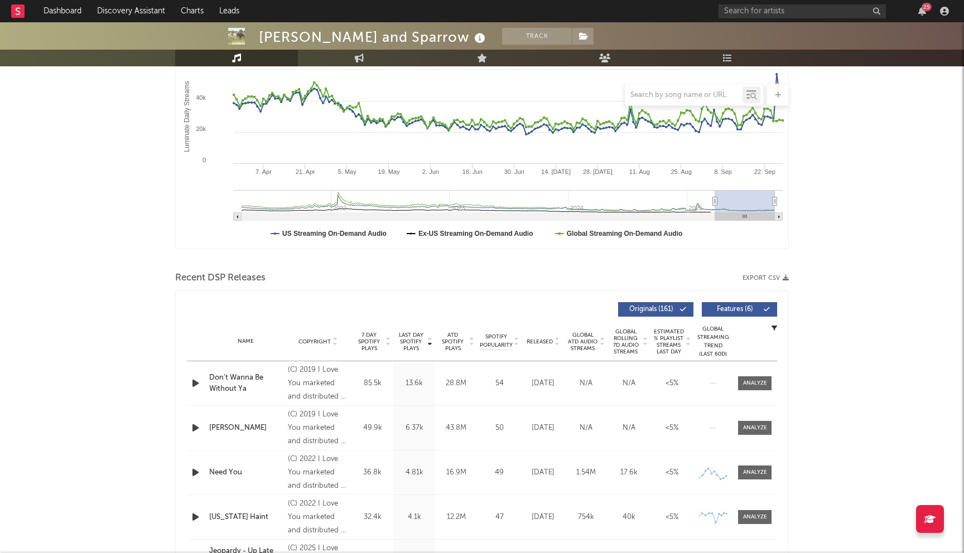
scroll to position [197, 0]
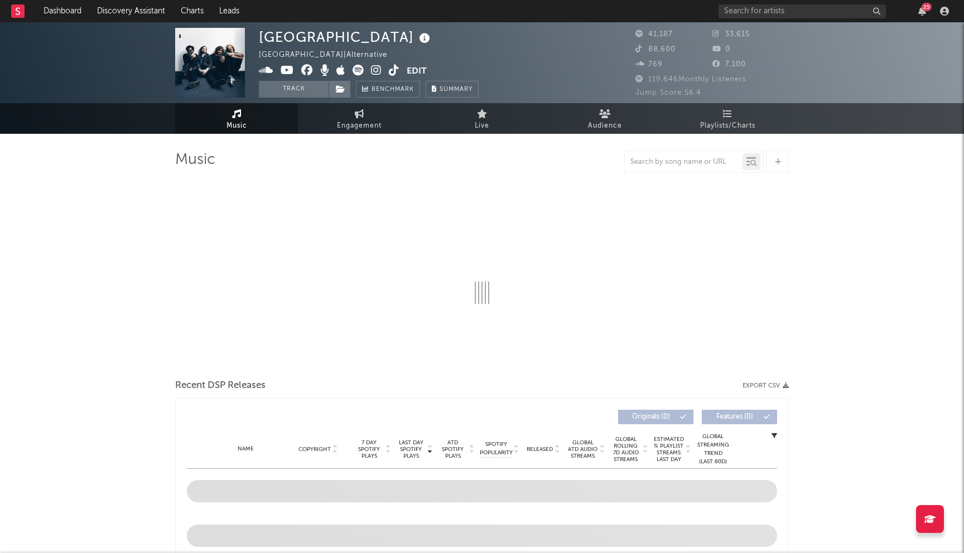
select select "6m"
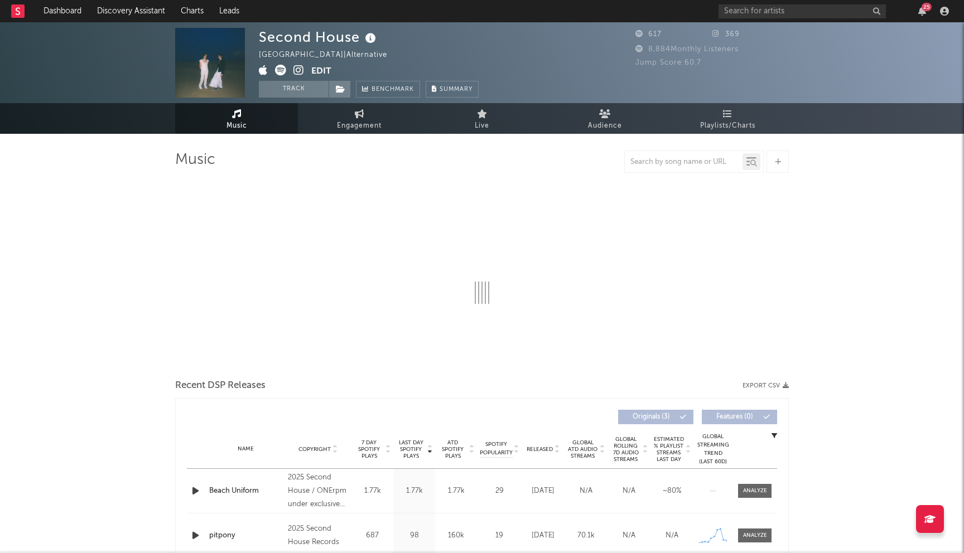
select select "1w"
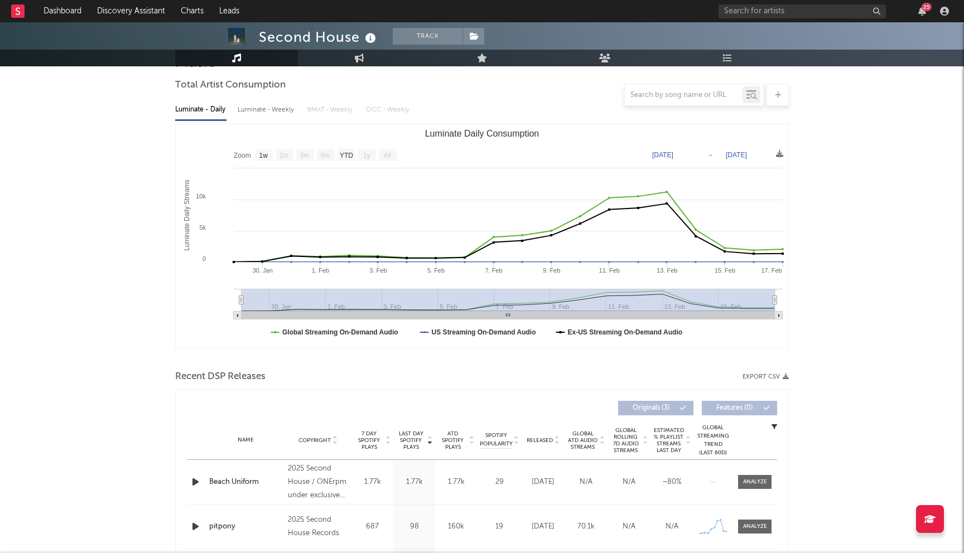
scroll to position [188, 0]
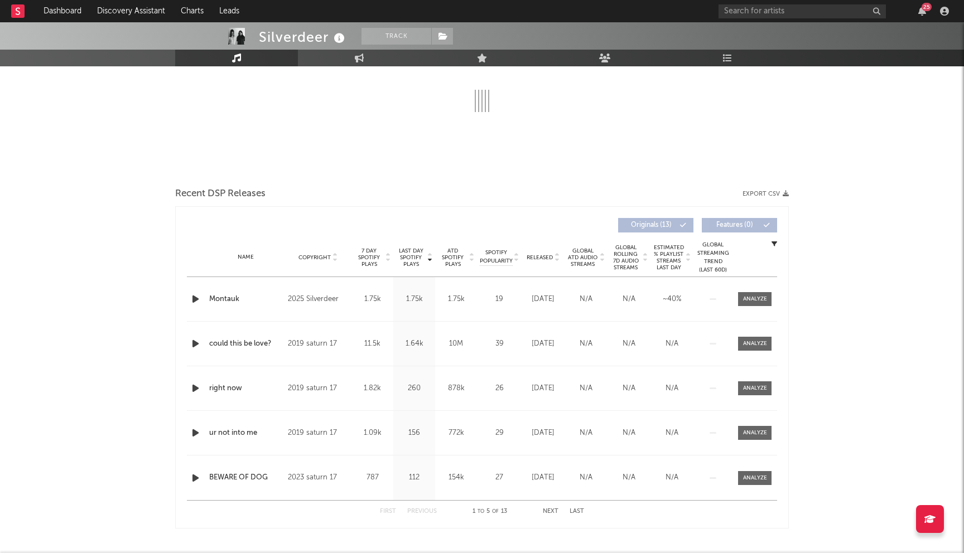
scroll to position [166, 0]
select select "6m"
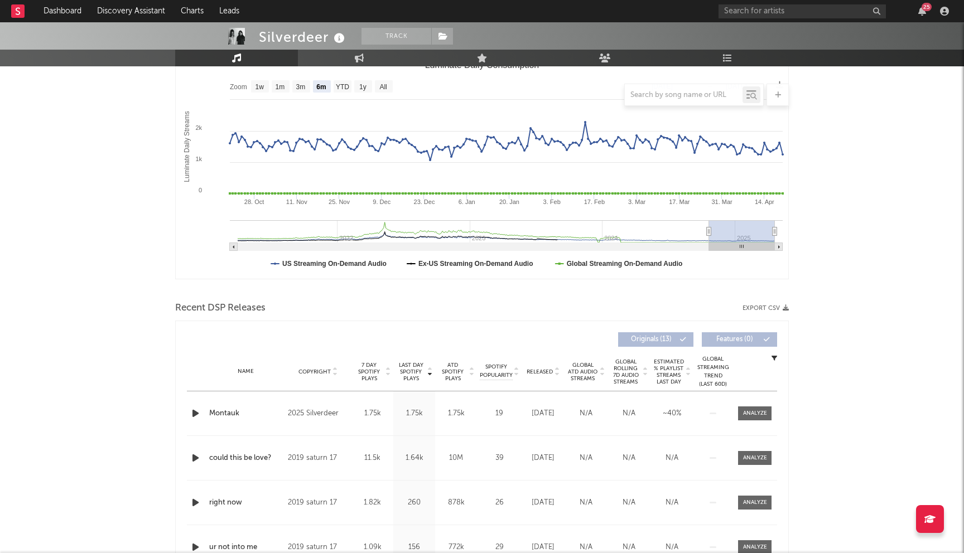
scroll to position [0, 0]
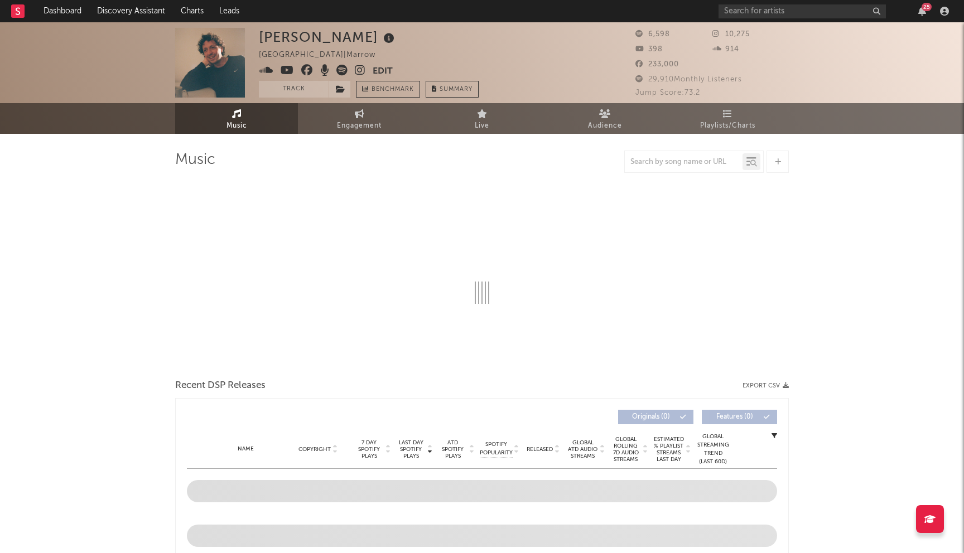
select select "6m"
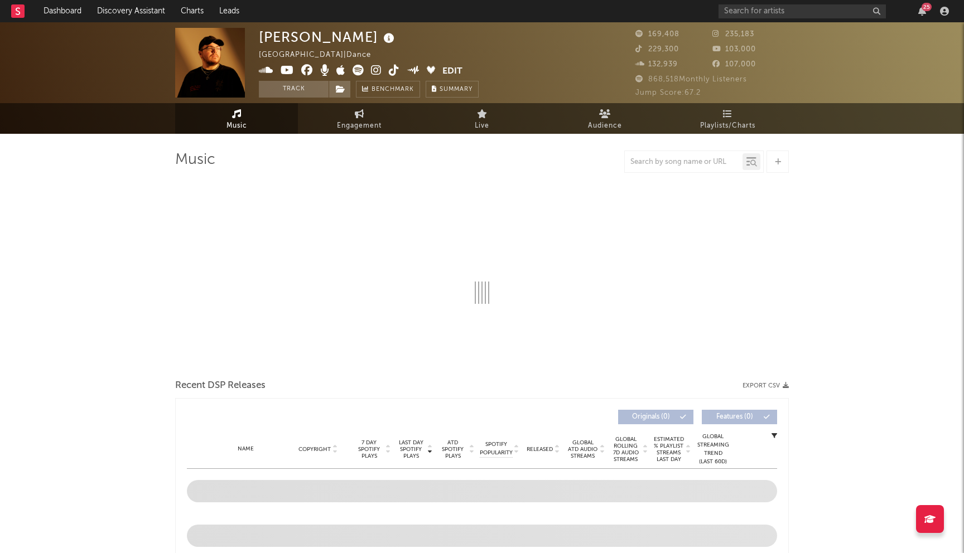
select select "6m"
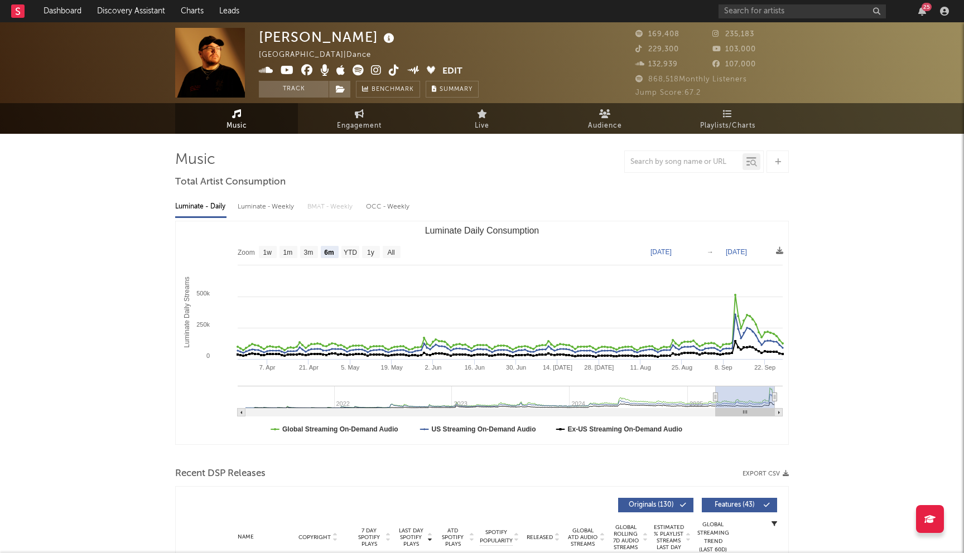
click at [307, 70] on icon at bounding box center [307, 70] width 12 height 11
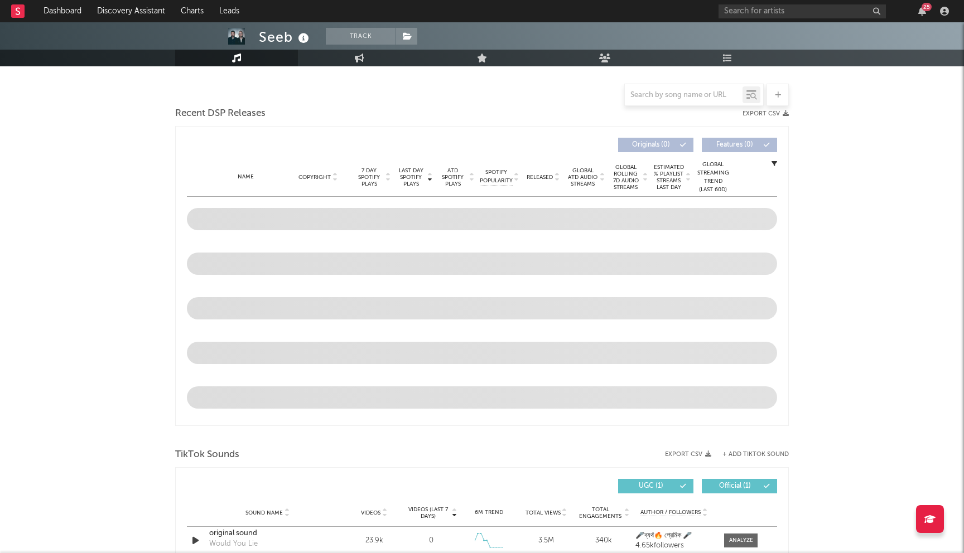
select select "6m"
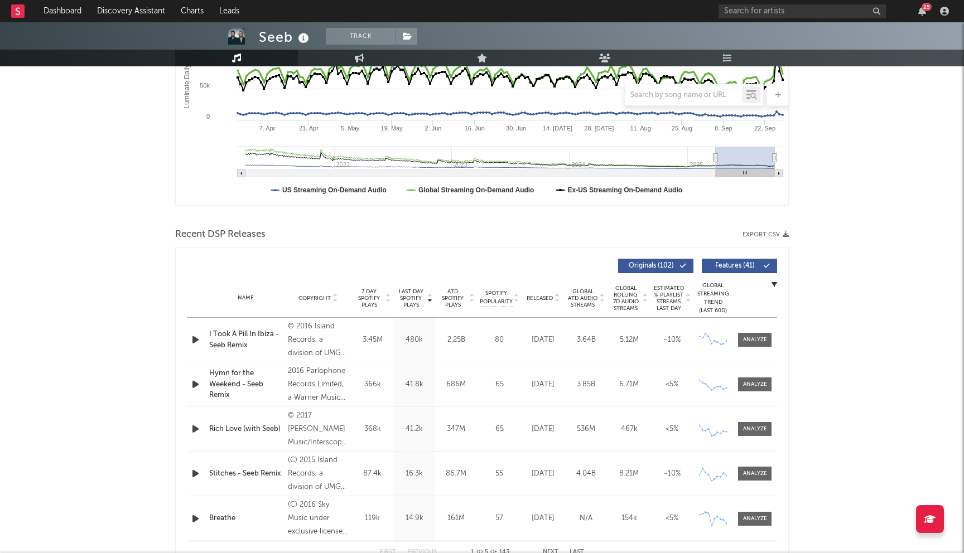
scroll to position [286, 0]
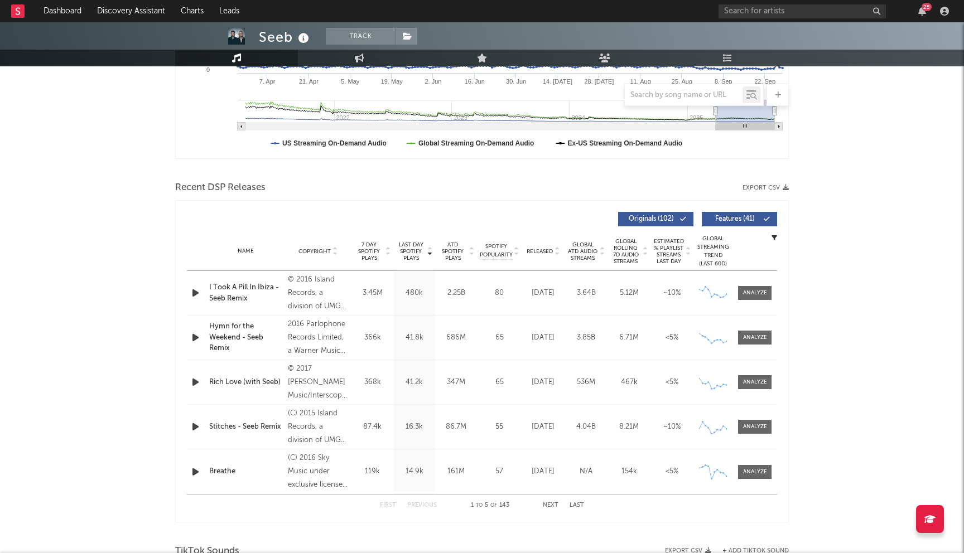
click at [554, 248] on icon at bounding box center [557, 249] width 6 height 4
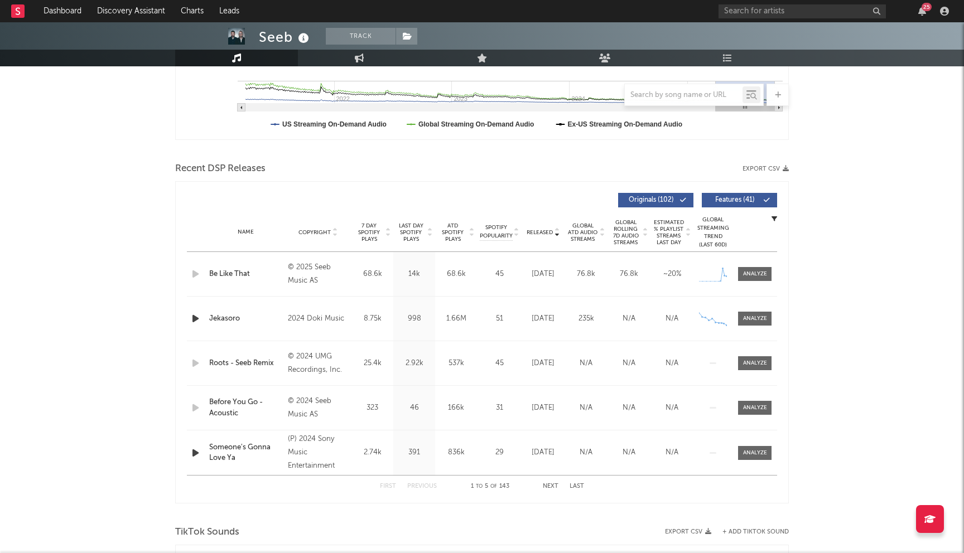
scroll to position [0, 0]
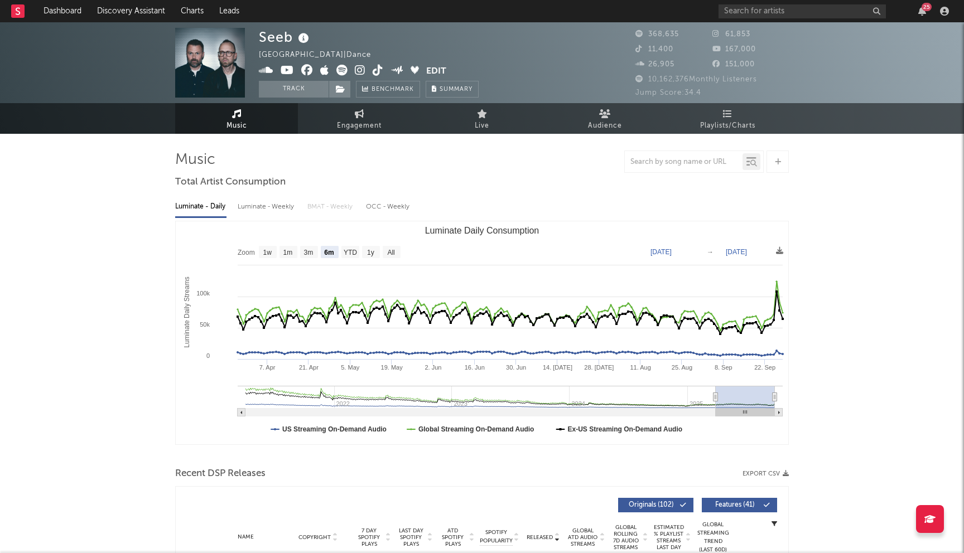
click at [310, 71] on icon at bounding box center [307, 70] width 12 height 11
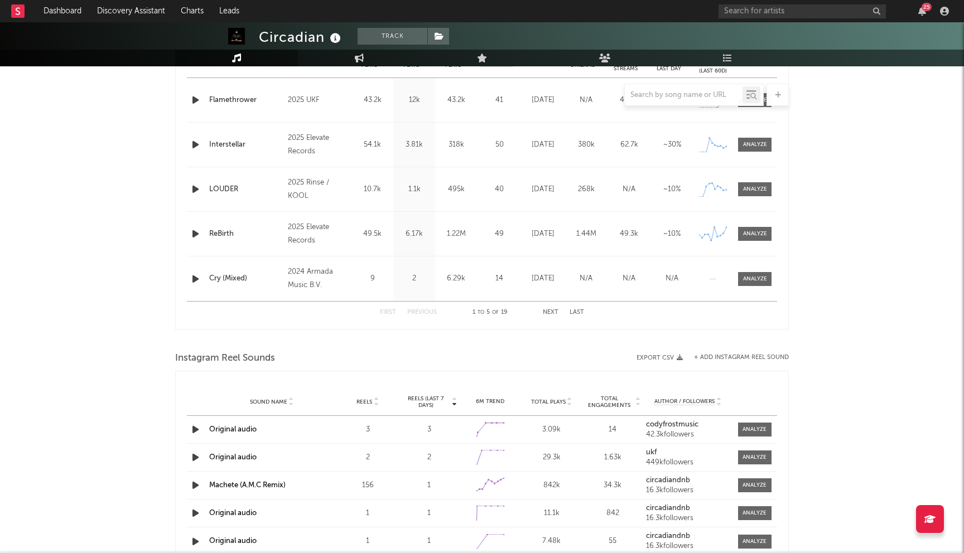
select select "6m"
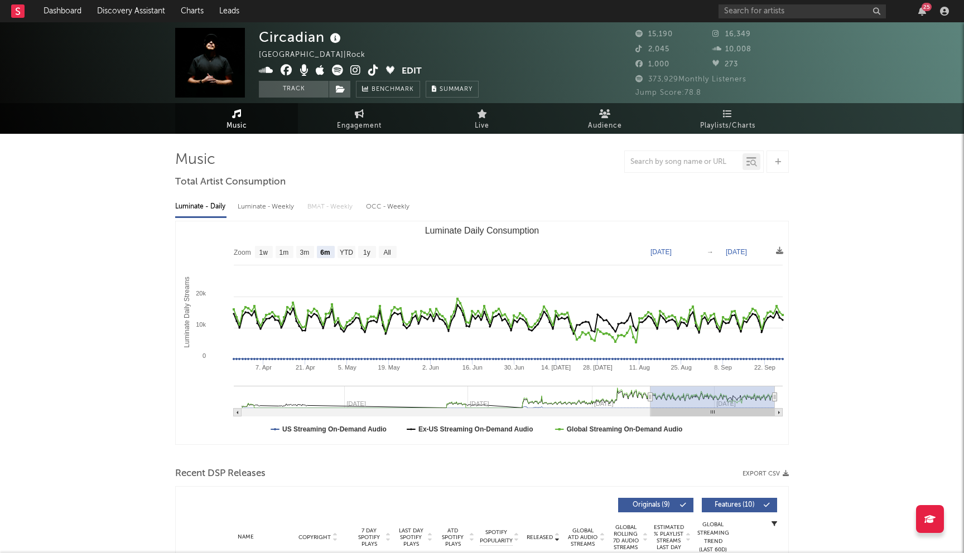
click at [286, 69] on icon at bounding box center [287, 70] width 12 height 11
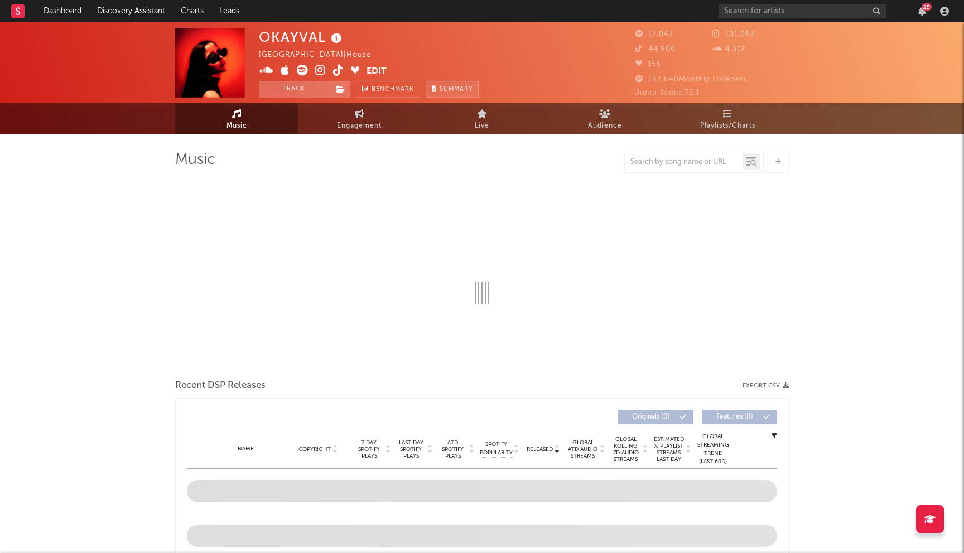
select select "6m"
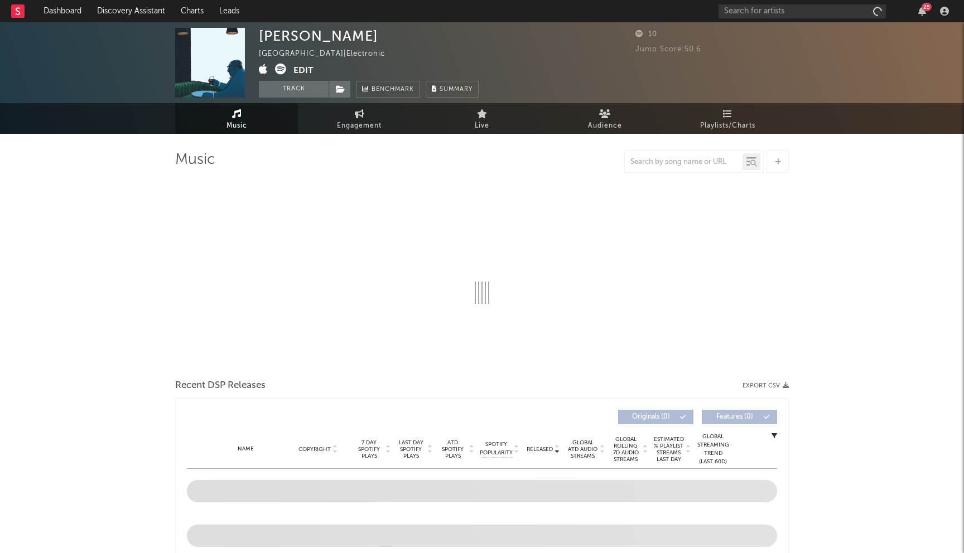
select select "1w"
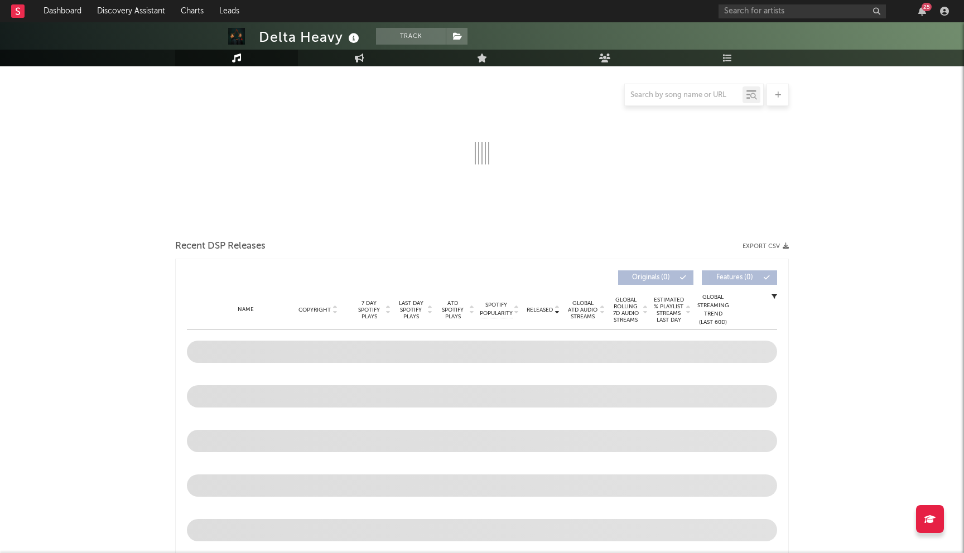
select select "6m"
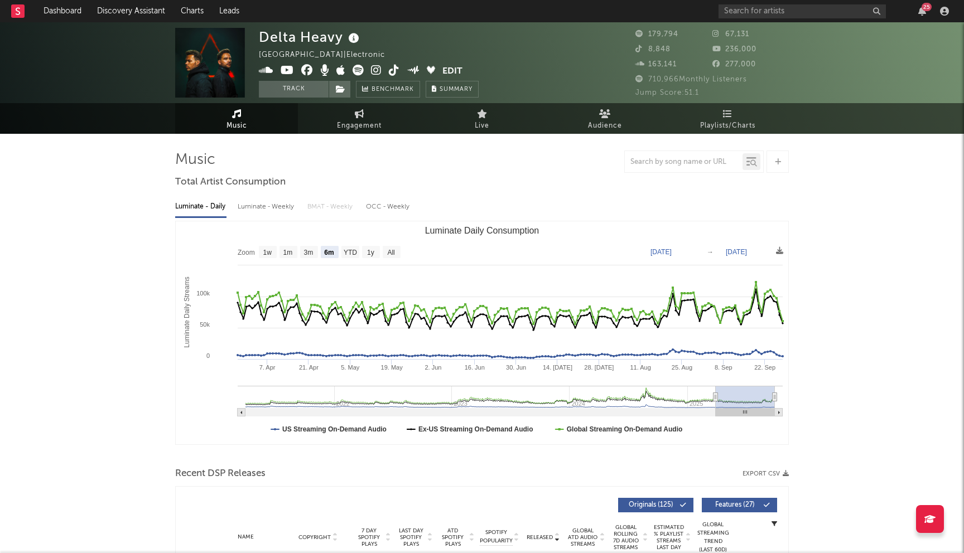
click at [307, 71] on icon at bounding box center [307, 70] width 12 height 11
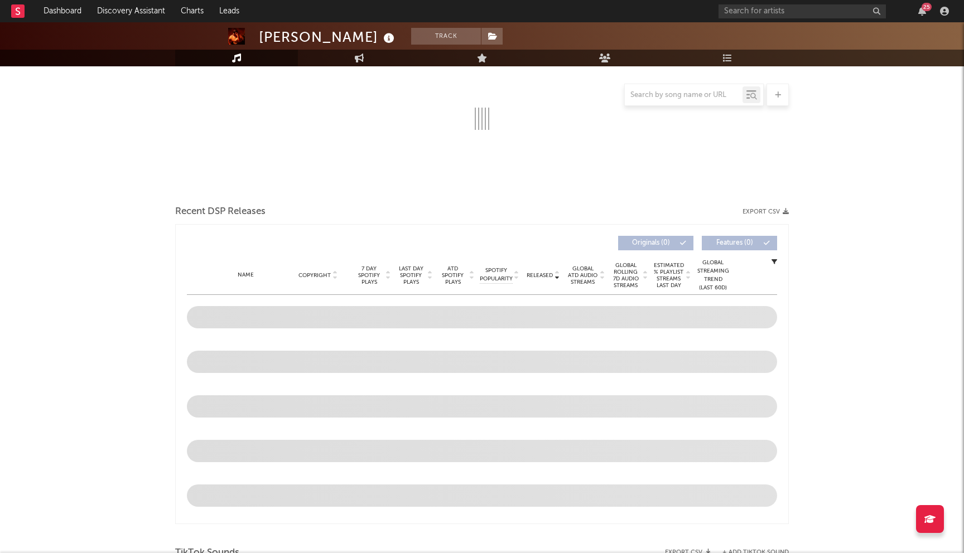
scroll to position [262, 0]
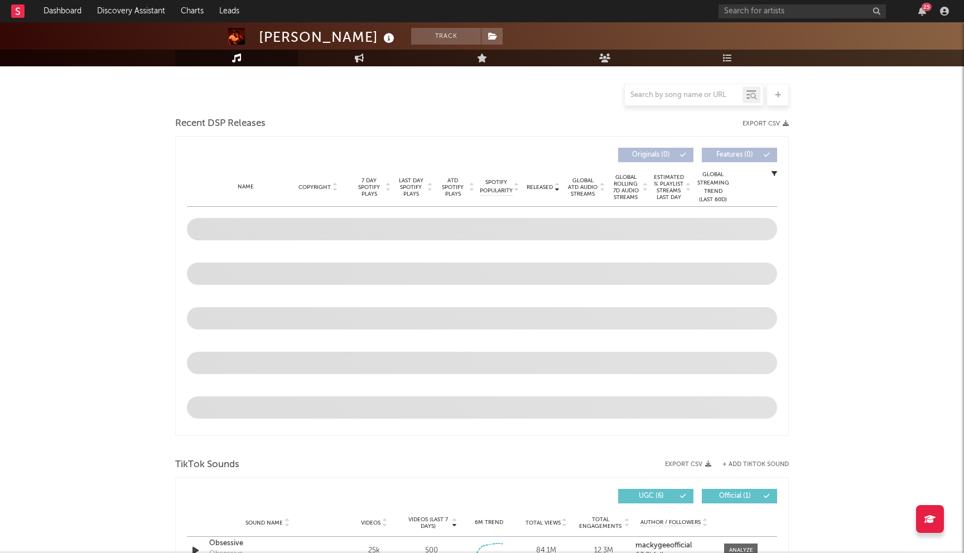
select select "6m"
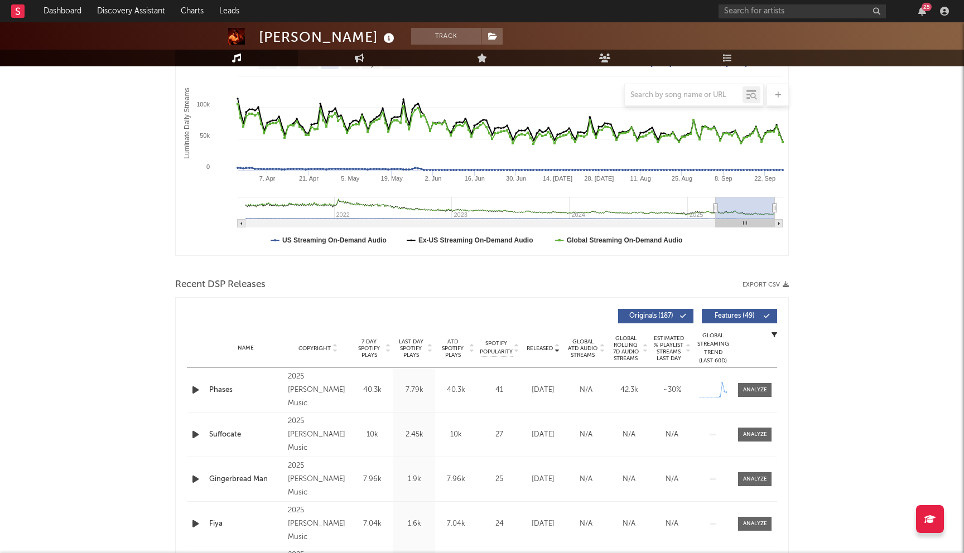
scroll to position [0, 0]
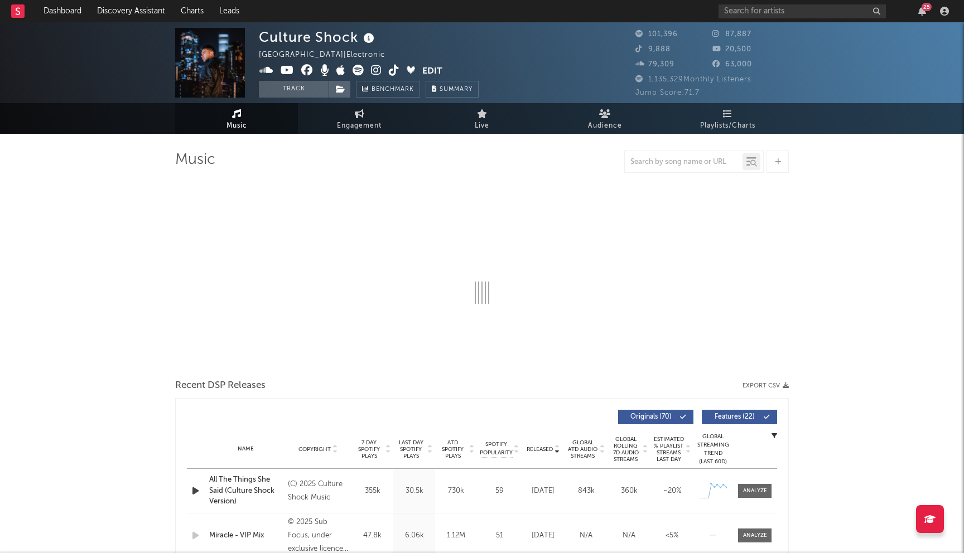
click at [304, 69] on icon at bounding box center [307, 70] width 12 height 11
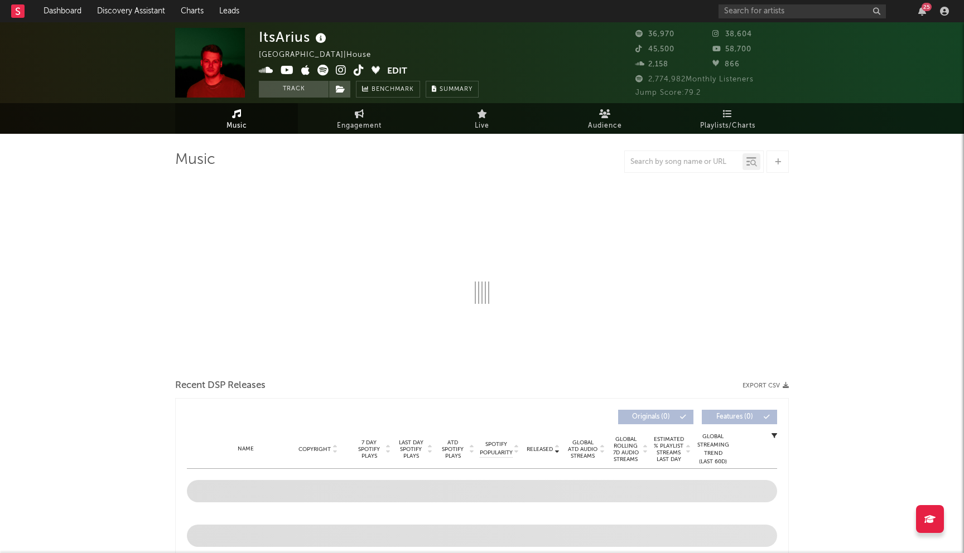
select select "6m"
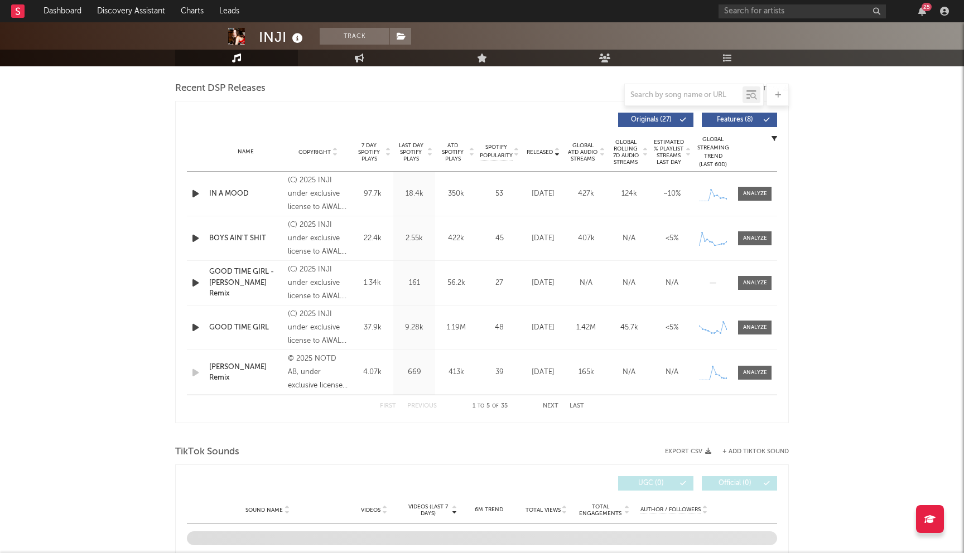
scroll to position [385, 0]
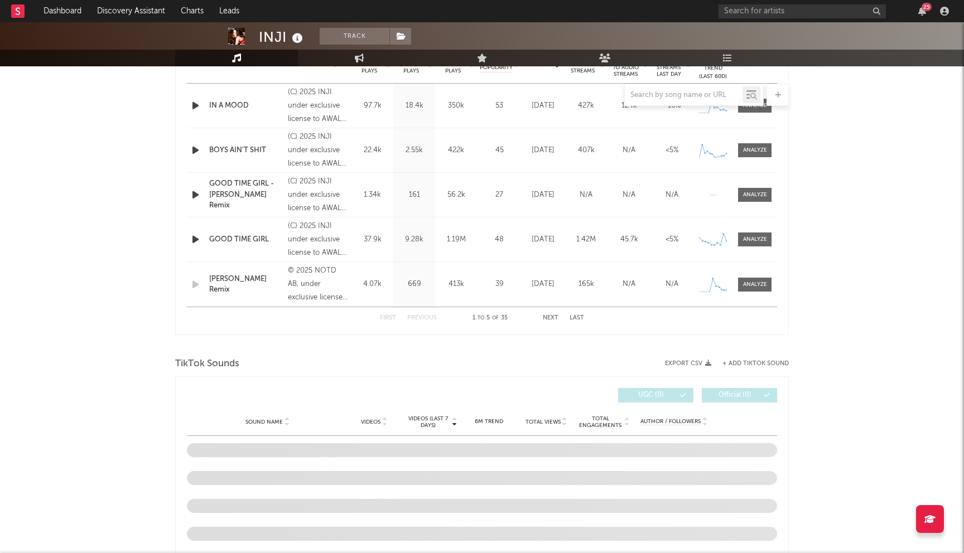
select select "6m"
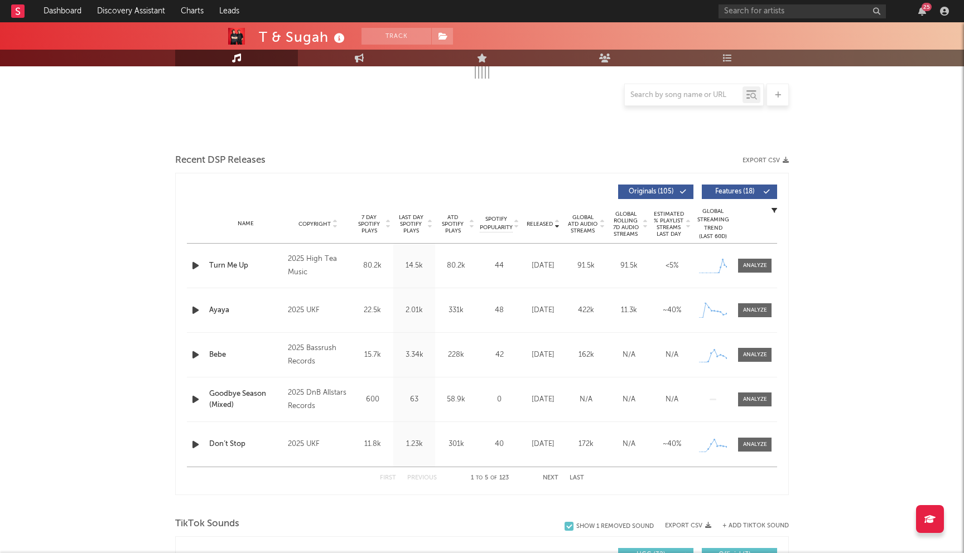
select select "6m"
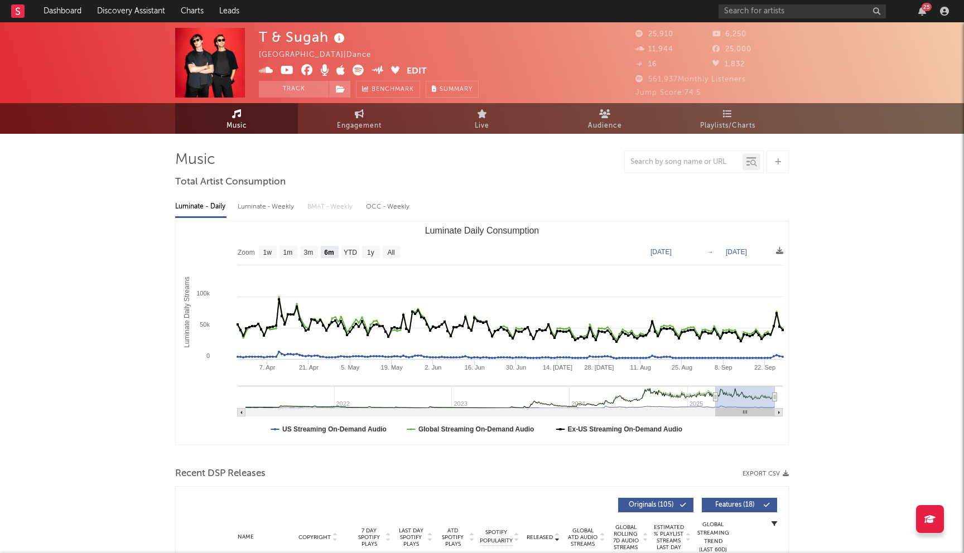
click at [306, 70] on icon at bounding box center [307, 70] width 12 height 11
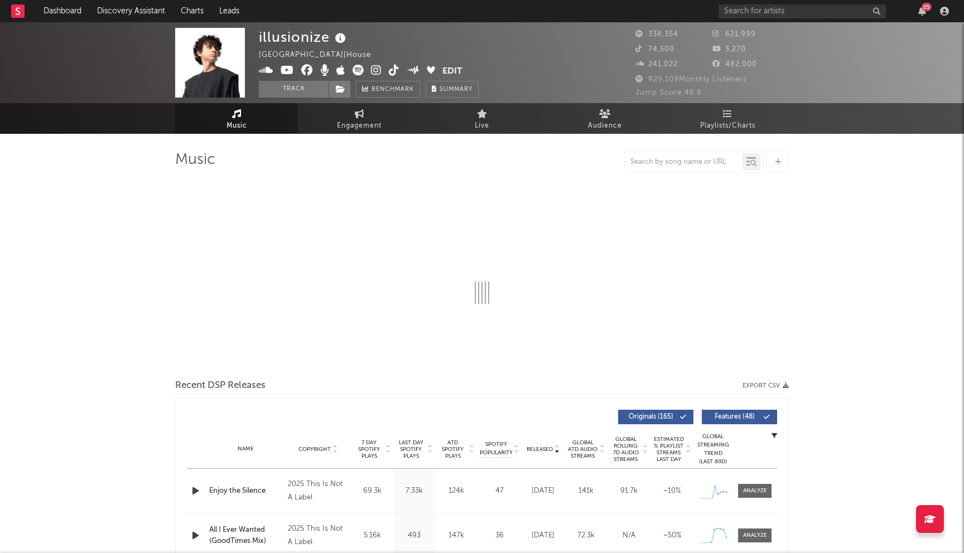
click at [309, 70] on icon at bounding box center [307, 70] width 12 height 11
click at [289, 71] on icon at bounding box center [287, 70] width 13 height 11
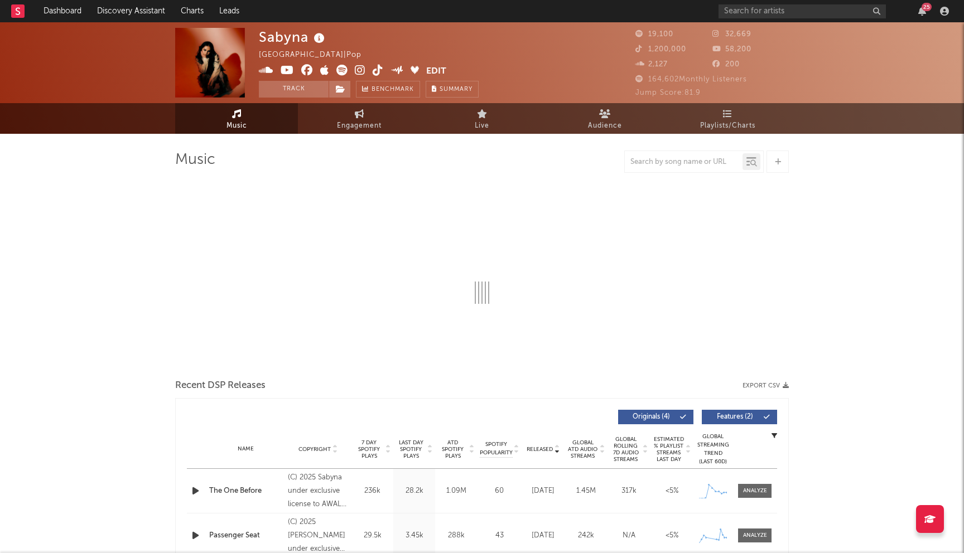
select select "6m"
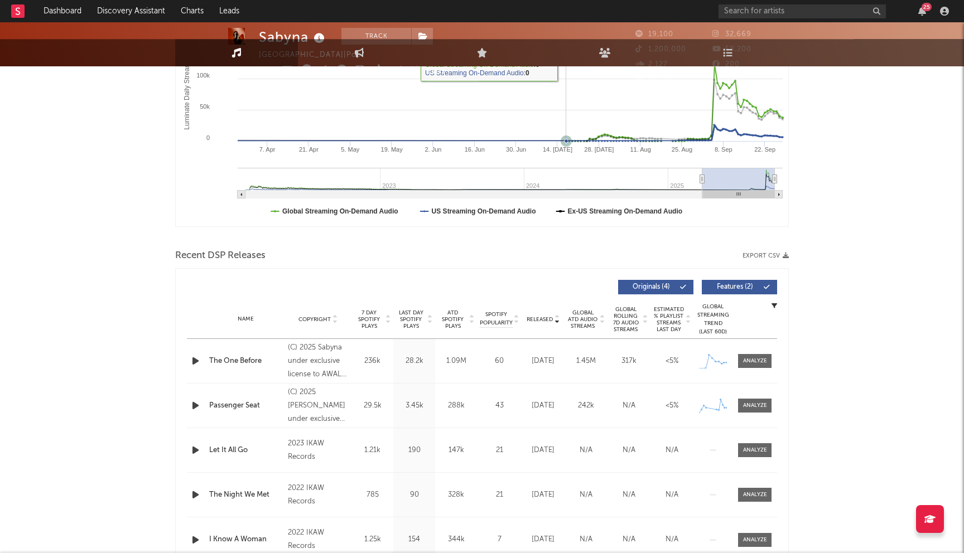
scroll to position [243, 0]
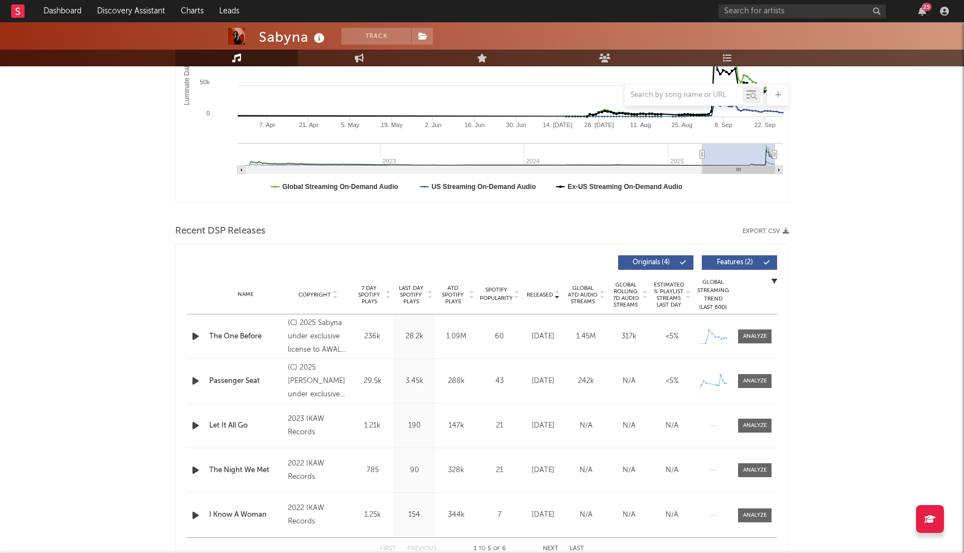
click at [417, 292] on span "Last Day Spotify Plays" at bounding box center [411, 295] width 30 height 20
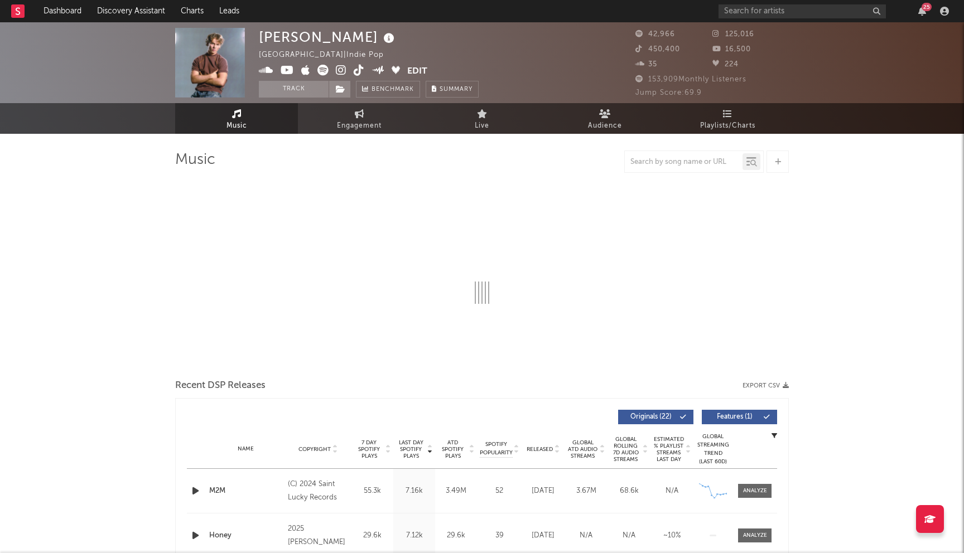
select select "6m"
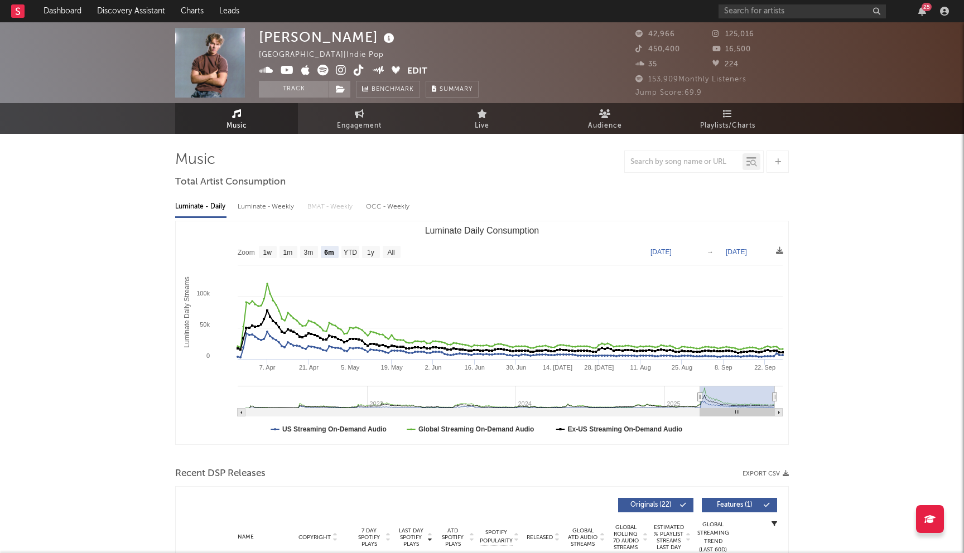
click at [287, 69] on icon at bounding box center [287, 70] width 13 height 11
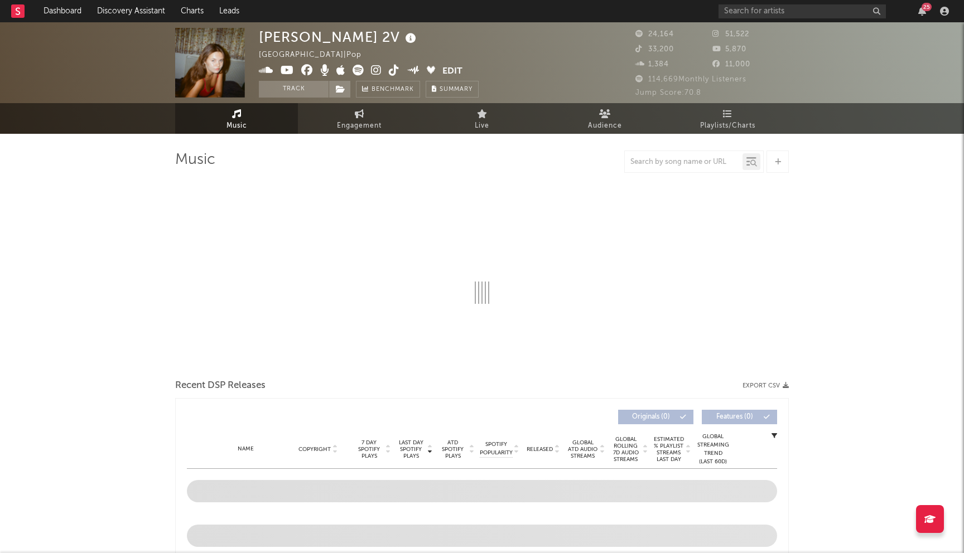
select select "6m"
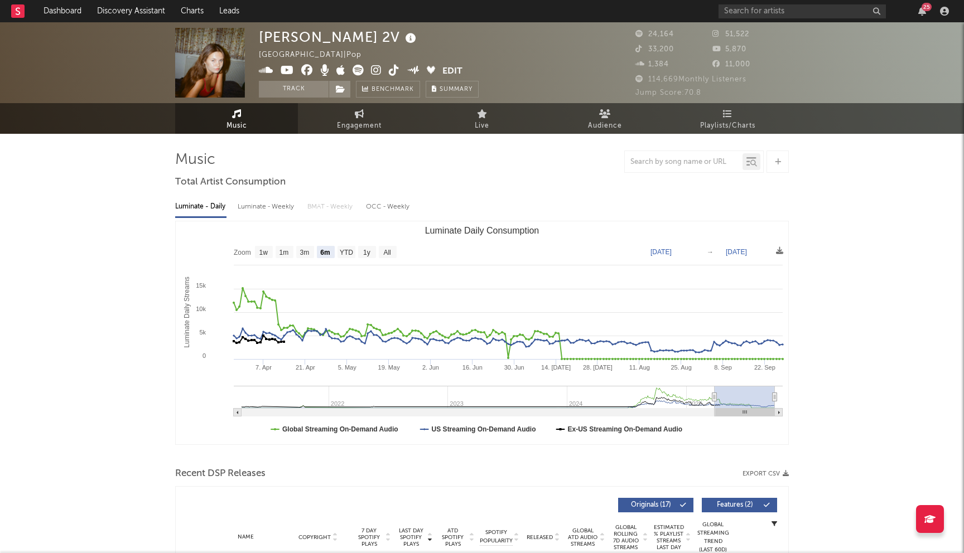
click at [309, 67] on icon at bounding box center [307, 70] width 12 height 11
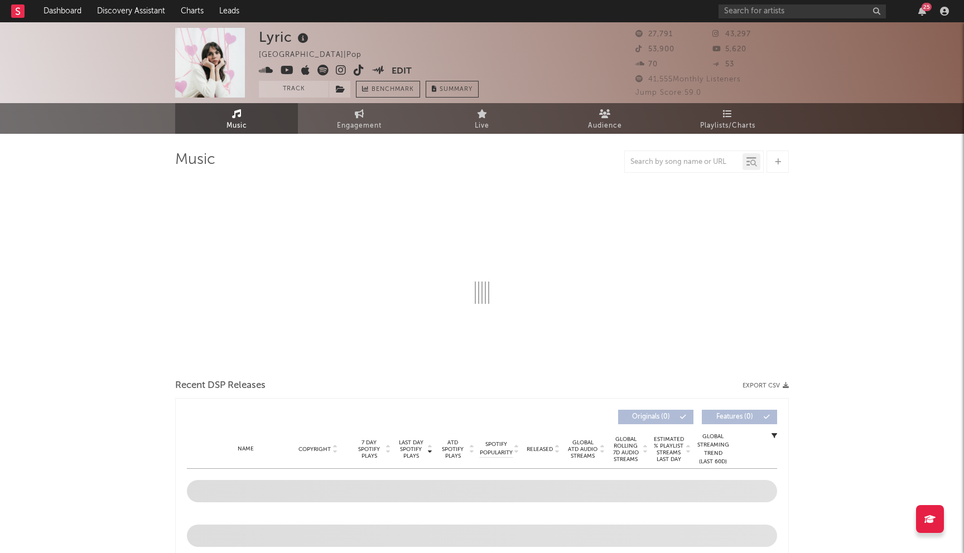
select select "1w"
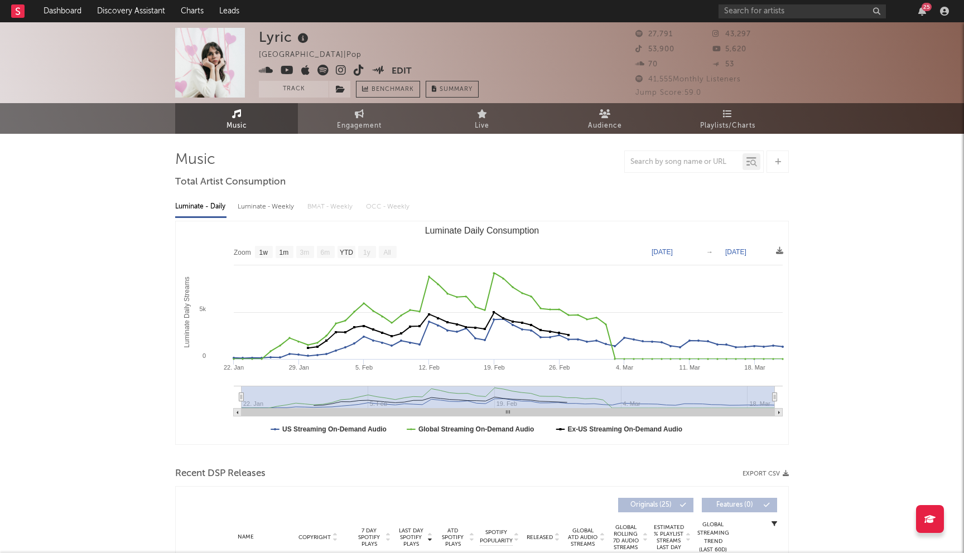
click at [339, 69] on icon at bounding box center [341, 70] width 11 height 11
click at [761, 15] on input "text" at bounding box center [801, 11] width 167 height 14
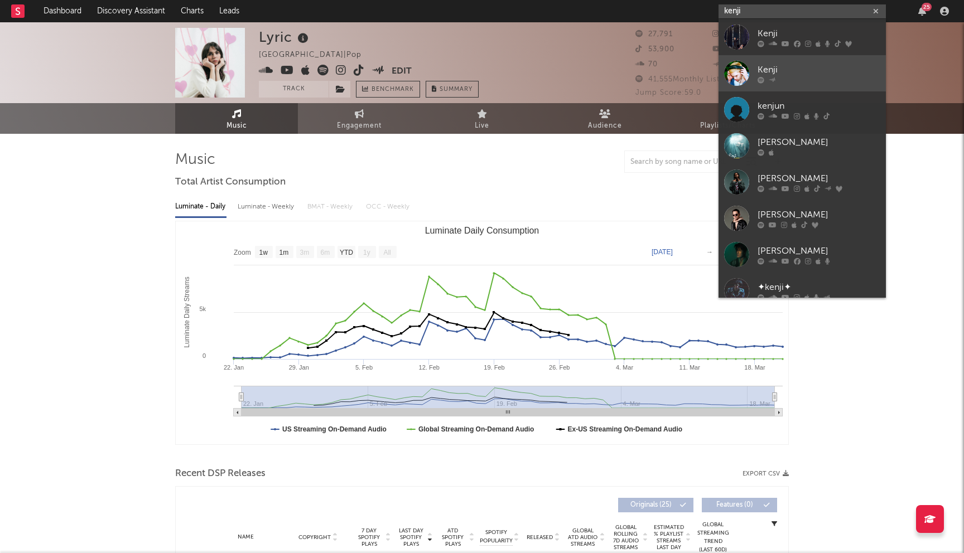
type input "kenji"
click at [794, 75] on div "Kenji" at bounding box center [818, 69] width 123 height 13
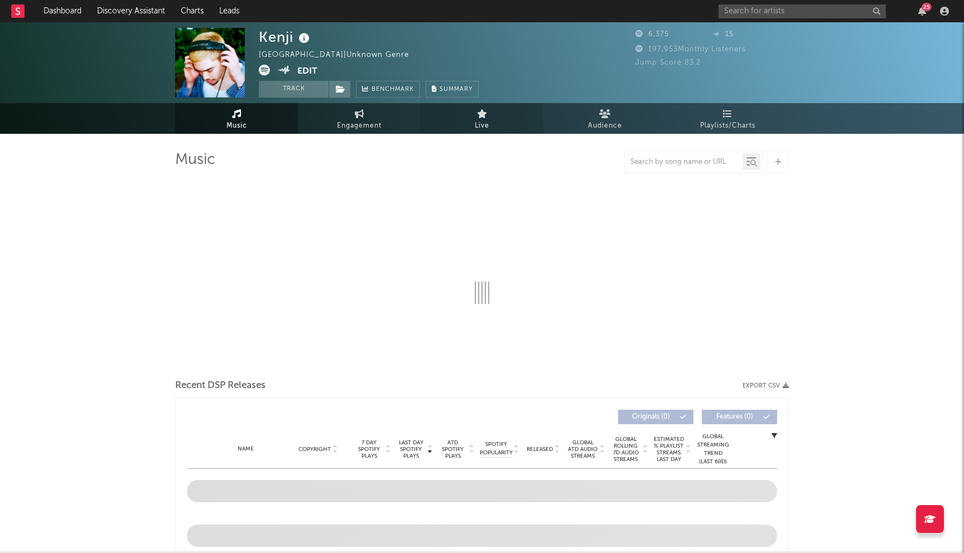
select select "6m"
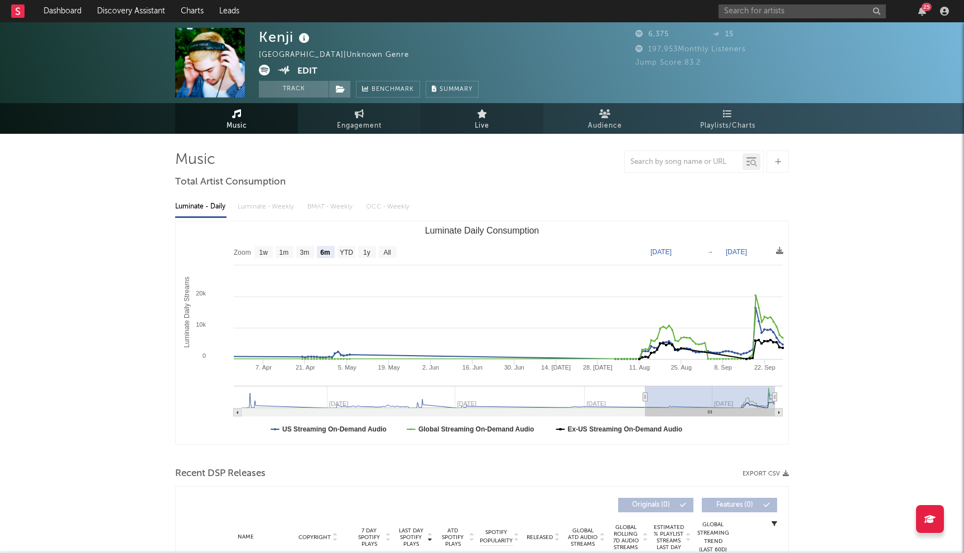
scroll to position [313, 0]
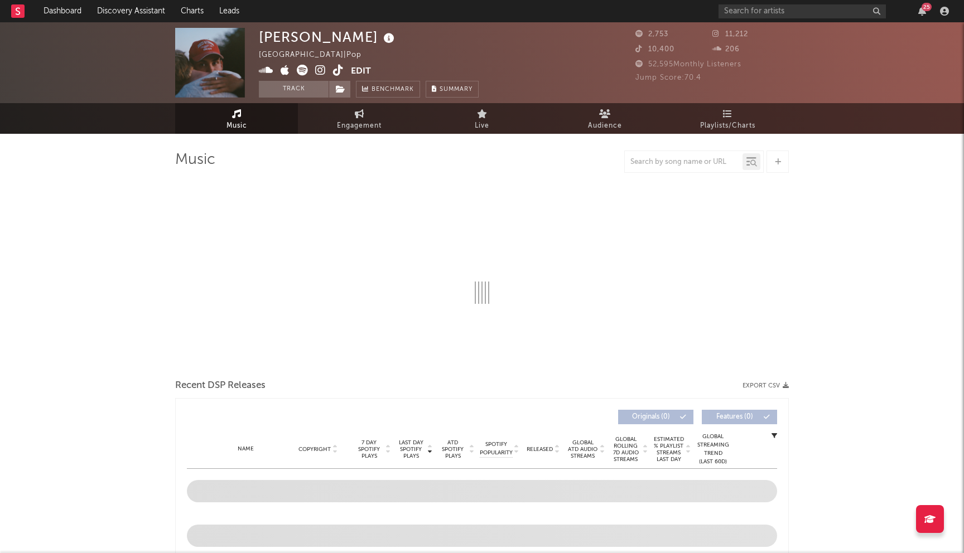
select select "6m"
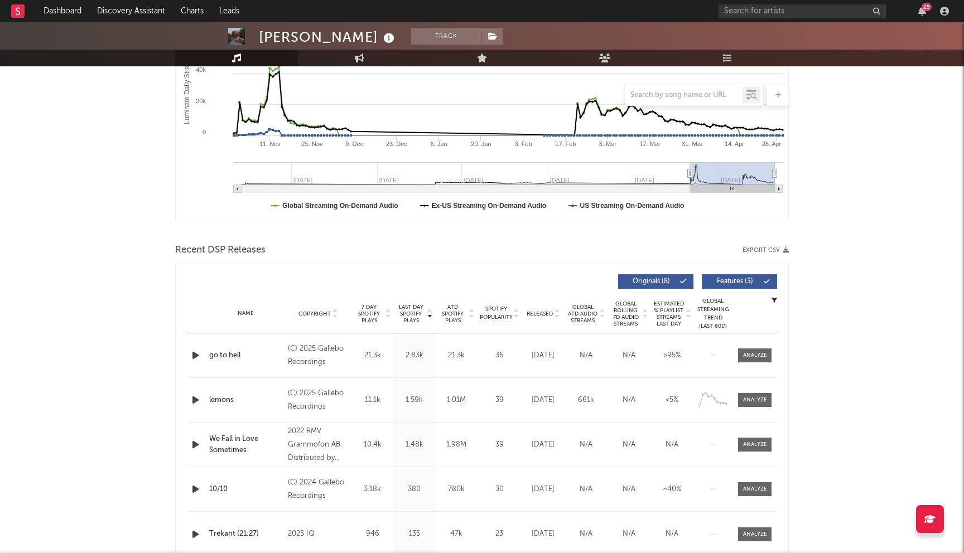
scroll to position [225, 0]
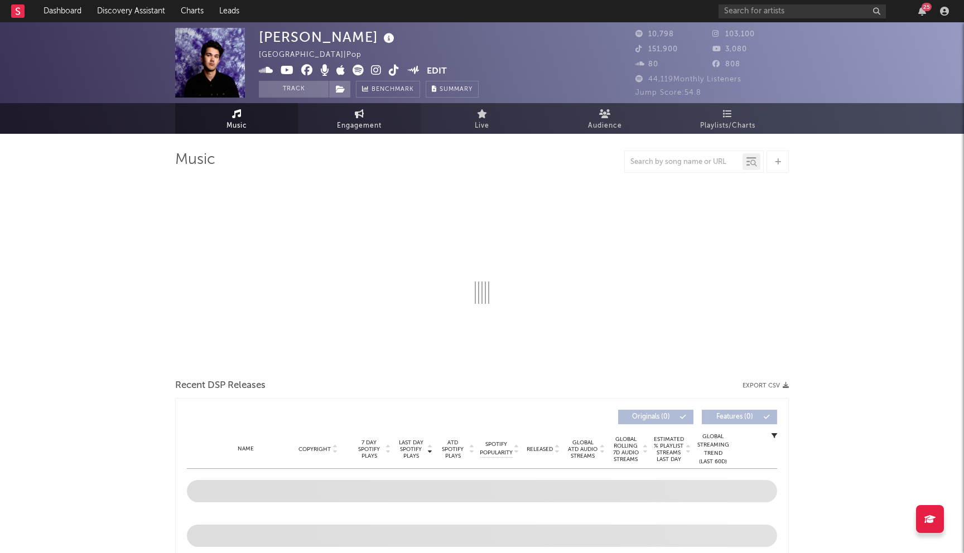
select select "6m"
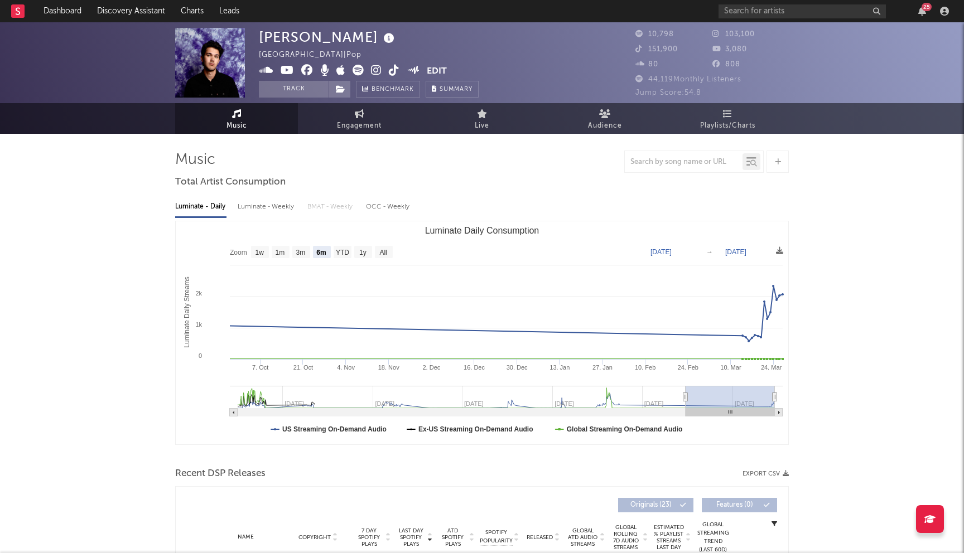
click at [307, 69] on icon at bounding box center [307, 70] width 12 height 11
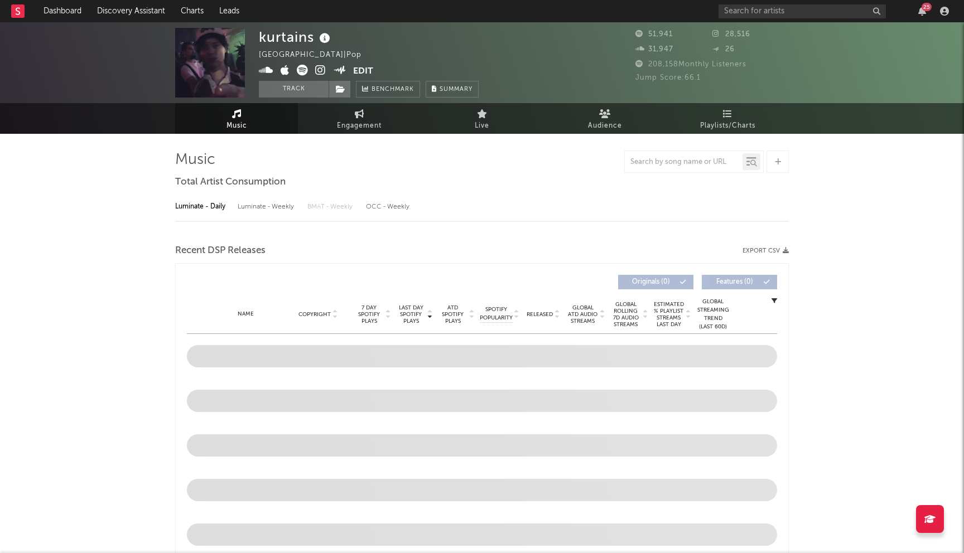
select select "6m"
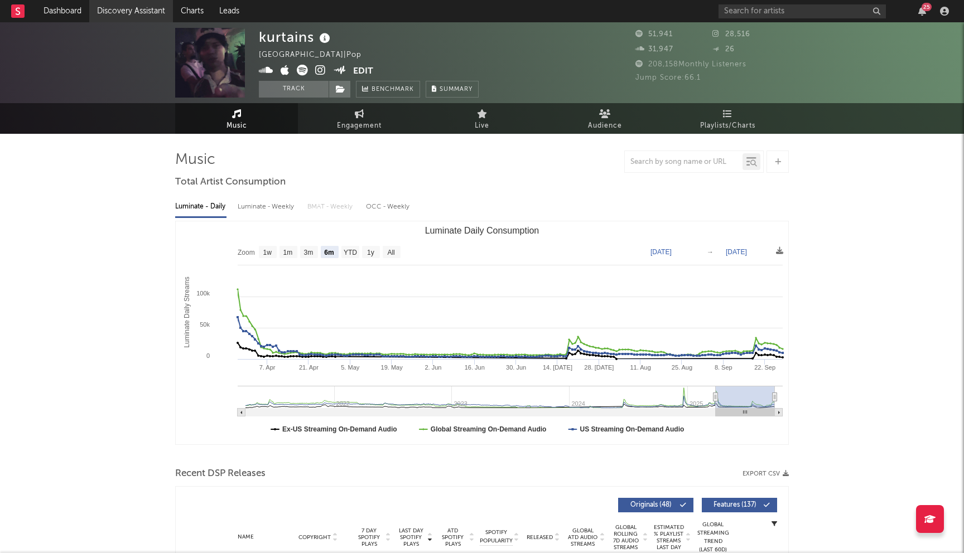
click at [96, 16] on link "Discovery Assistant" at bounding box center [131, 11] width 84 height 22
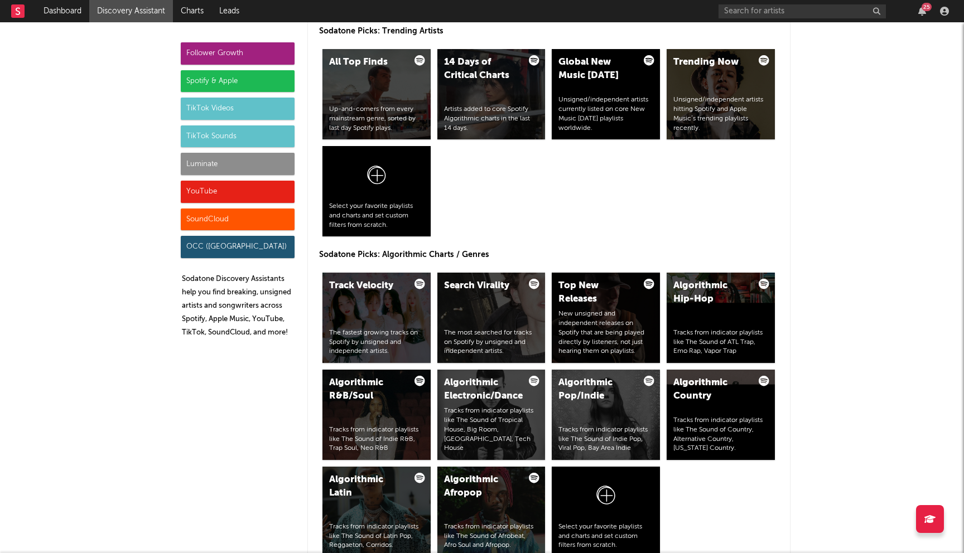
scroll to position [1232, 0]
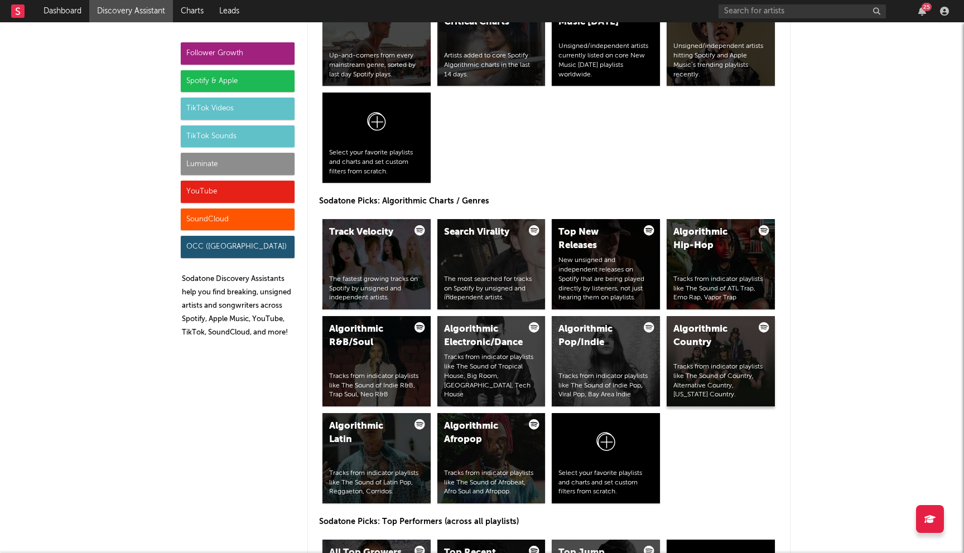
click at [731, 355] on div "Algorithmic Country Tracks from indicator playlists like The Sound of Country, …" at bounding box center [721, 361] width 108 height 90
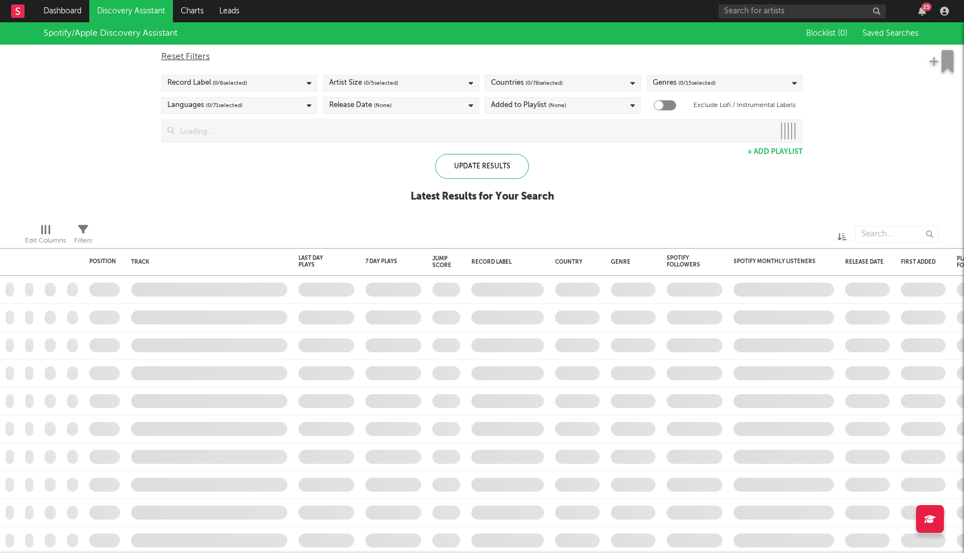
checkbox input "true"
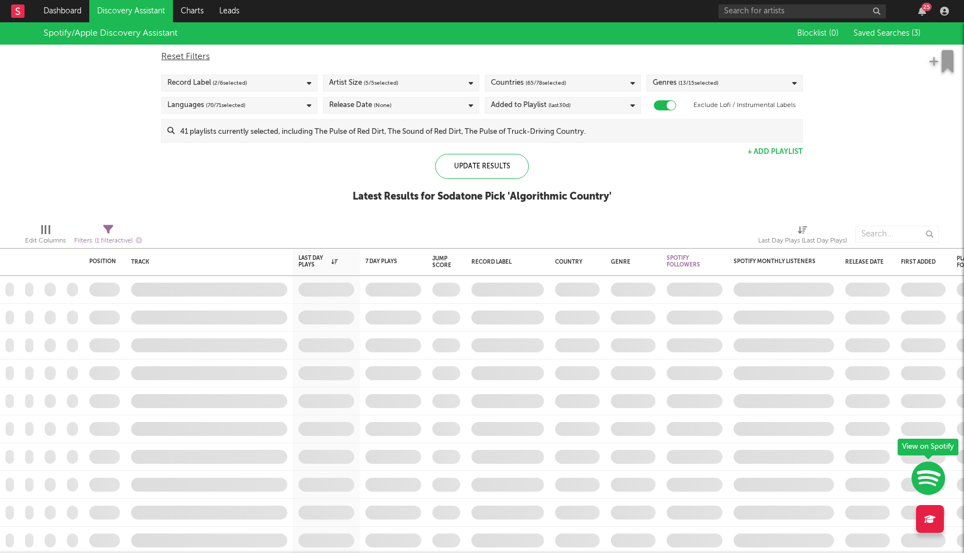
click at [421, 131] on input at bounding box center [489, 131] width 628 height 22
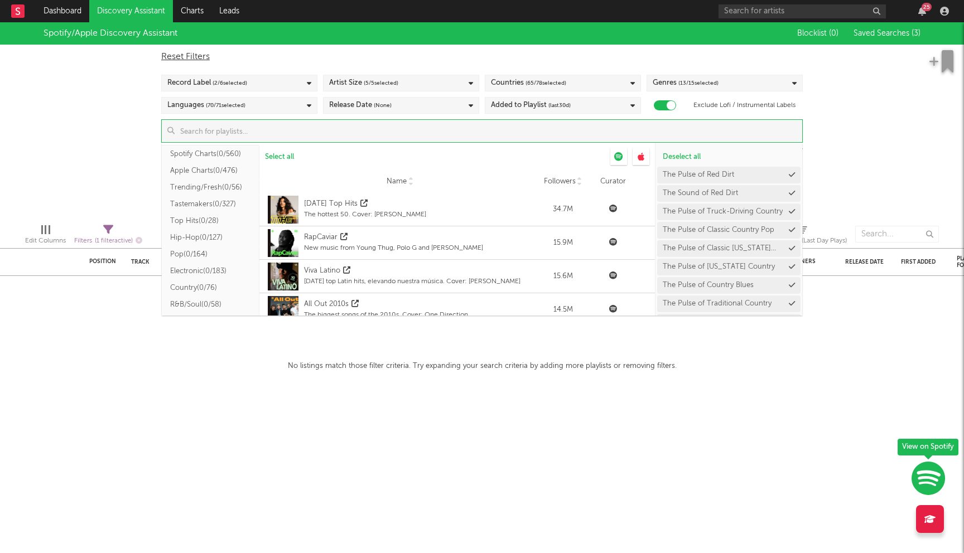
scroll to position [25, 0]
click at [204, 286] on button "Country ( 0/76 )" at bounding box center [211, 282] width 98 height 17
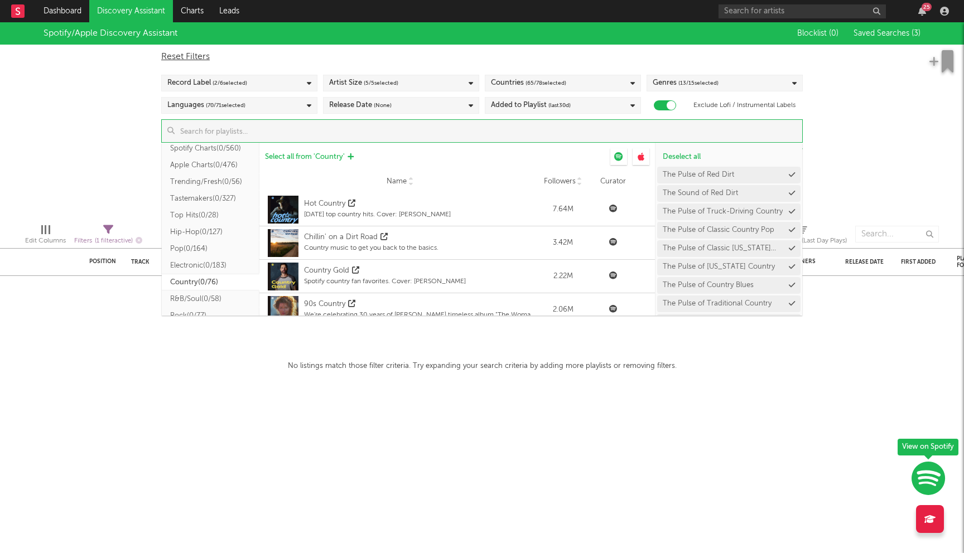
click at [305, 158] on span "Select all from ' Country '" at bounding box center [305, 156] width 80 height 7
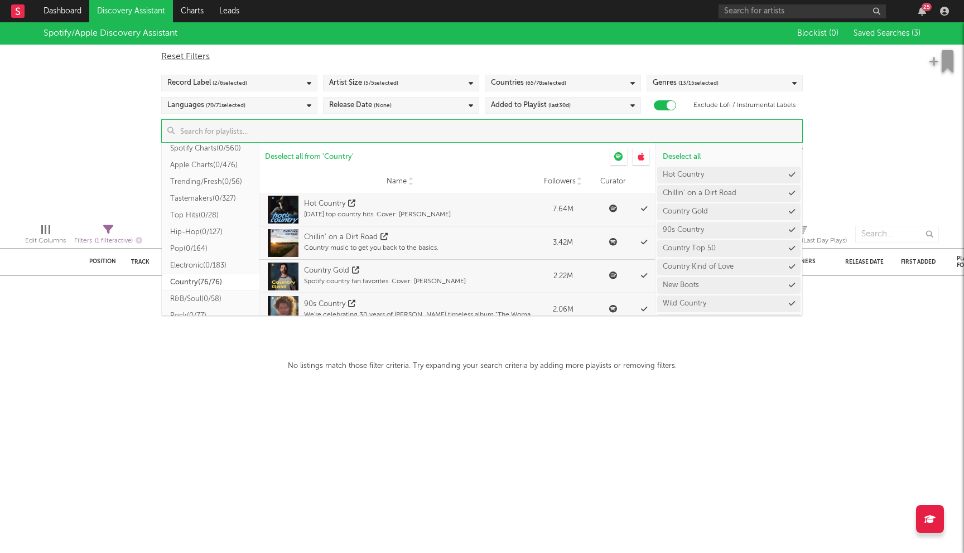
click at [85, 137] on div "Spotify/Apple Discovery Assistant Blocklist ( 0 ) Saved Searches ( 3 ) Reset Fi…" at bounding box center [482, 118] width 964 height 192
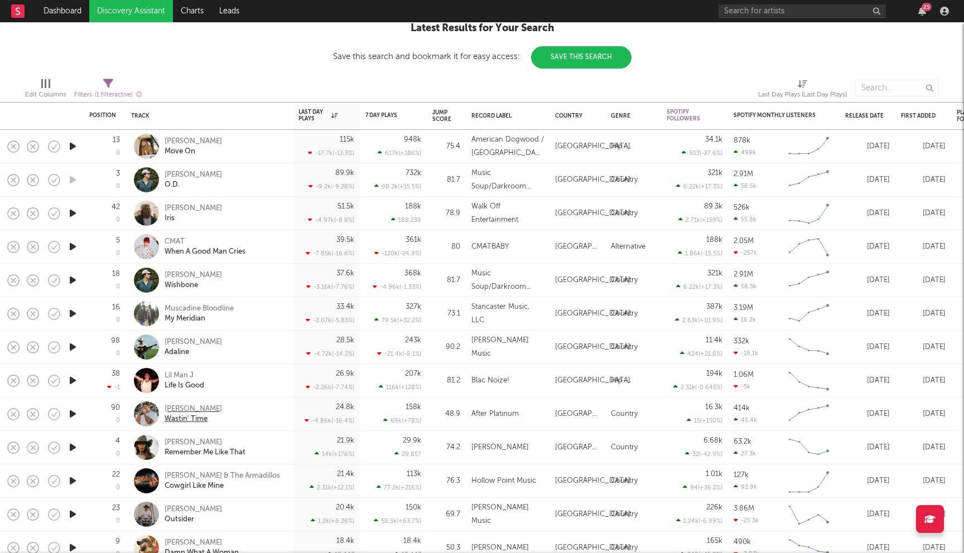
click at [182, 407] on div "[PERSON_NAME]" at bounding box center [193, 409] width 57 height 10
click at [196, 446] on div "Tori Darke" at bounding box center [205, 443] width 81 height 10
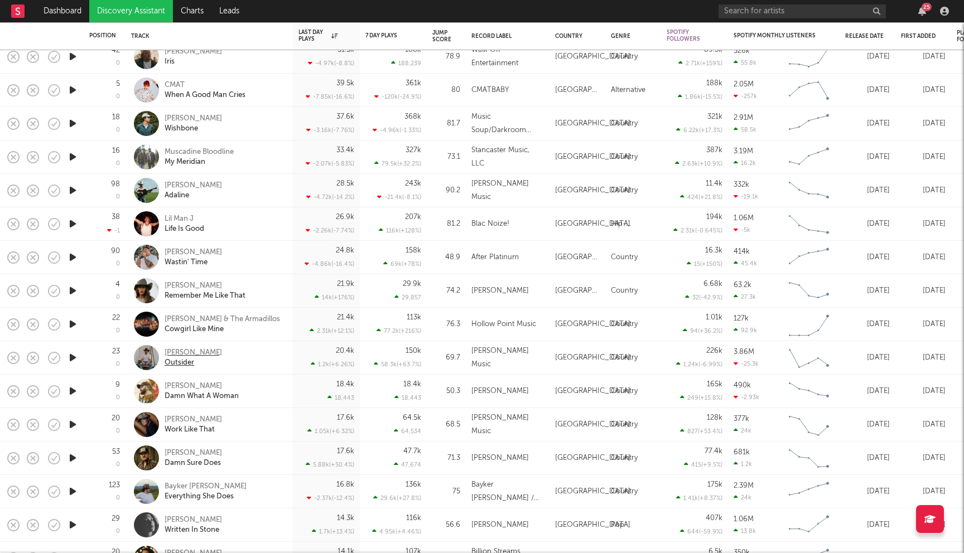
click at [197, 352] on div "Josh Meloy" at bounding box center [193, 353] width 57 height 10
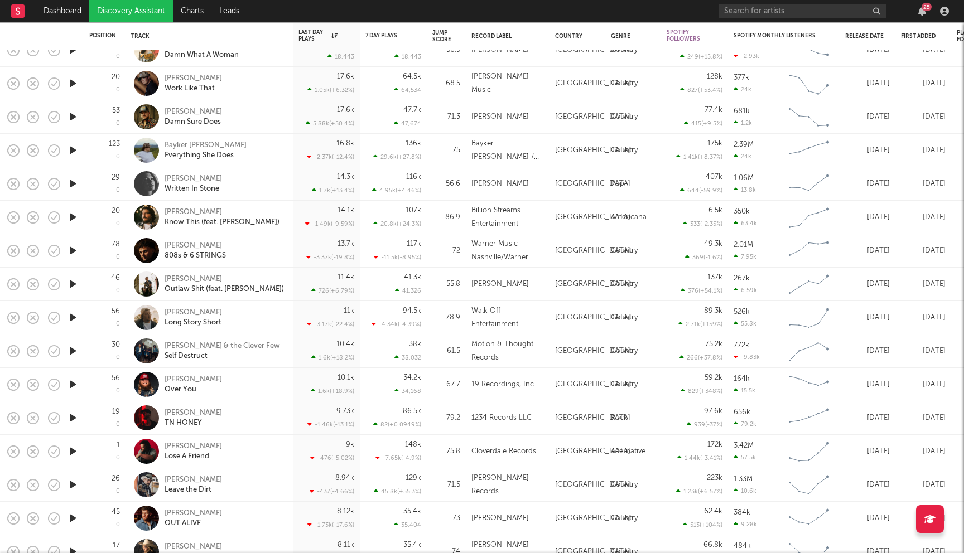
click at [205, 279] on div "Benjamin Tod" at bounding box center [224, 279] width 119 height 10
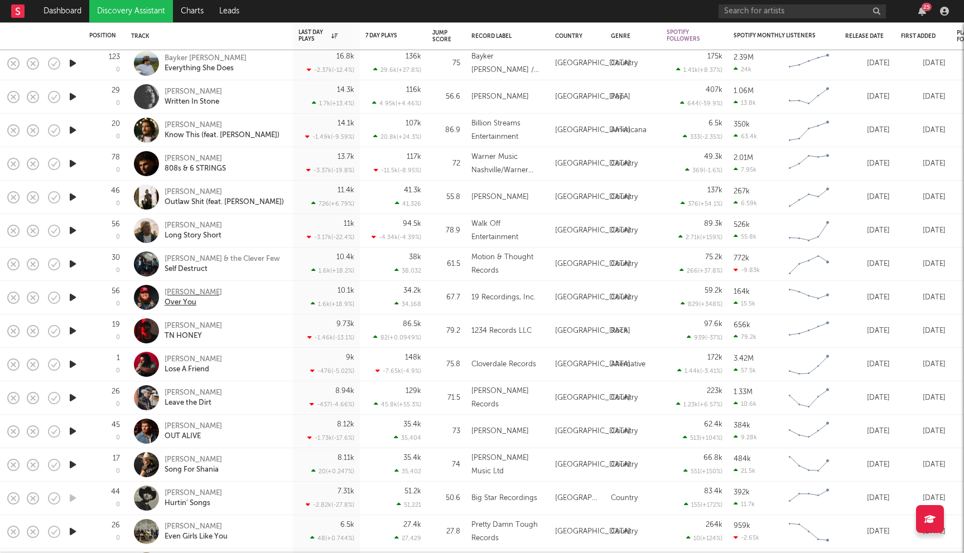
click at [198, 295] on div "Will Moseley" at bounding box center [193, 293] width 57 height 10
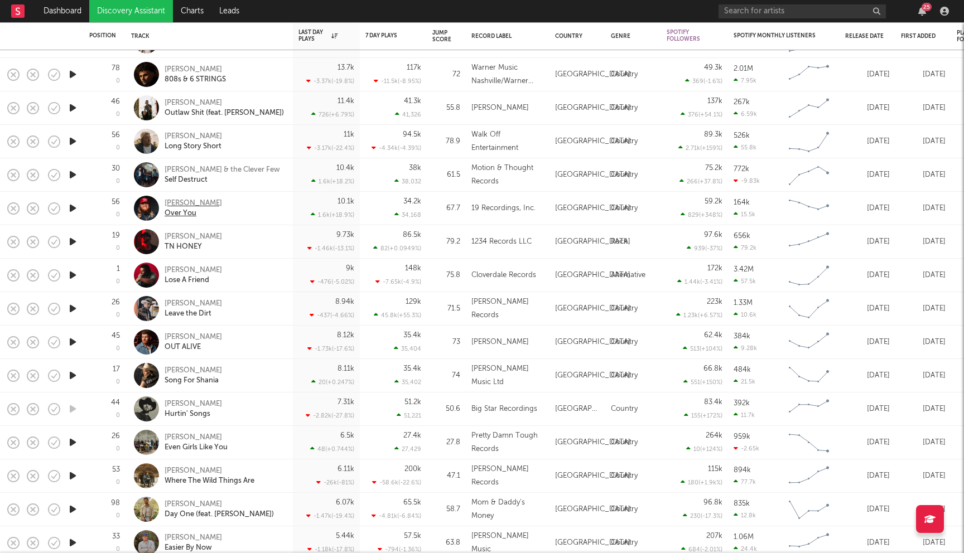
click at [196, 201] on div "[PERSON_NAME]" at bounding box center [193, 204] width 57 height 10
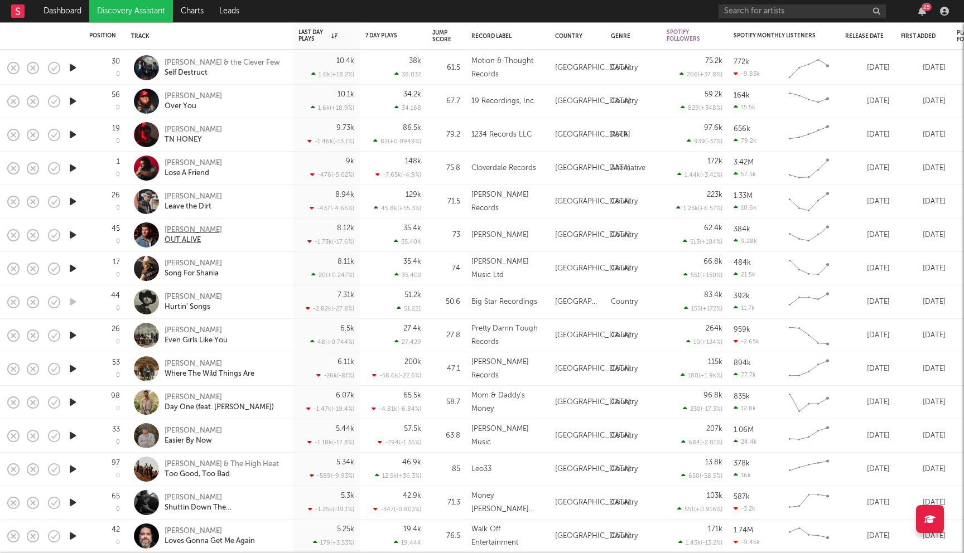
click at [193, 230] on div "Canaan Cox" at bounding box center [193, 230] width 57 height 10
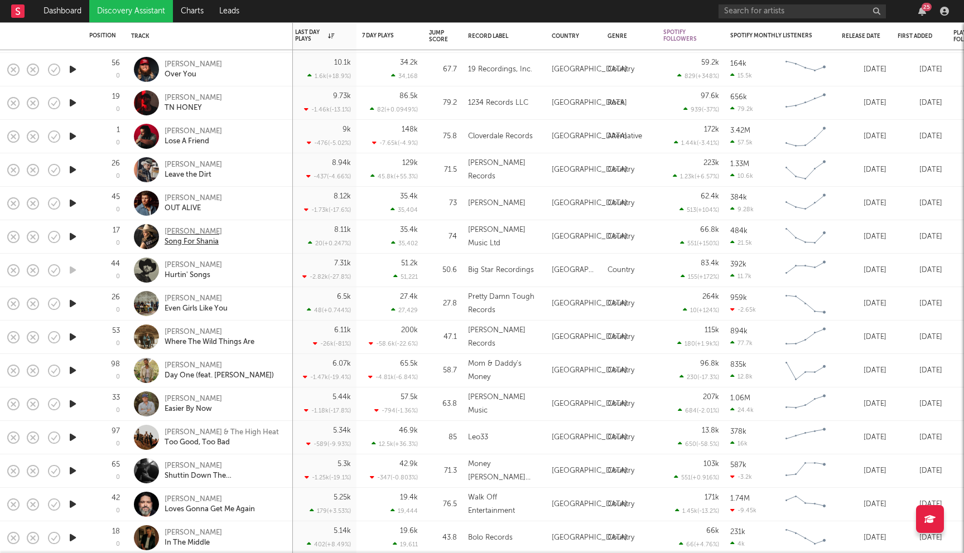
click at [192, 231] on div "Kaylee Bell" at bounding box center [193, 232] width 57 height 10
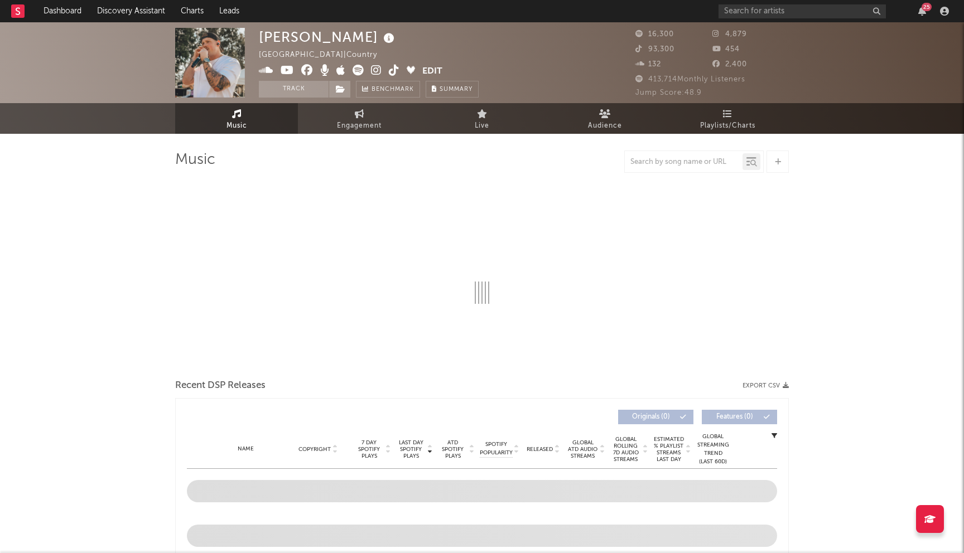
select select "6m"
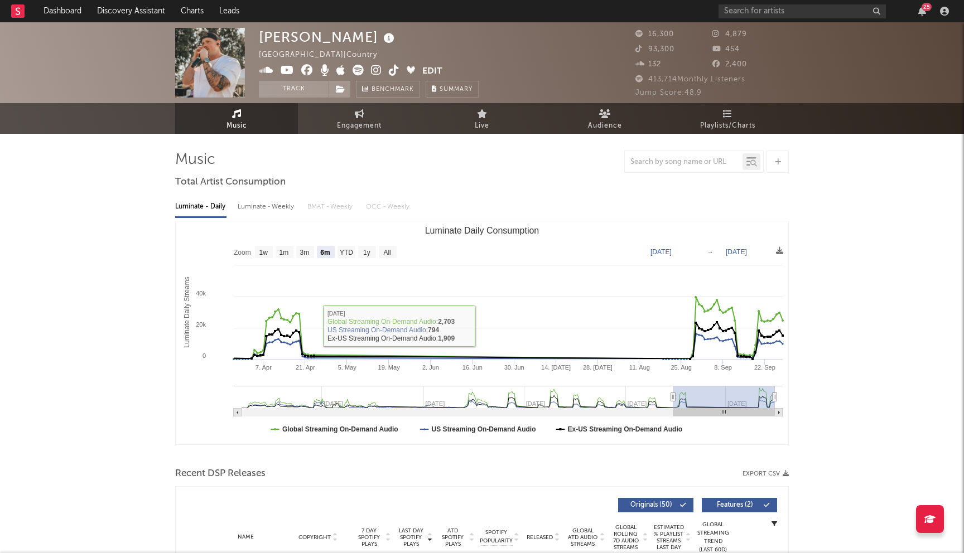
click at [309, 69] on icon at bounding box center [307, 70] width 12 height 11
click at [379, 71] on icon at bounding box center [376, 70] width 11 height 11
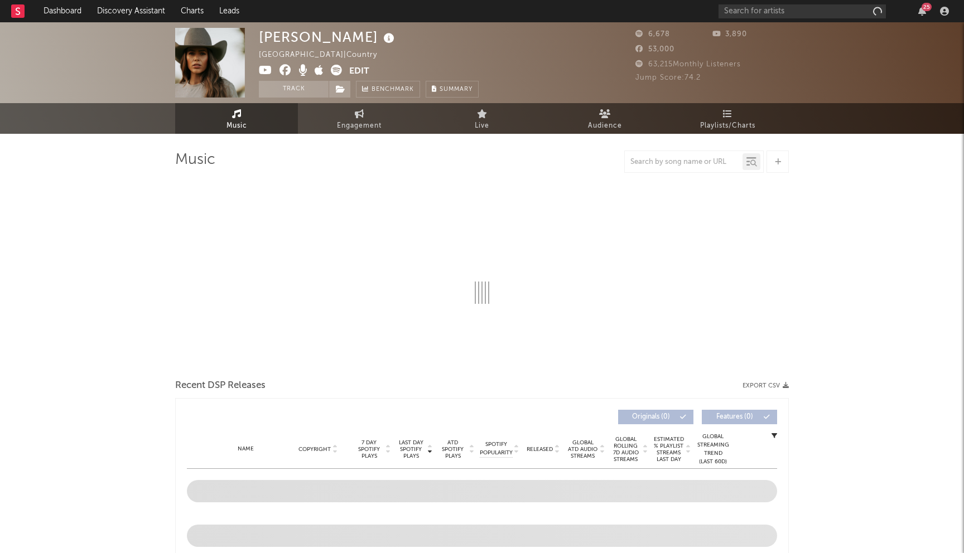
select select "6m"
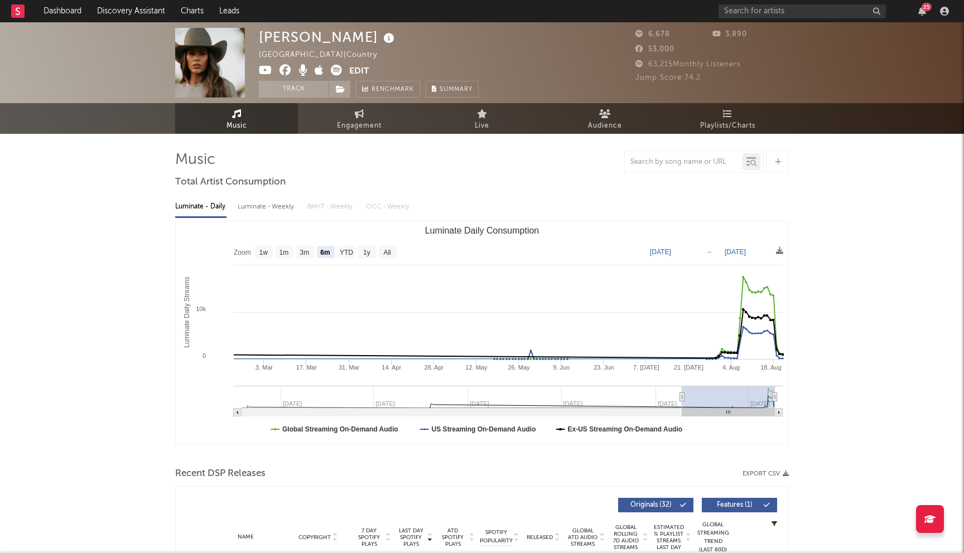
click at [287, 73] on icon at bounding box center [285, 70] width 12 height 11
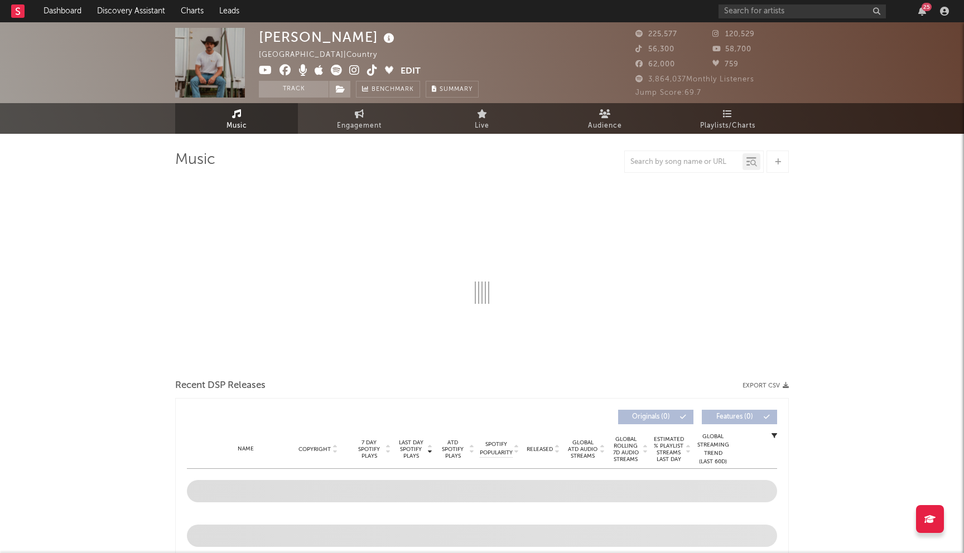
select select "6m"
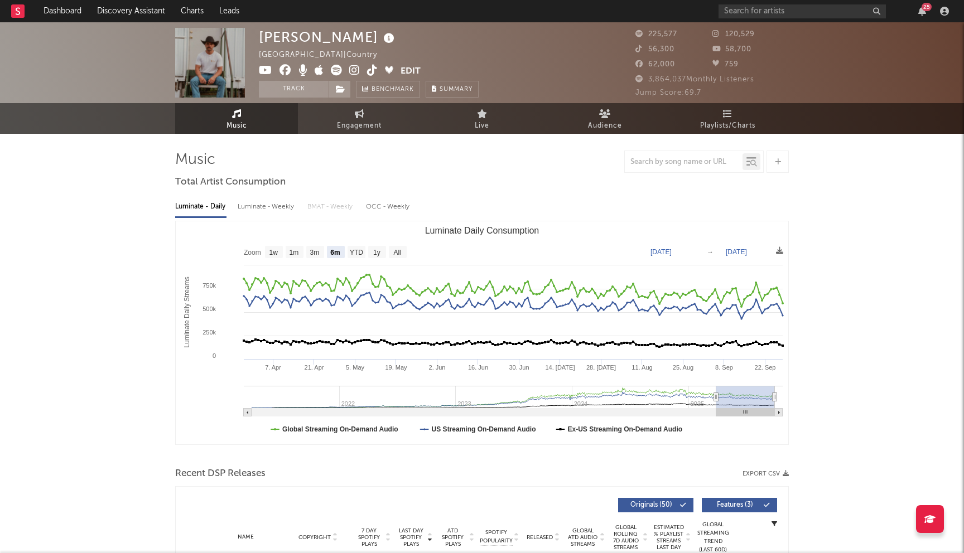
click at [281, 74] on icon at bounding box center [285, 70] width 12 height 11
click at [287, 75] on icon at bounding box center [285, 70] width 12 height 11
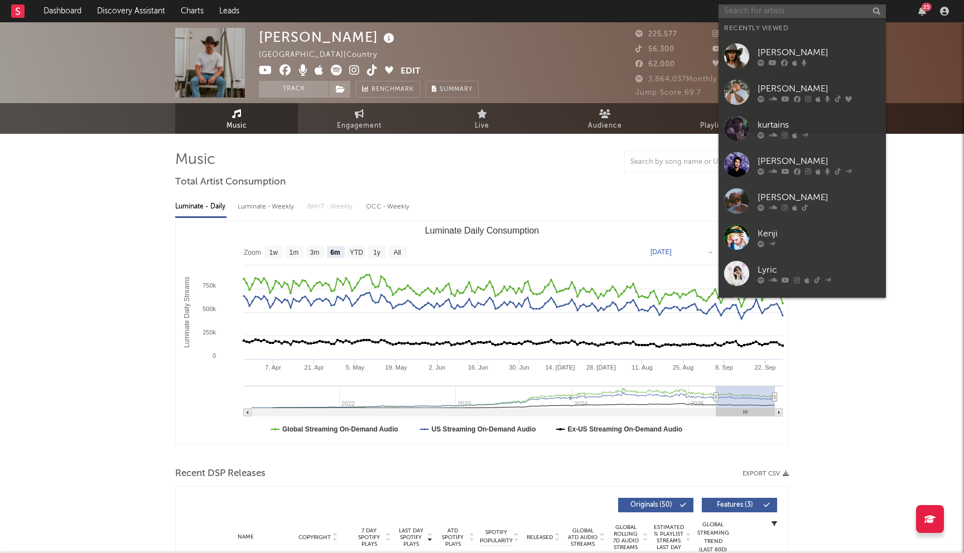
click at [773, 13] on input "text" at bounding box center [801, 11] width 167 height 14
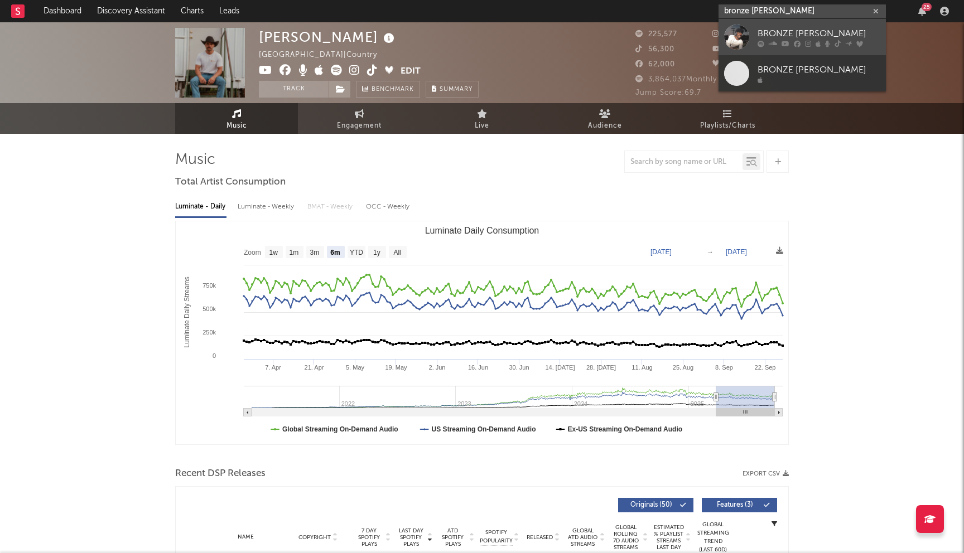
type input "bronze avery"
click at [800, 33] on div "BRONZE AVERY" at bounding box center [818, 33] width 123 height 13
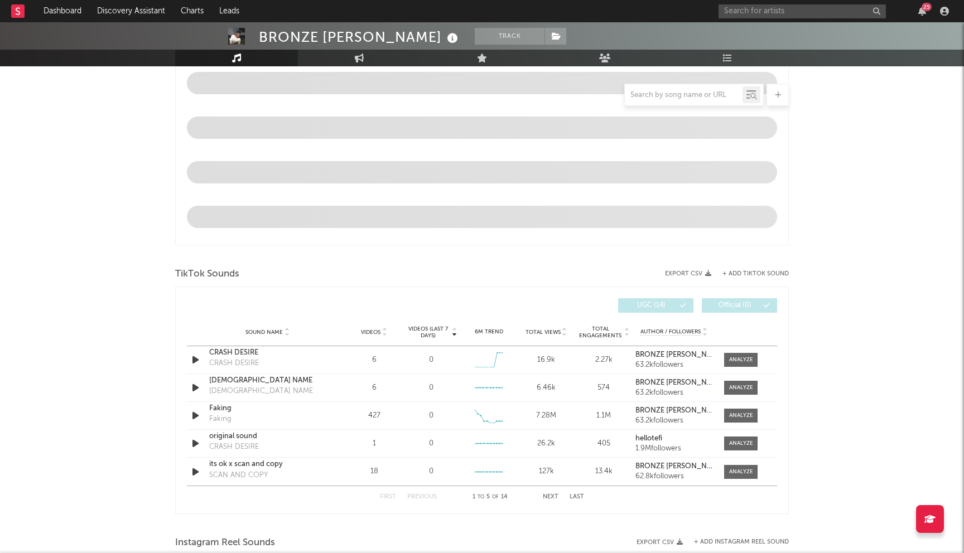
select select "6m"
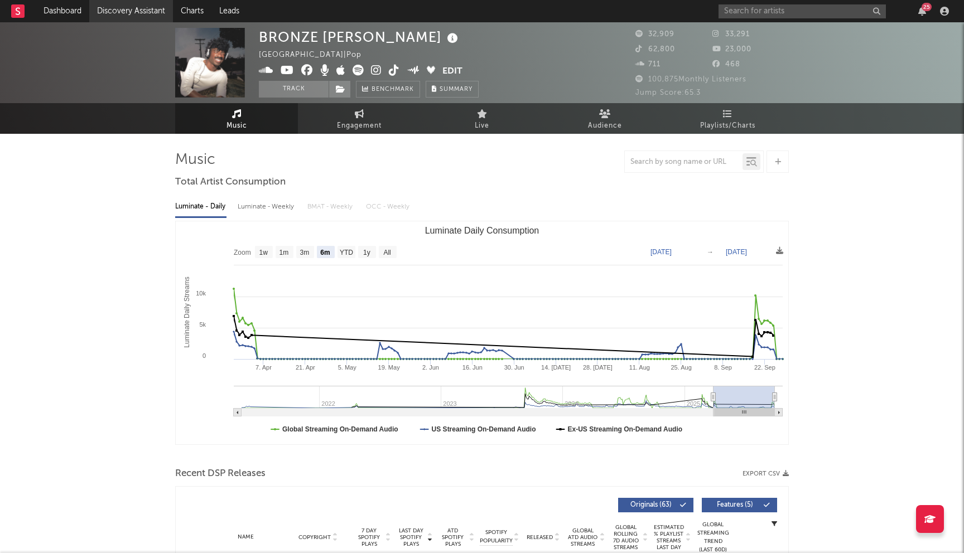
click at [122, 8] on link "Discovery Assistant" at bounding box center [131, 11] width 84 height 22
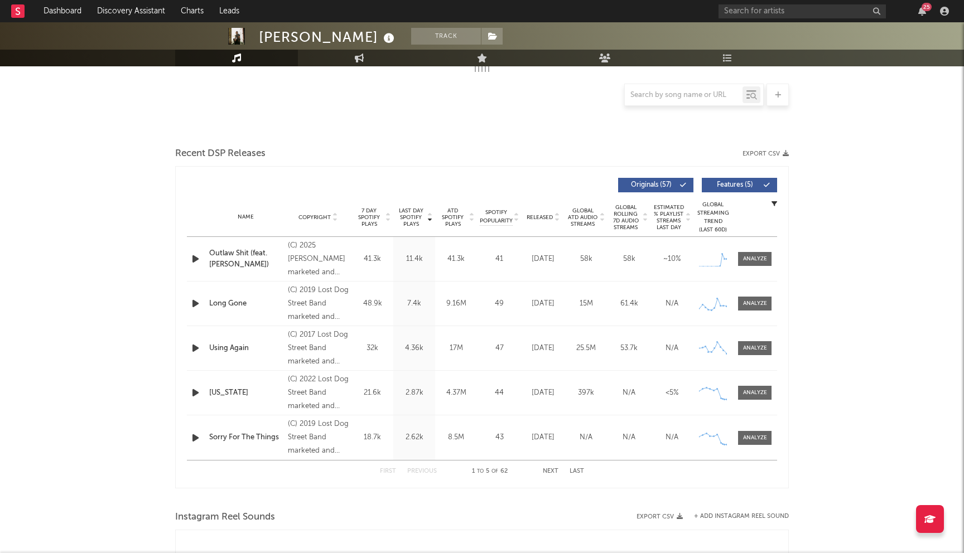
scroll to position [320, 0]
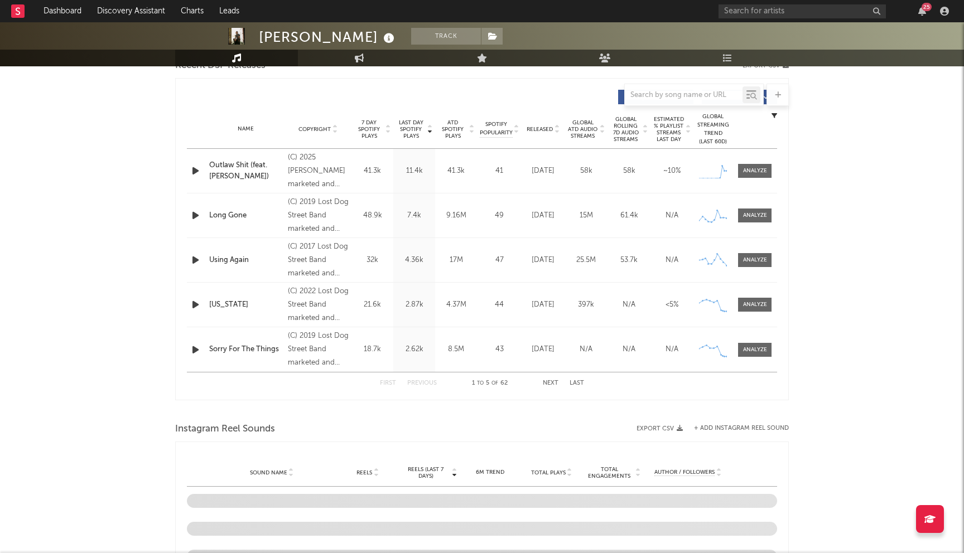
select select "6m"
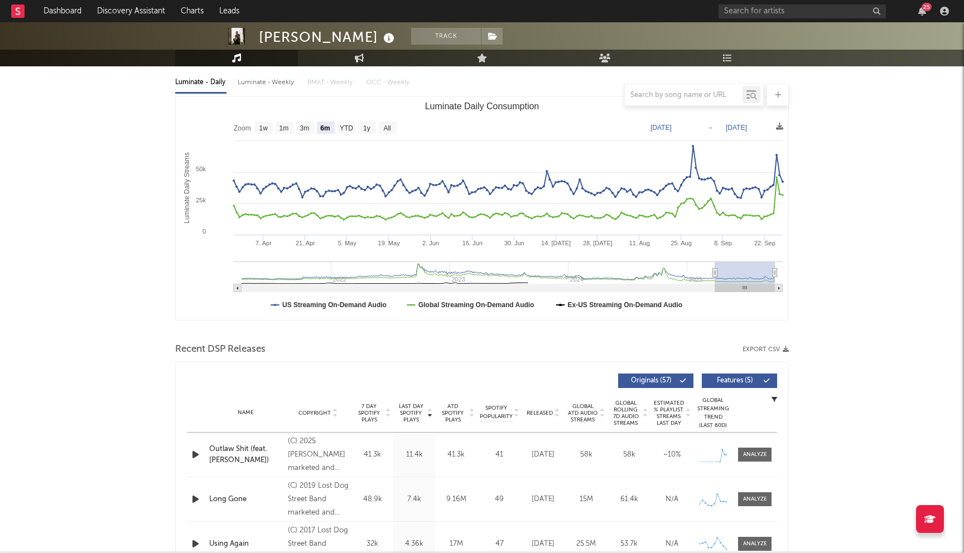
scroll to position [5, 0]
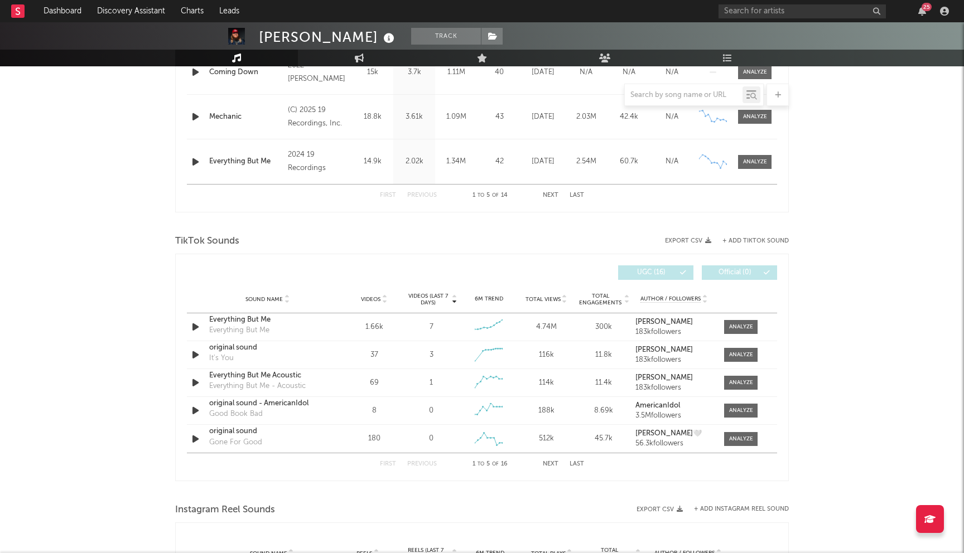
select select "6m"
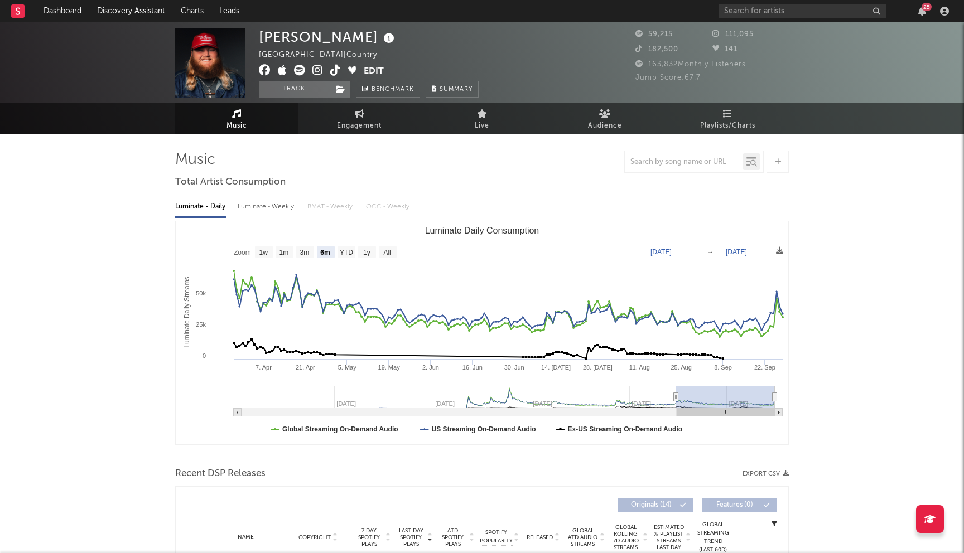
click at [266, 75] on icon at bounding box center [265, 70] width 12 height 11
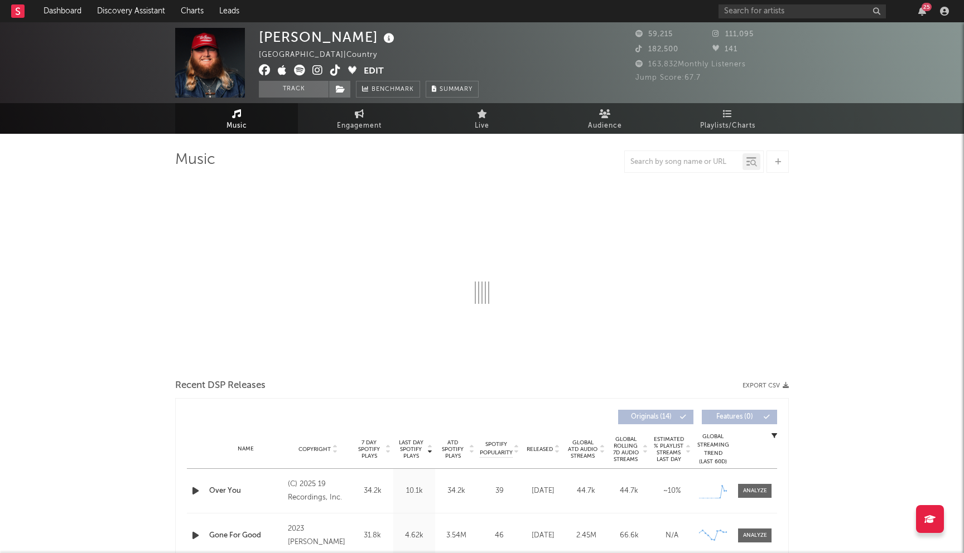
select select "6m"
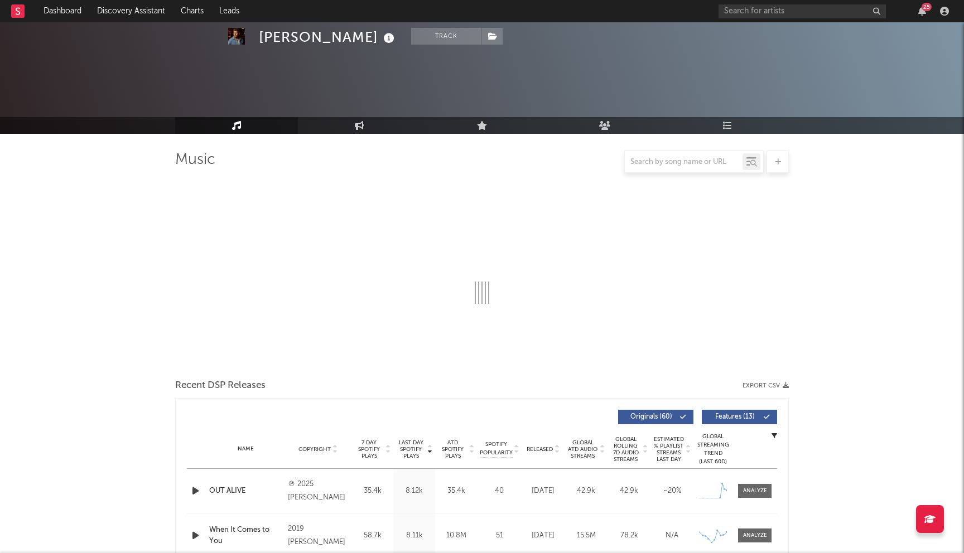
select select "6m"
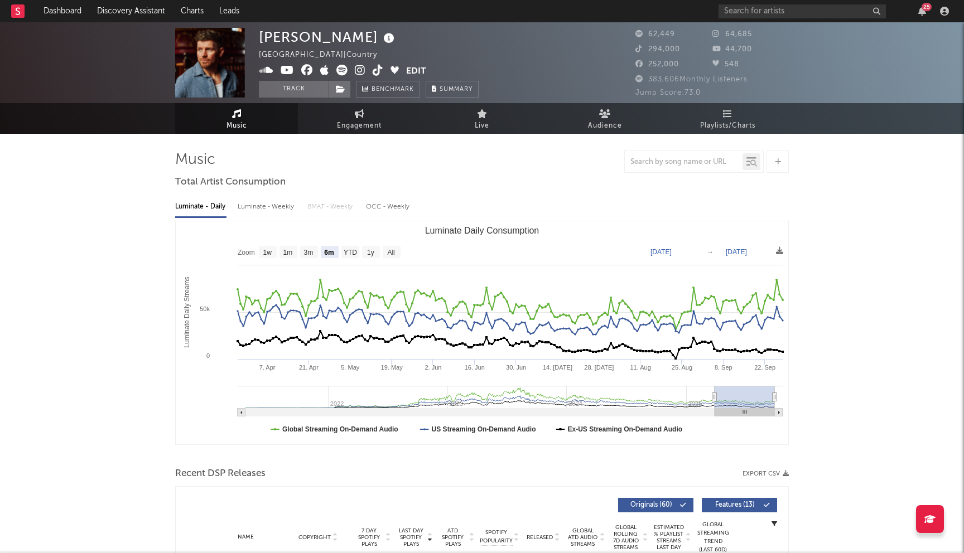
click at [307, 70] on icon at bounding box center [307, 70] width 12 height 11
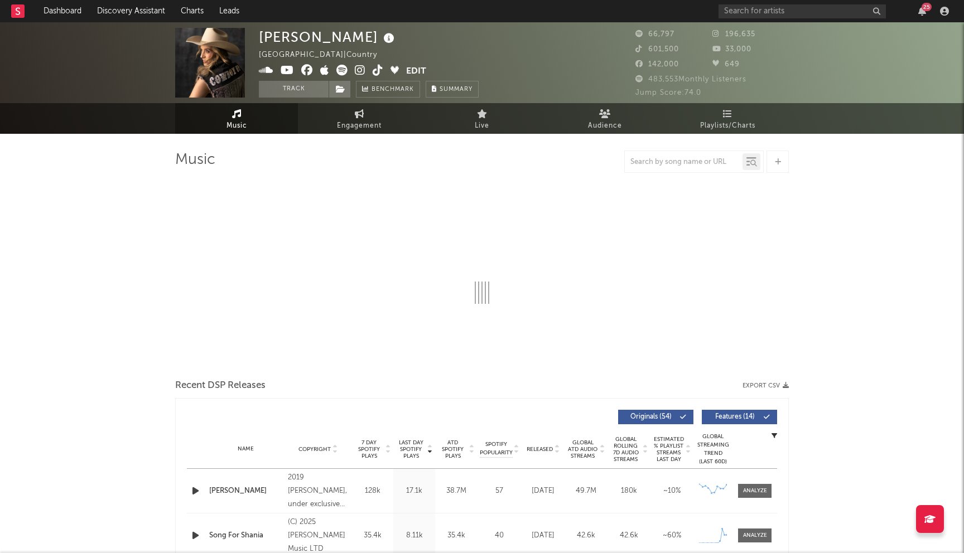
click at [306, 70] on icon at bounding box center [307, 70] width 12 height 11
click at [305, 74] on icon at bounding box center [307, 70] width 12 height 11
click at [311, 71] on icon at bounding box center [307, 70] width 12 height 11
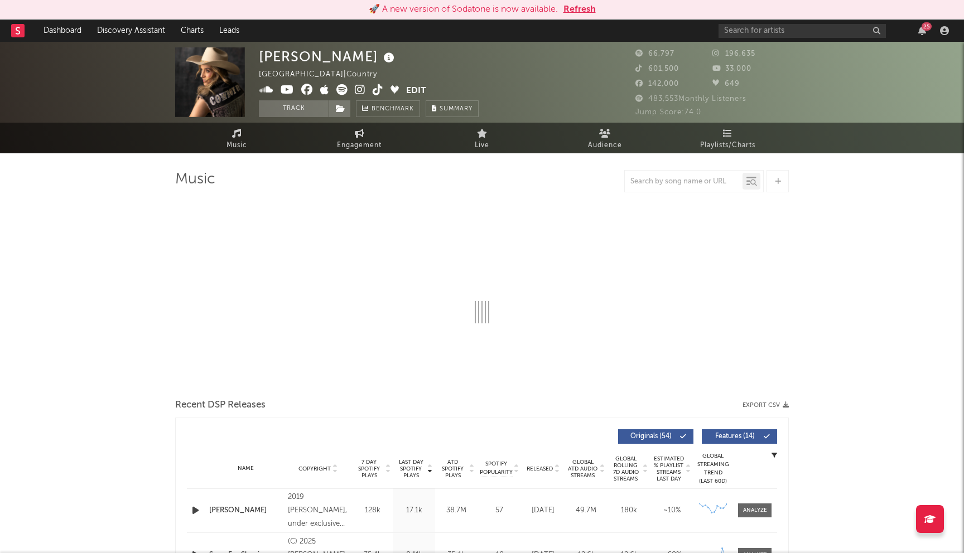
click at [802, 23] on div "25" at bounding box center [835, 31] width 234 height 22
click at [799, 32] on input "text" at bounding box center [801, 31] width 167 height 14
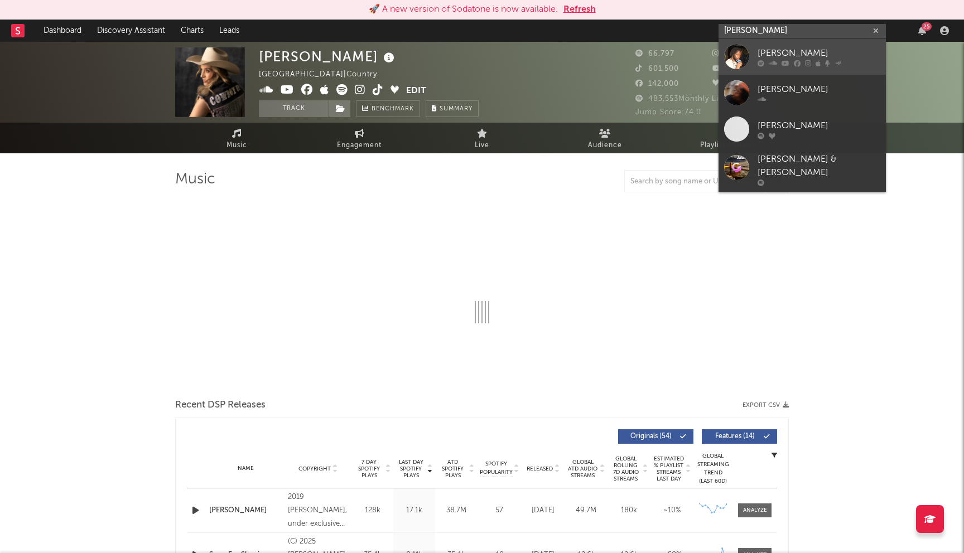
type input "[PERSON_NAME]"
click at [784, 57] on div "[PERSON_NAME]" at bounding box center [818, 52] width 123 height 13
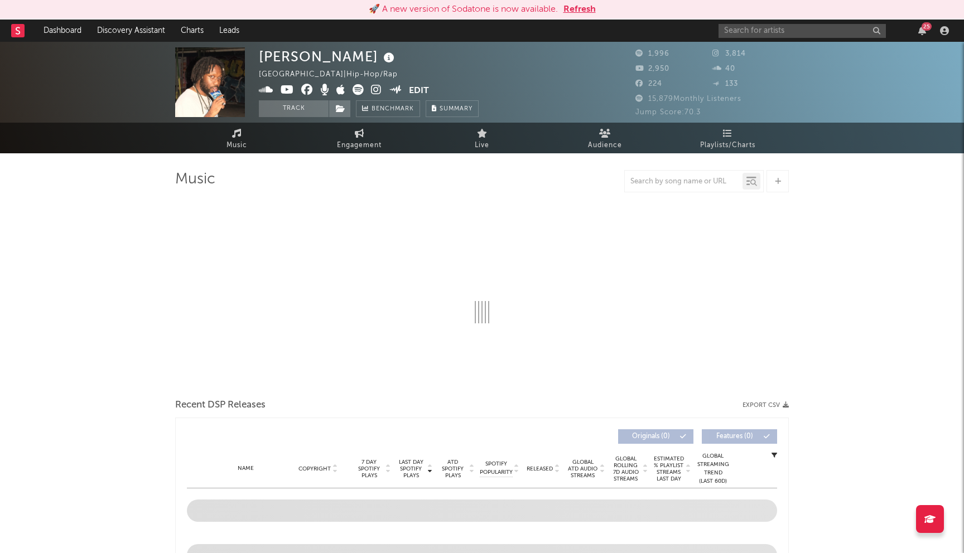
select select "1w"
